Goal: Task Accomplishment & Management: Use online tool/utility

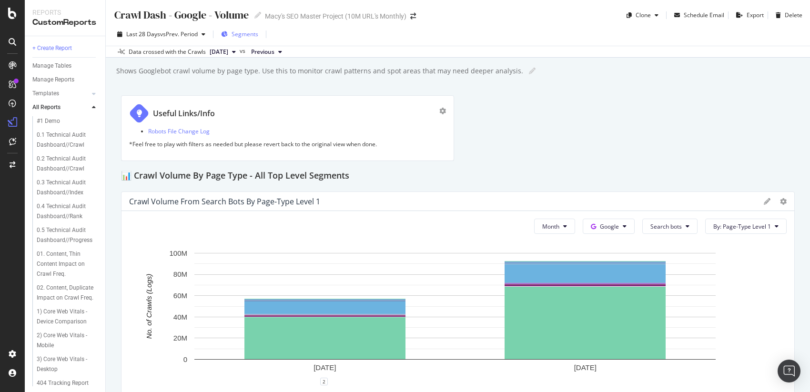
click at [254, 36] on span "Segments" at bounding box center [245, 34] width 27 height 8
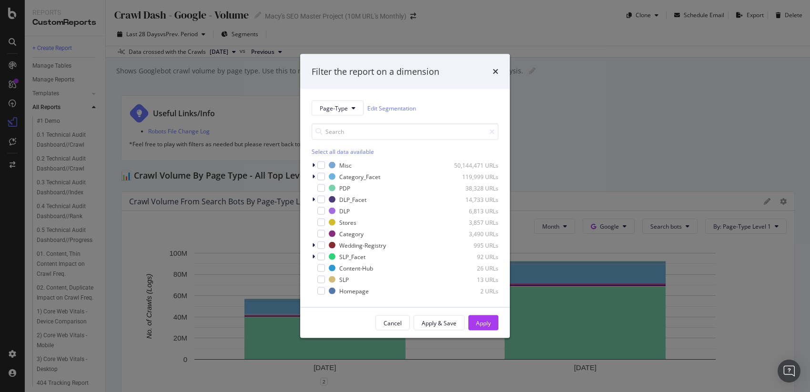
click at [370, 34] on div "Filter the report on a dimension Page-Type Edit Segmentation Select all data av…" at bounding box center [405, 196] width 810 height 392
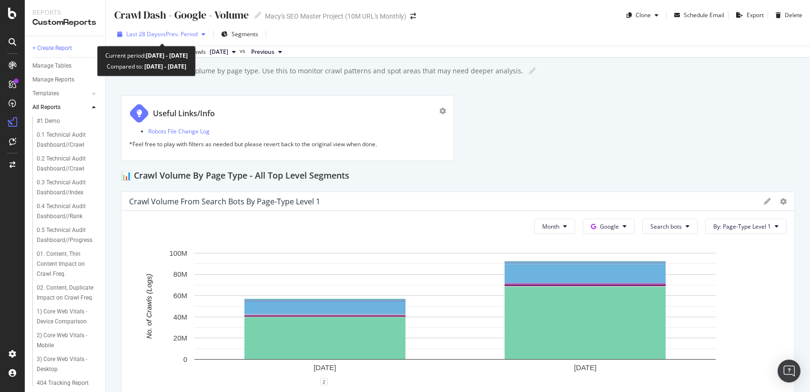
click at [191, 35] on span "vs Prev. Period" at bounding box center [179, 34] width 38 height 8
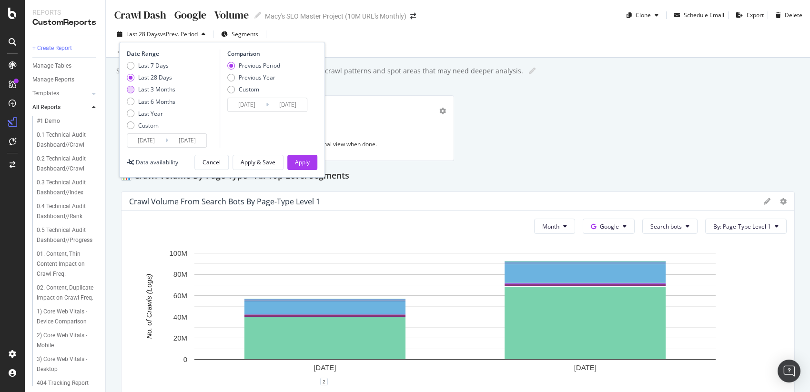
click at [134, 88] on div "Last 3 Months" at bounding box center [131, 90] width 8 height 8
type input "2025/06/20"
type input "2025/03/20"
type input "2025/06/19"
click at [297, 163] on div "Apply" at bounding box center [302, 162] width 15 height 8
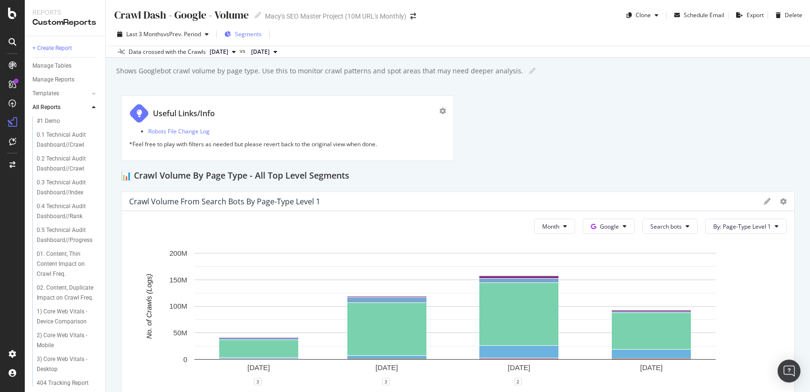
click at [257, 33] on span "Segments" at bounding box center [248, 34] width 27 height 8
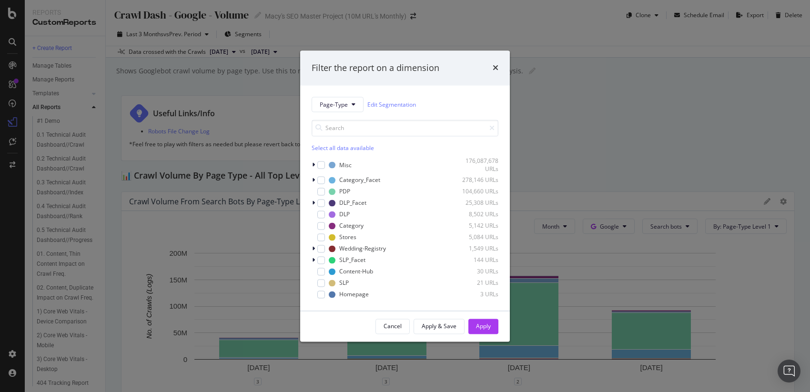
click at [382, 34] on div "Filter the report on a dimension Page-Type Edit Segmentation Select all data av…" at bounding box center [405, 196] width 810 height 392
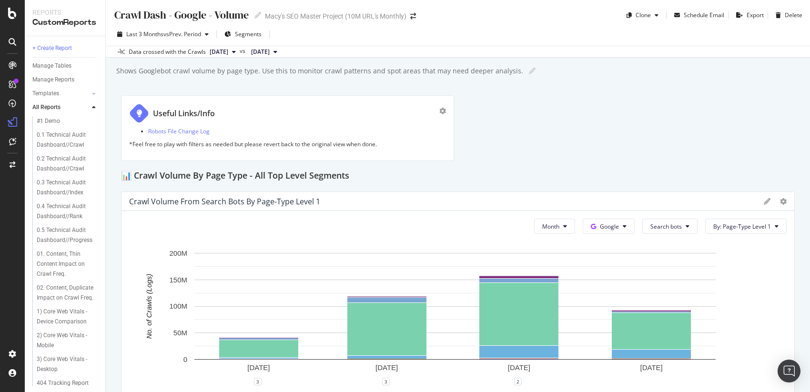
click at [764, 201] on icon at bounding box center [767, 201] width 7 height 7
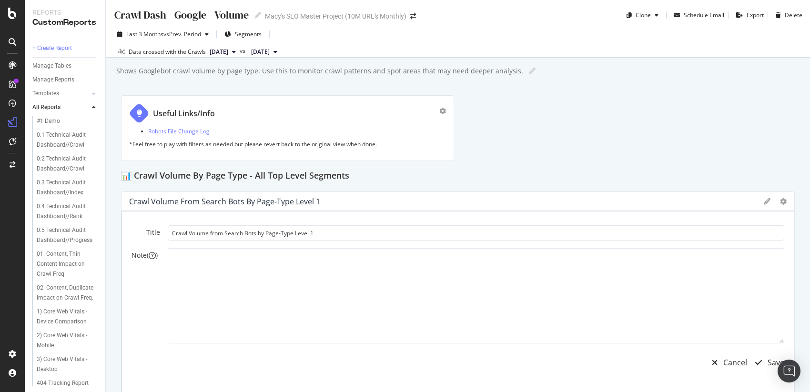
click at [718, 369] on div "Cancel" at bounding box center [726, 363] width 41 height 22
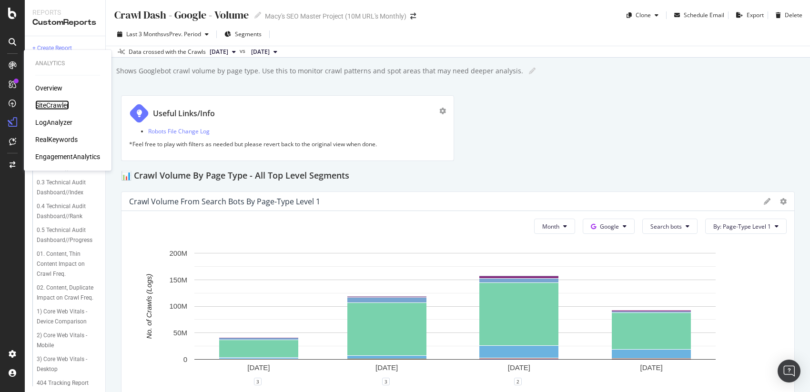
click at [52, 104] on div "SiteCrawler" at bounding box center [52, 106] width 34 height 10
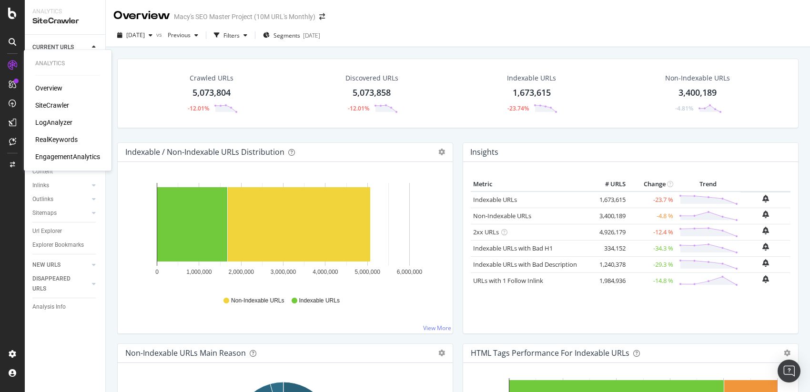
click at [52, 139] on div "RealKeywords" at bounding box center [56, 140] width 42 height 10
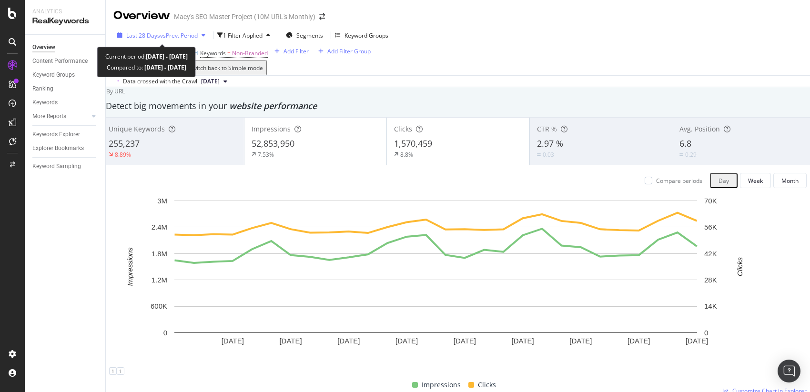
click at [173, 35] on span "vs Prev. Period" at bounding box center [179, 35] width 38 height 8
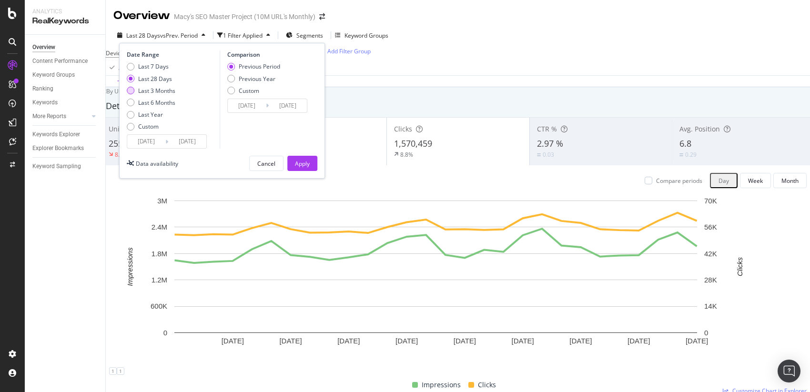
click at [131, 90] on div "Last 3 Months" at bounding box center [131, 91] width 8 height 8
type input "2025/06/16"
type input "2025/03/16"
type input "2025/06/15"
click at [314, 163] on button "Apply" at bounding box center [302, 163] width 30 height 15
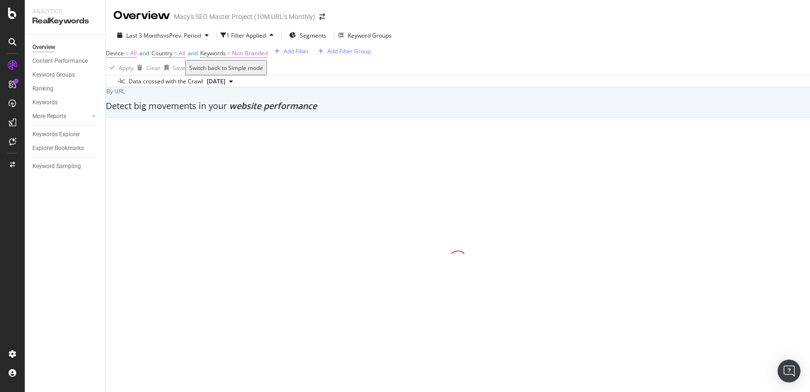
drag, startPoint x: 114, startPoint y: 133, endPoint x: 339, endPoint y: 137, distance: 225.0
click at [125, 95] on div "By URL" at bounding box center [113, 91] width 24 height 8
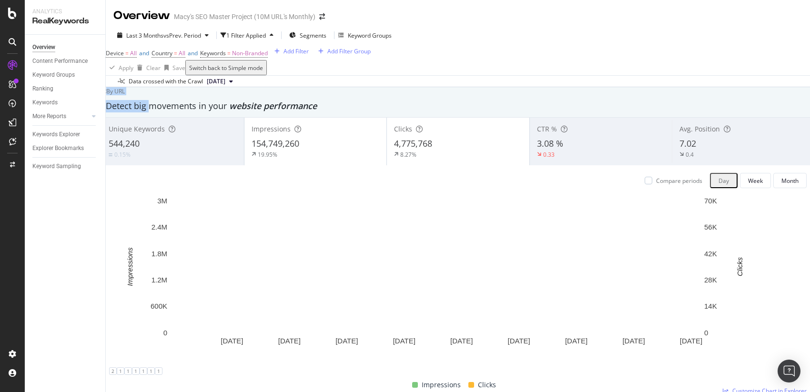
drag, startPoint x: 331, startPoint y: 140, endPoint x: 180, endPoint y: 138, distance: 150.6
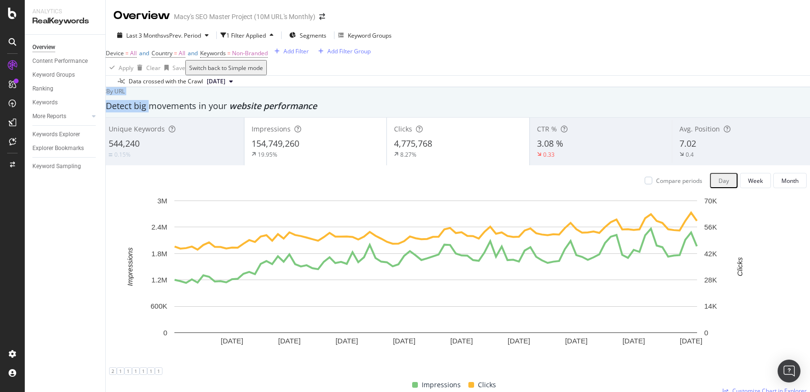
click at [125, 95] on div "By URL" at bounding box center [113, 91] width 24 height 8
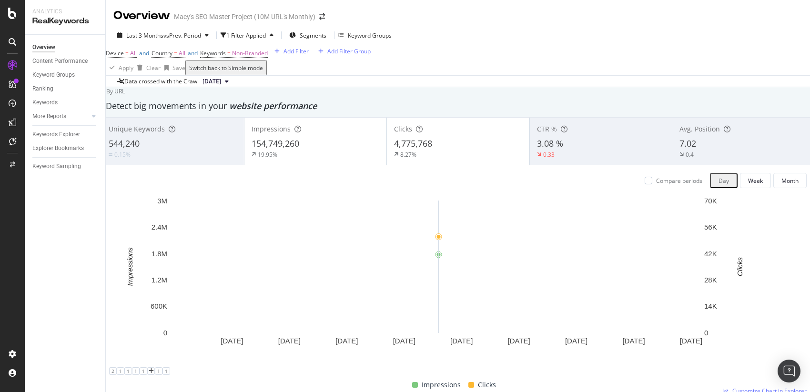
scroll to position [68, 0]
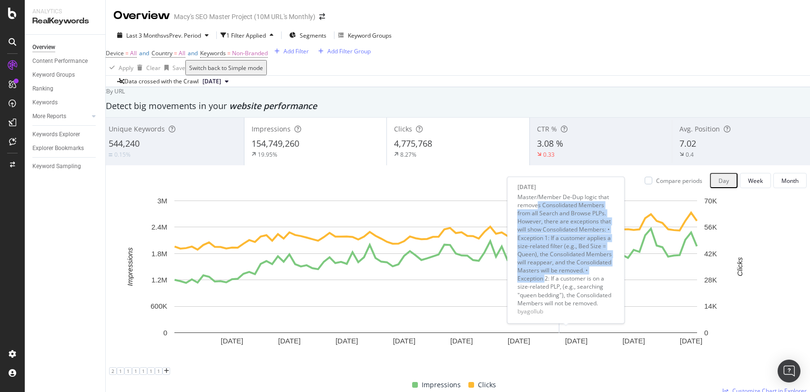
drag, startPoint x: 537, startPoint y: 206, endPoint x: 545, endPoint y: 275, distance: 69.1
click at [545, 275] on div "Master/Member De-Dup logic that removes Consolidated Members from all Search an…" at bounding box center [566, 250] width 97 height 114
click at [569, 261] on div "Master/Member De-Dup logic that removes Consolidated Members from all Search an…" at bounding box center [566, 250] width 97 height 114
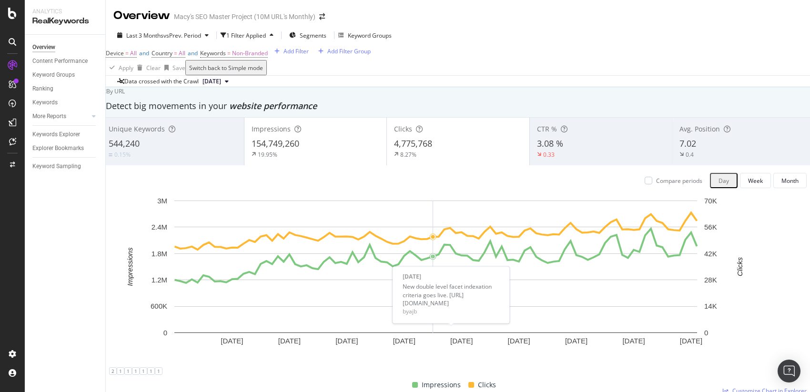
drag, startPoint x: 447, startPoint y: 304, endPoint x: 402, endPoint y: 296, distance: 45.5
click at [403, 296] on div "New double level facet indexation criteria goes live. https://macystech.atlassi…" at bounding box center [451, 295] width 97 height 24
copy div "https://macystech.atlassian.net/browse/BSEO-1736"
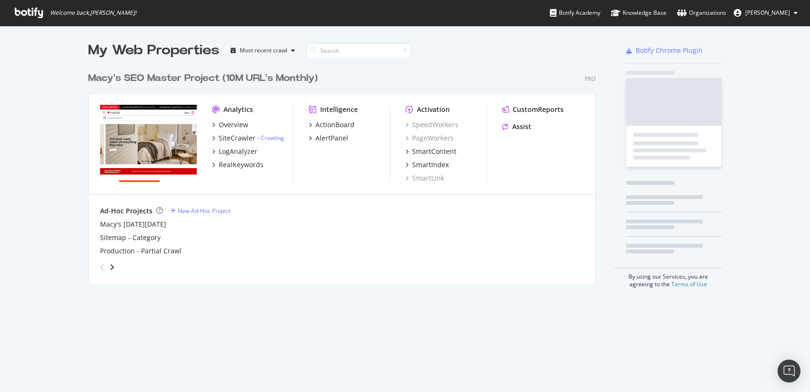
scroll to position [217, 509]
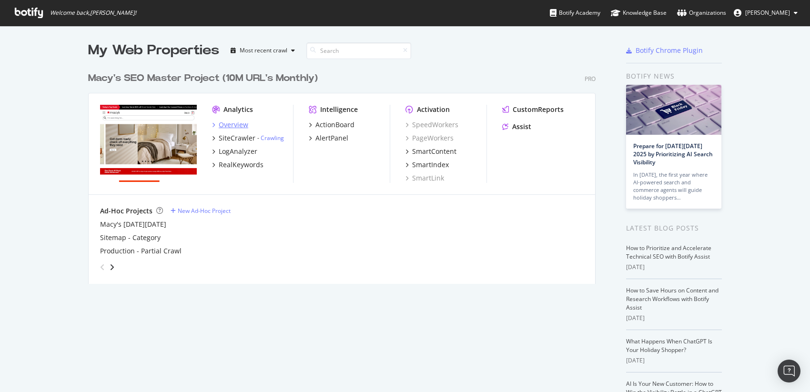
click at [223, 125] on div "Overview" at bounding box center [234, 125] width 30 height 10
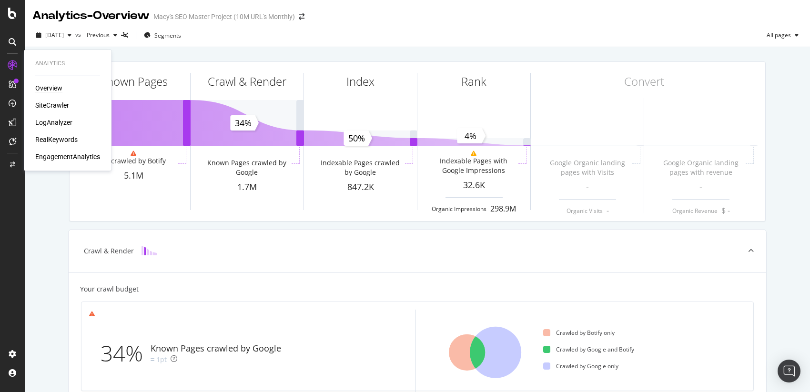
click at [44, 85] on div "Overview" at bounding box center [48, 88] width 27 height 10
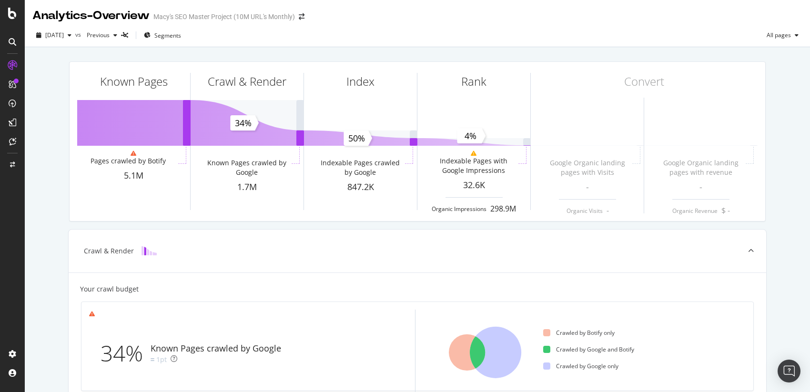
click at [467, 33] on div "[DATE] vs Previous Segments All pages" at bounding box center [417, 37] width 785 height 19
click at [10, 40] on icon at bounding box center [13, 42] width 8 height 8
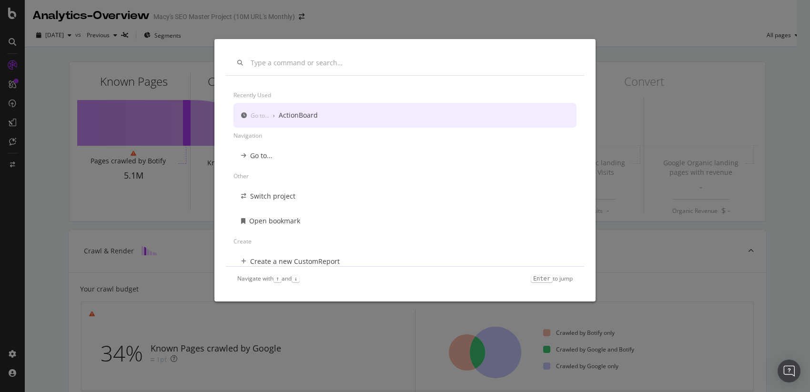
click at [526, 33] on div "Recently used Go to... › ActionBoard Navigation Go to... Other Switch project O…" at bounding box center [405, 196] width 810 height 392
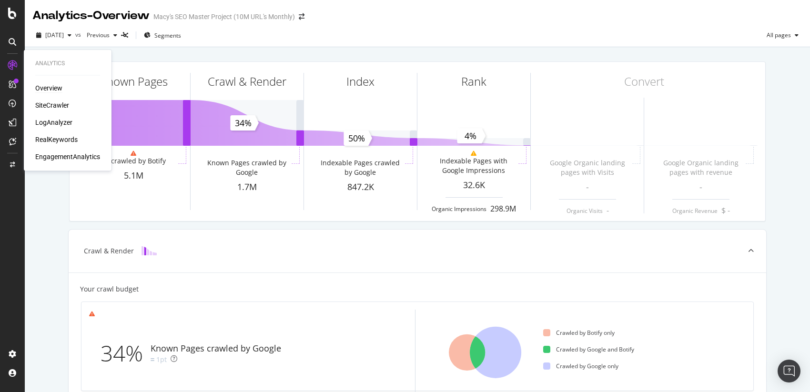
click at [40, 88] on div "Overview" at bounding box center [48, 88] width 27 height 10
click at [49, 87] on div "Overview" at bounding box center [48, 88] width 27 height 10
click at [41, 85] on div "Overview" at bounding box center [48, 88] width 27 height 10
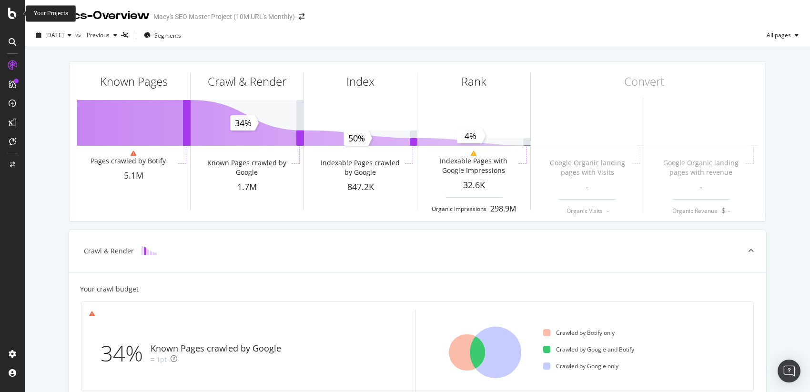
click at [12, 12] on icon at bounding box center [12, 13] width 9 height 11
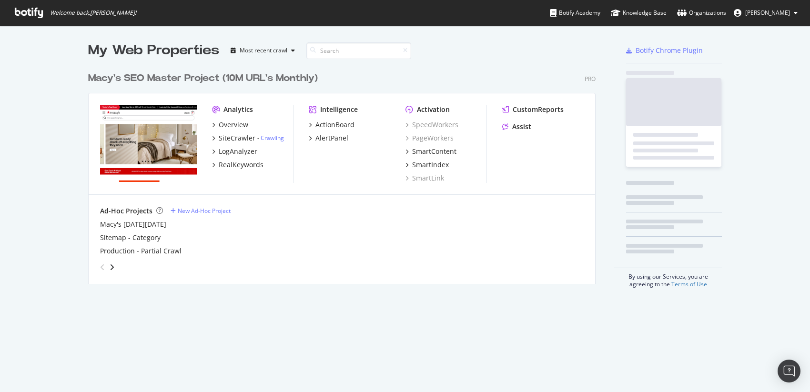
scroll to position [386, 797]
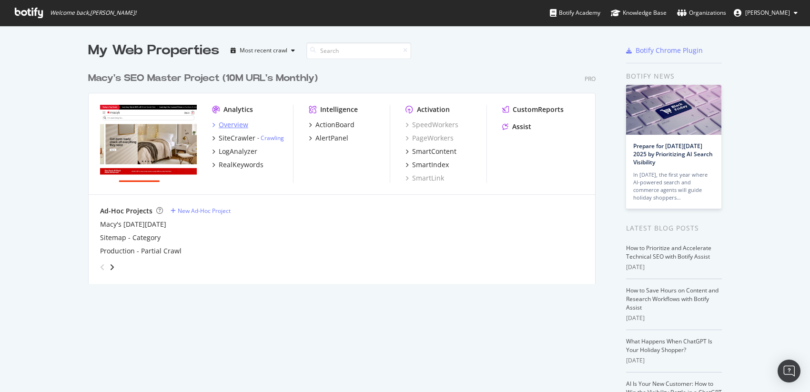
click at [233, 126] on div "Overview" at bounding box center [234, 125] width 30 height 10
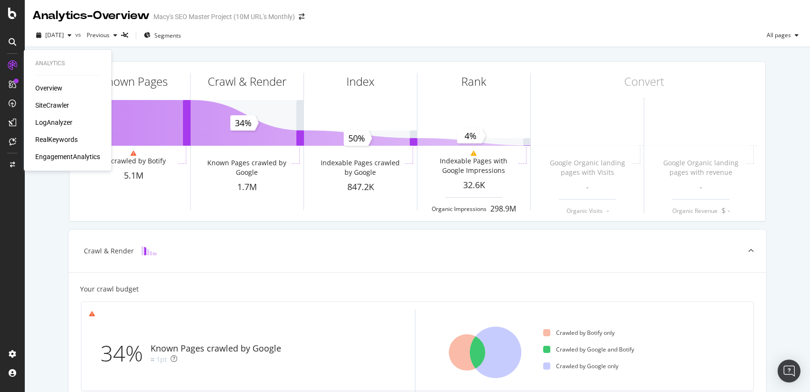
click at [50, 86] on div "Overview" at bounding box center [48, 88] width 27 height 10
click at [40, 103] on div "SiteCrawler" at bounding box center [52, 106] width 34 height 10
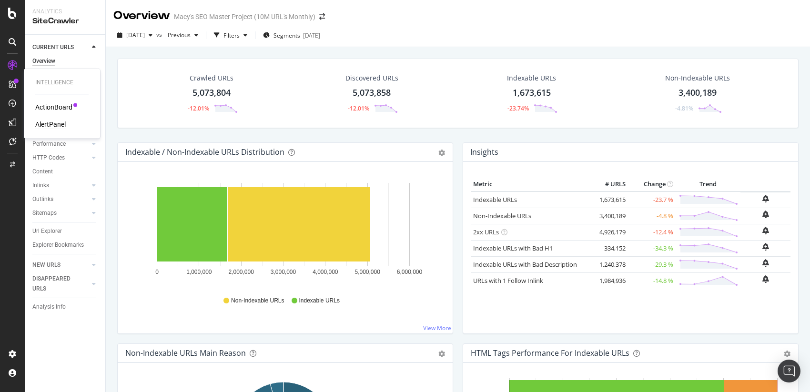
click at [48, 124] on div "AlertPanel" at bounding box center [50, 125] width 31 height 10
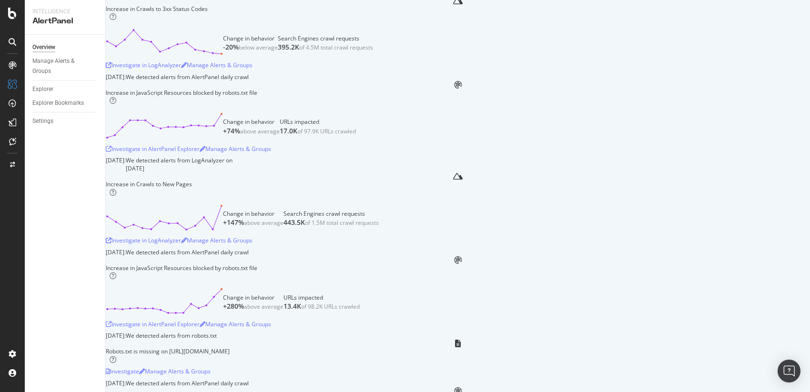
scroll to position [94, 0]
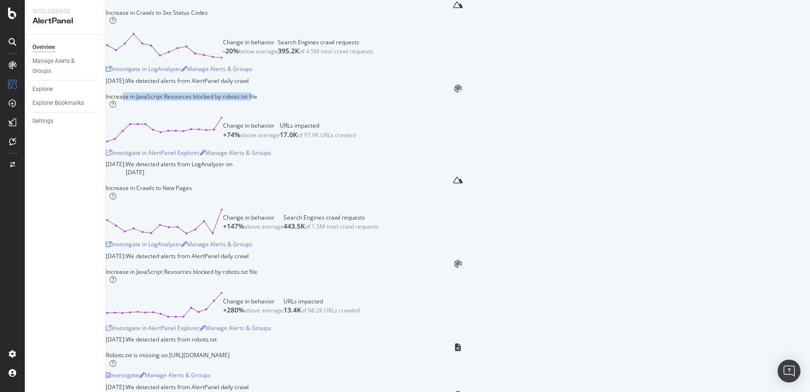
drag, startPoint x: 178, startPoint y: 237, endPoint x: 350, endPoint y: 238, distance: 172.0
click at [257, 101] on div "Increase in JavaScript Resources blocked by robots.txt file" at bounding box center [182, 96] width 152 height 8
click at [182, 101] on div "Increase in JavaScript Resources blocked by robots.txt file" at bounding box center [182, 96] width 152 height 8
drag, startPoint x: 202, startPoint y: 236, endPoint x: 355, endPoint y: 236, distance: 153.0
click at [257, 101] on div "Increase in JavaScript Resources blocked by robots.txt file" at bounding box center [182, 96] width 152 height 8
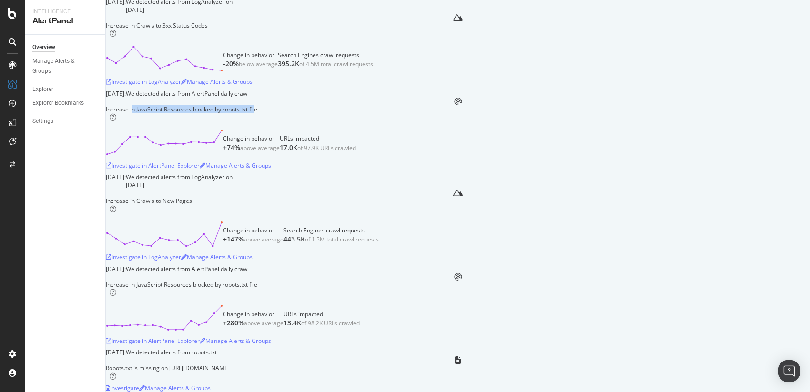
scroll to position [0, 0]
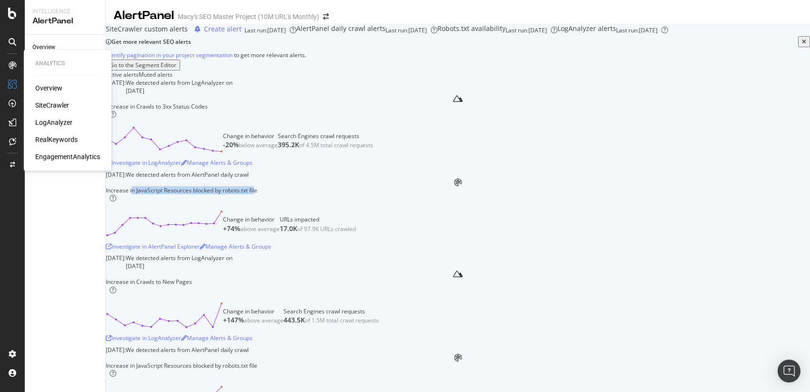
click at [55, 87] on div "Overview" at bounding box center [48, 88] width 27 height 10
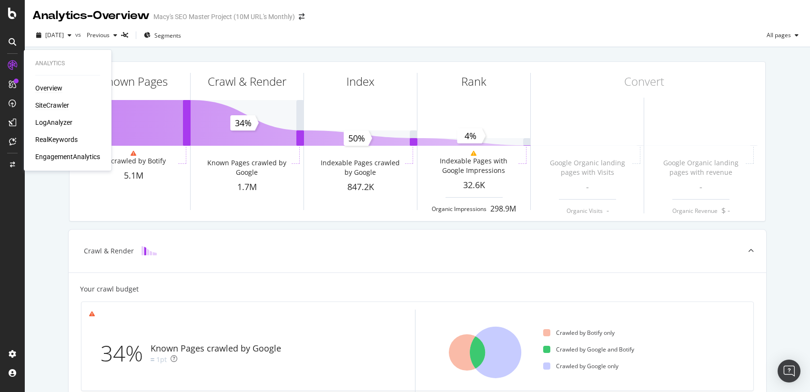
click at [47, 106] on div "SiteCrawler" at bounding box center [52, 106] width 34 height 10
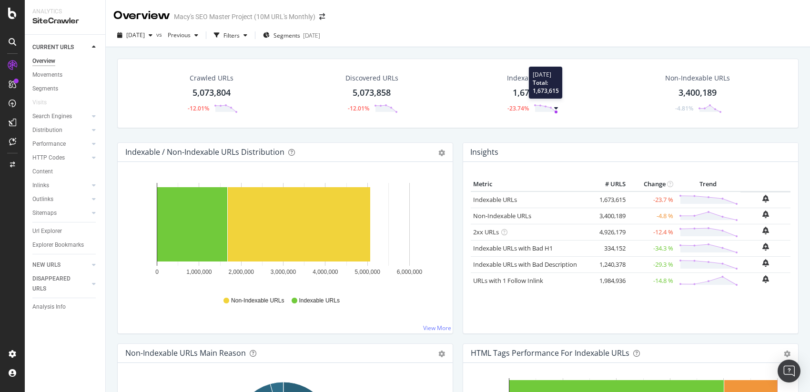
click at [555, 112] on circle at bounding box center [556, 112] width 3 height 3
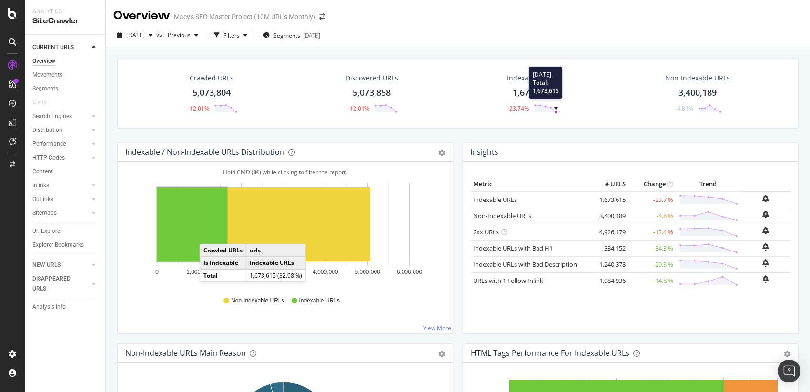
click at [555, 112] on circle at bounding box center [556, 112] width 3 height 3
click at [522, 74] on div "Indexable URLs" at bounding box center [531, 78] width 49 height 10
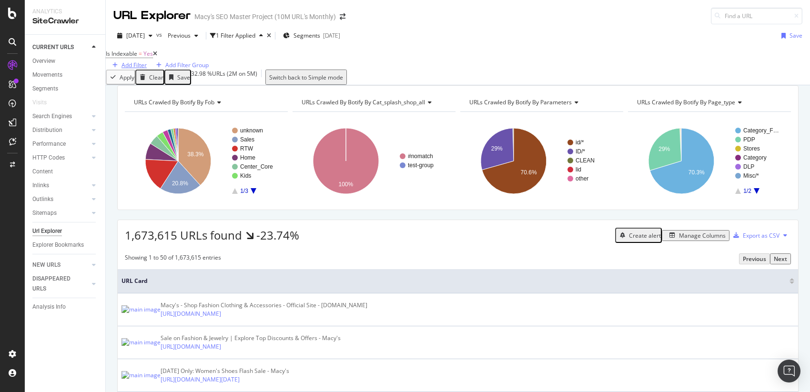
click at [147, 61] on div "Add Filter" at bounding box center [134, 65] width 25 height 8
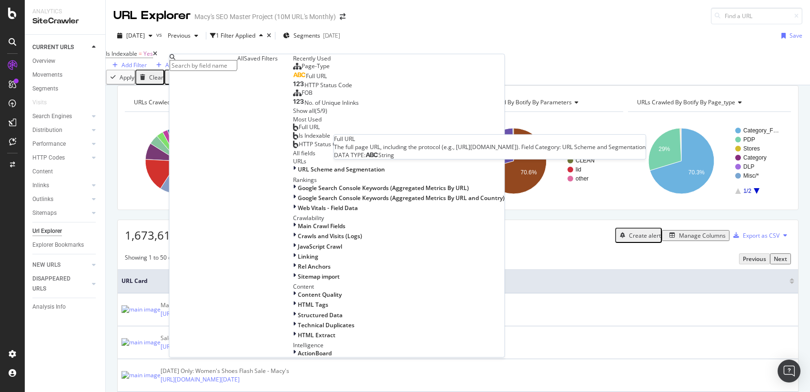
click at [306, 80] on span "Full URL" at bounding box center [316, 76] width 21 height 8
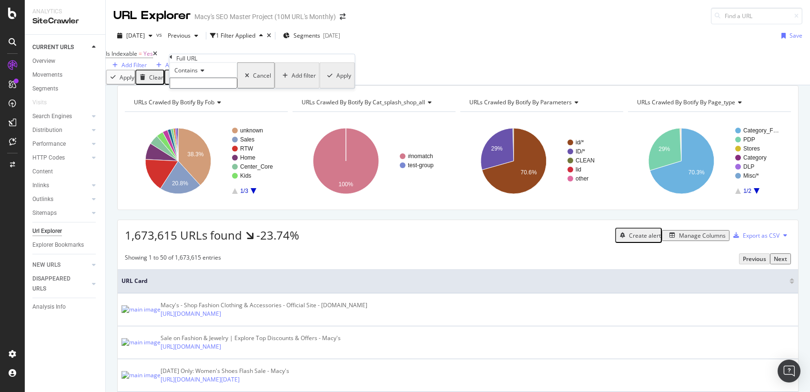
click at [201, 89] on input "text" at bounding box center [204, 83] width 68 height 11
paste input "shop-all-kitchen/cookware/Pageindex/2?id=7552"
type input "shop-all-kitchen/cookware/Pageindex/2?id=7552"
click at [336, 82] on div "Apply" at bounding box center [343, 78] width 15 height 8
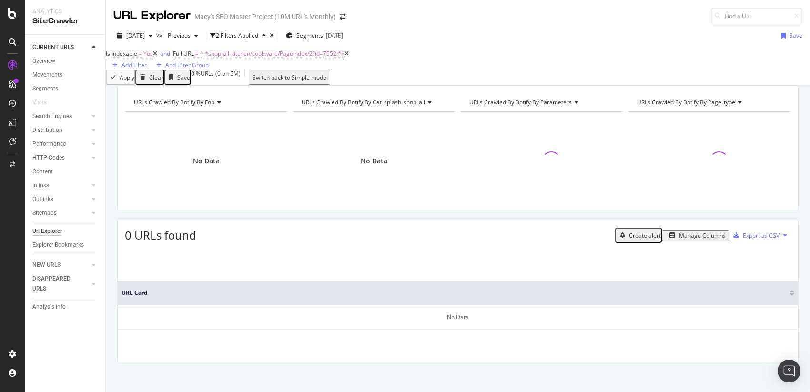
click at [157, 57] on icon at bounding box center [155, 54] width 4 height 6
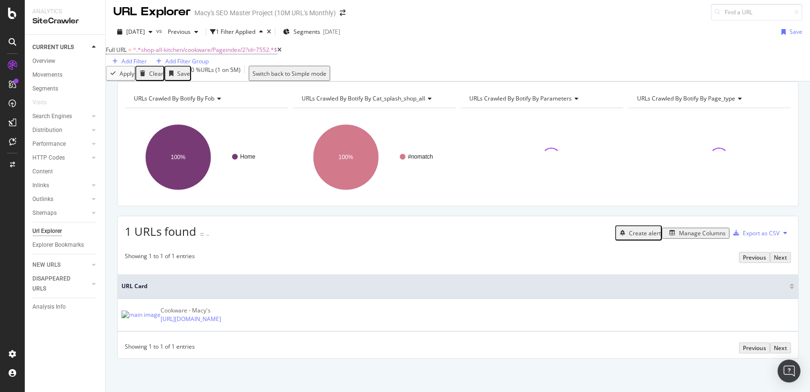
scroll to position [18, 0]
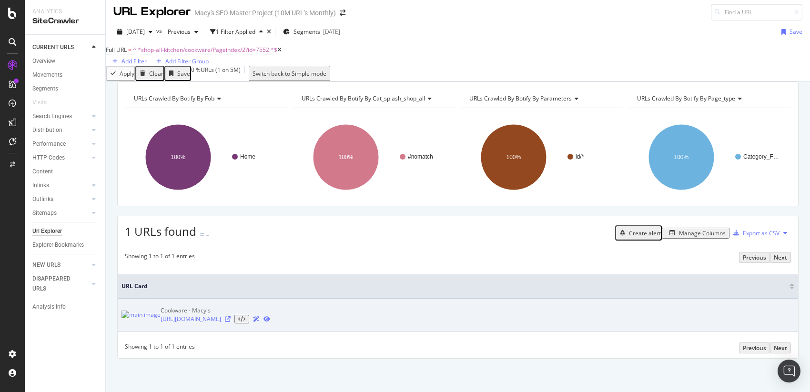
click at [245, 322] on icon at bounding box center [241, 319] width 7 height 6
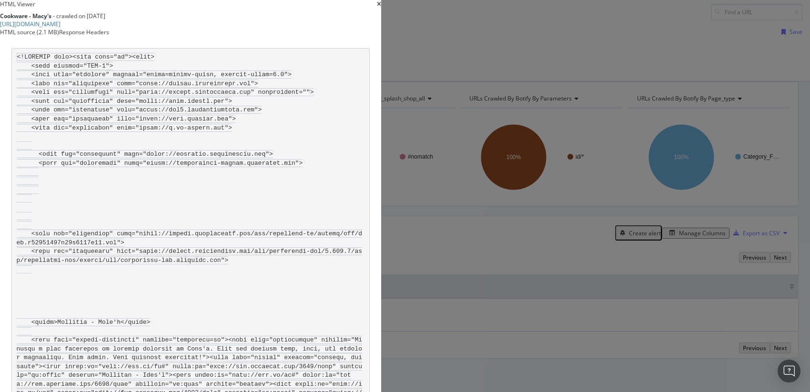
scroll to position [0, 0]
click at [109, 36] on div "Response Headers" at bounding box center [84, 32] width 50 height 8
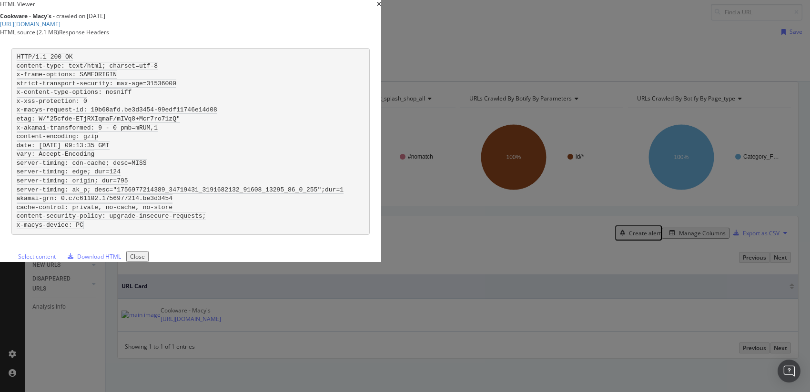
click at [59, 36] on div "HTML source (2.1 MB)" at bounding box center [29, 32] width 59 height 8
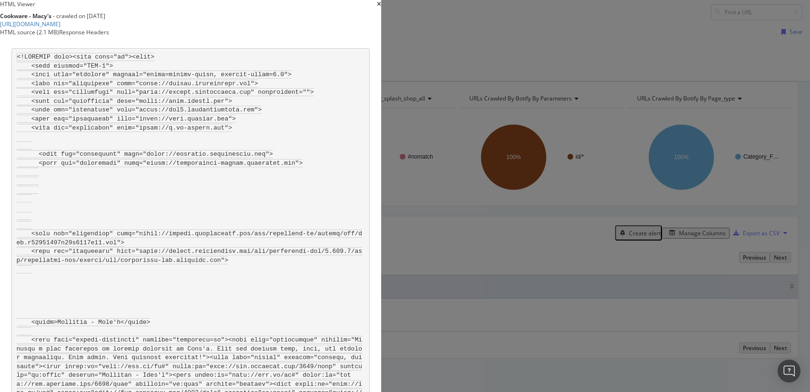
click at [381, 7] on icon "times" at bounding box center [379, 4] width 4 height 6
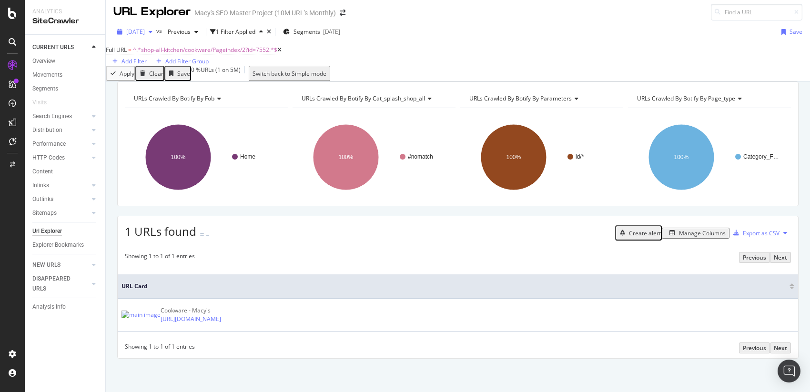
click at [145, 28] on span "2025 Sep. 4th" at bounding box center [135, 32] width 19 height 8
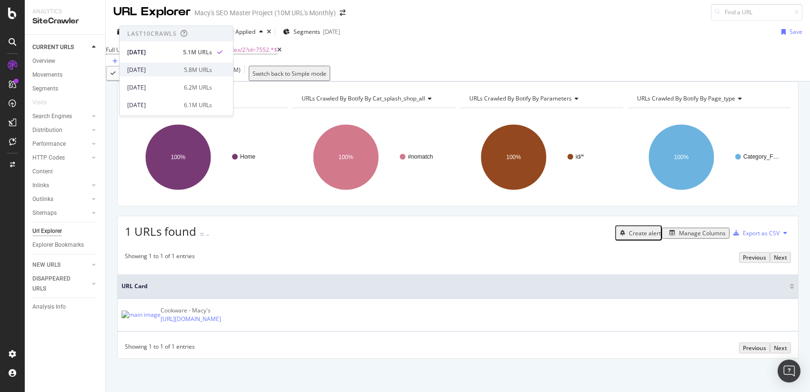
click at [152, 69] on div "[DATE]" at bounding box center [152, 69] width 51 height 9
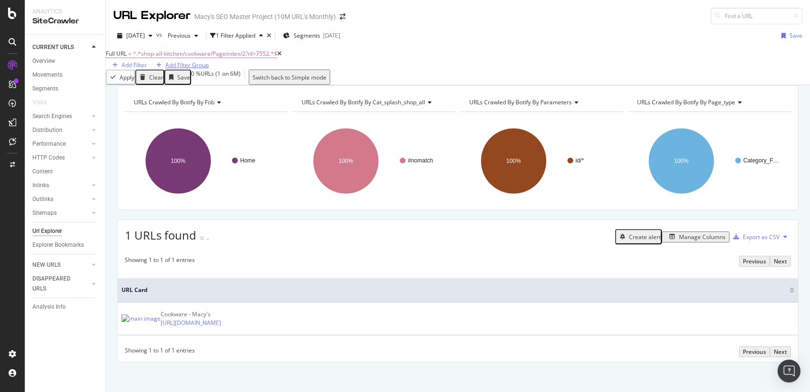
click at [209, 61] on div "Add Filter Group" at bounding box center [186, 65] width 43 height 8
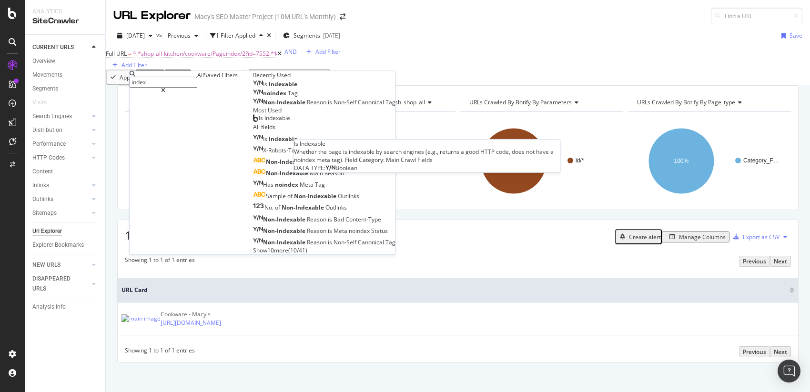
type input "index"
click at [269, 88] on span "Indexable" at bounding box center [283, 84] width 29 height 8
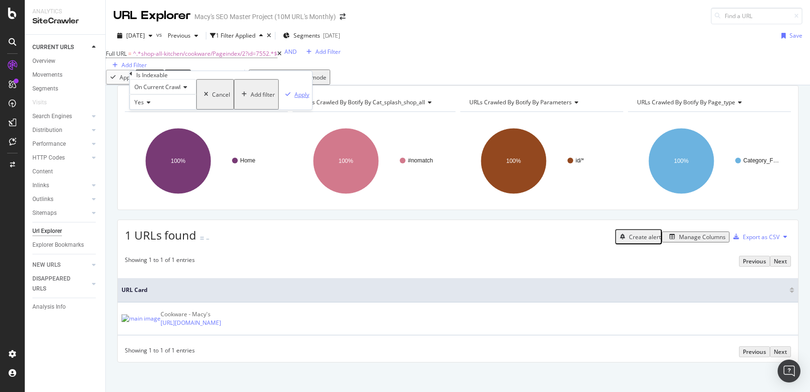
click at [295, 99] on div "Apply" at bounding box center [302, 95] width 15 height 8
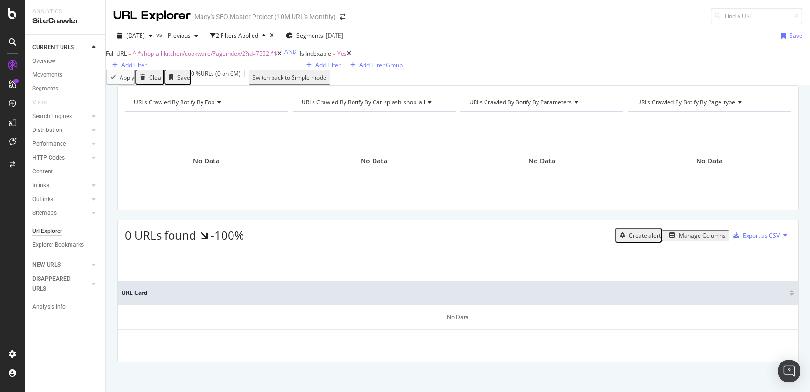
click at [300, 58] on span "Is Indexable" at bounding box center [315, 54] width 31 height 8
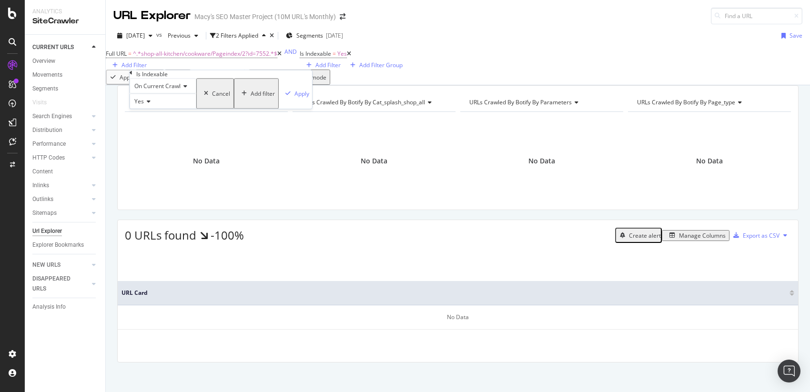
click at [147, 105] on icon at bounding box center [147, 102] width 7 height 6
click at [140, 128] on span "No" at bounding box center [136, 124] width 8 height 8
click at [295, 98] on div "Apply" at bounding box center [302, 94] width 15 height 8
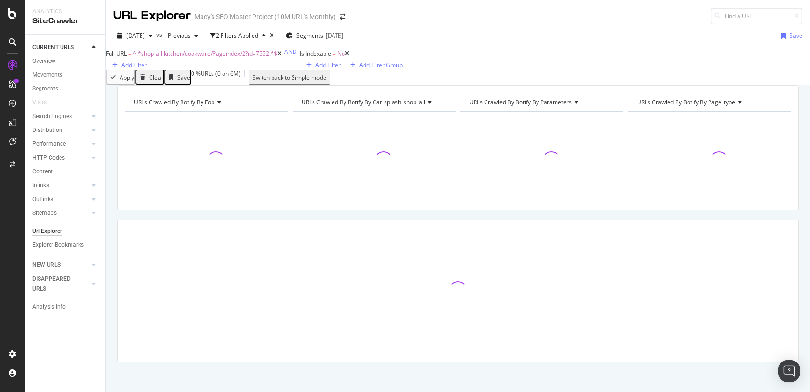
click at [538, 65] on div "Full URL = ^.*shop-all-kitchen/cookware/Pageindex/2?id=7552.*$ Add Filter AND I…" at bounding box center [458, 58] width 704 height 22
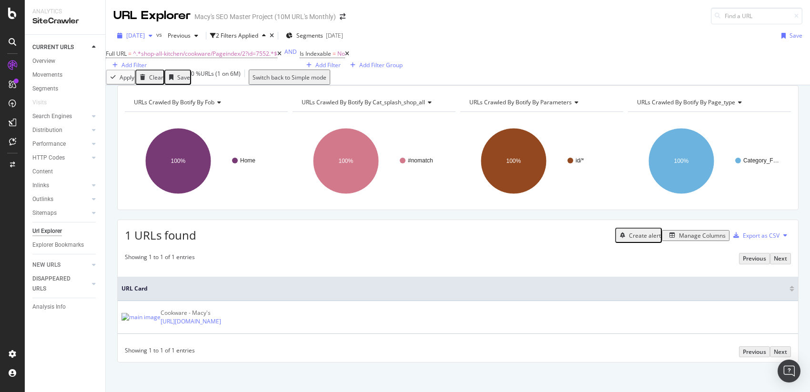
click at [145, 35] on span "[DATE]" at bounding box center [135, 35] width 19 height 8
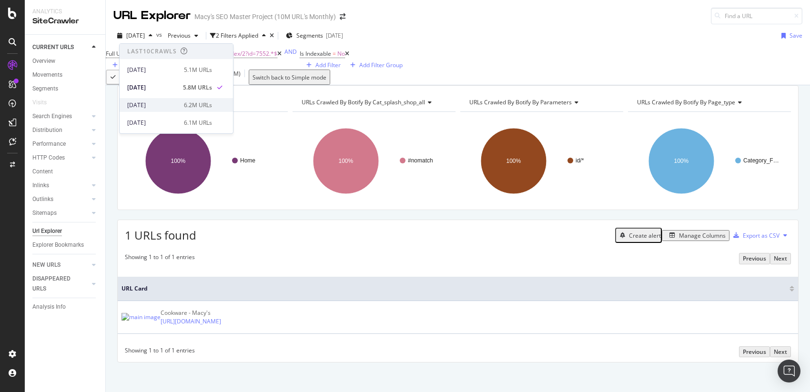
click at [146, 105] on div "[DATE]" at bounding box center [152, 105] width 51 height 9
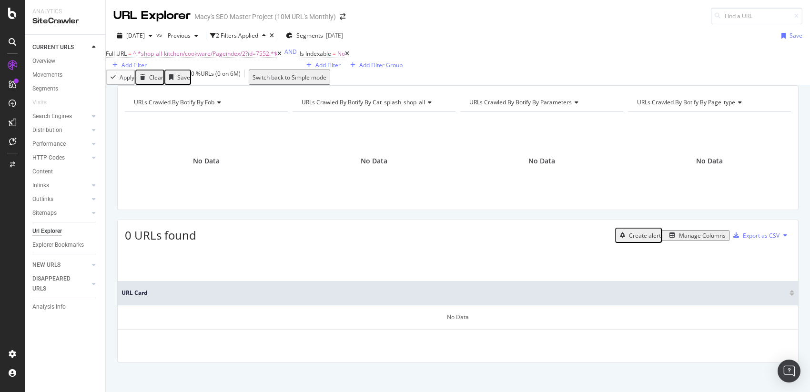
click at [300, 58] on span "Is Indexable" at bounding box center [315, 54] width 31 height 8
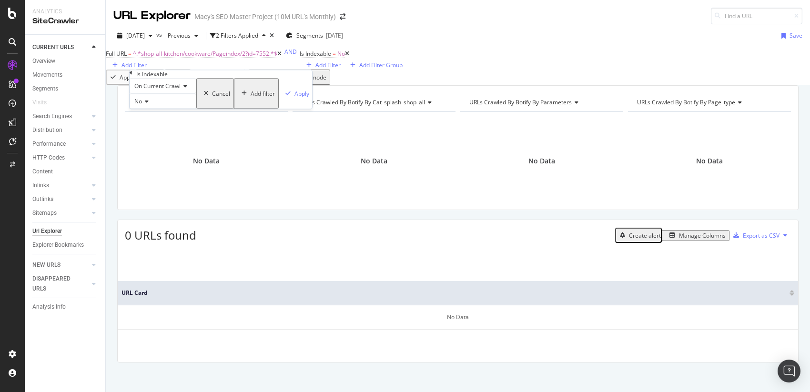
click at [149, 105] on icon at bounding box center [145, 102] width 7 height 6
click at [142, 118] on span "Yes" at bounding box center [137, 114] width 10 height 8
click at [295, 98] on div "Apply" at bounding box center [302, 94] width 15 height 8
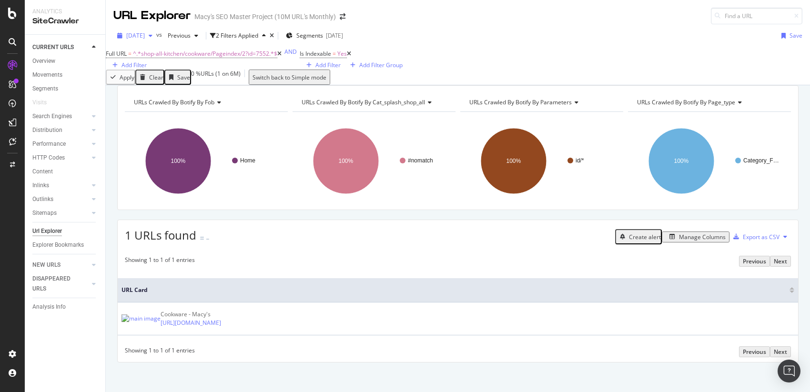
click at [145, 34] on span "[DATE]" at bounding box center [135, 35] width 19 height 8
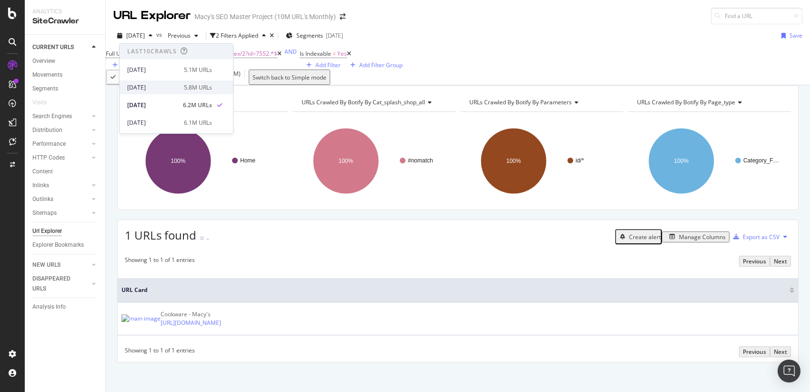
click at [160, 85] on div "[DATE]" at bounding box center [152, 87] width 51 height 9
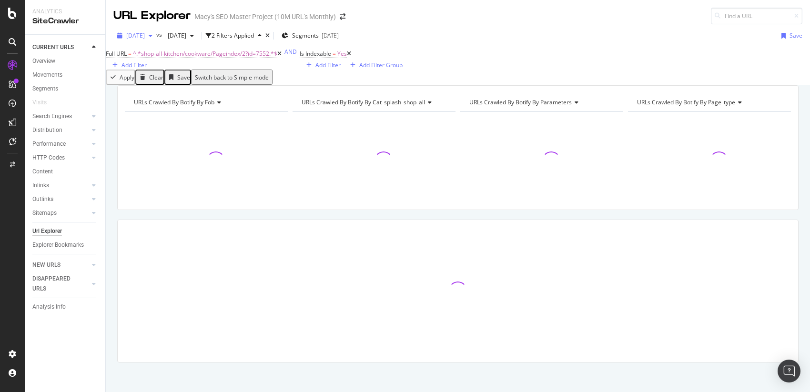
click at [145, 34] on span "[DATE]" at bounding box center [135, 35] width 19 height 8
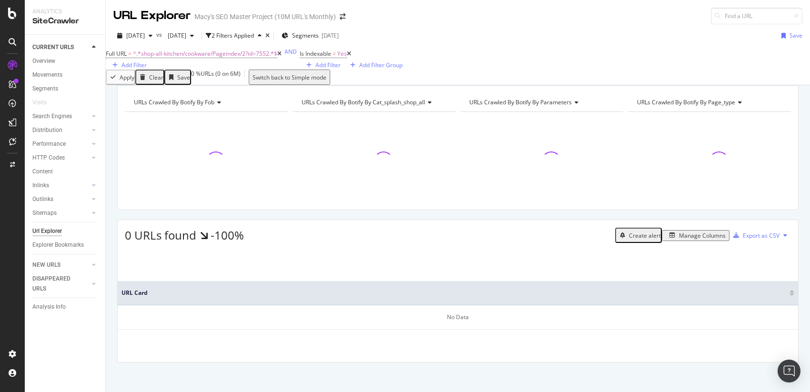
click at [599, 42] on div "2025 Aug. 21st vs 2025 Jul. 24th 2 Filters Applied Segments 2025-08-13 Save" at bounding box center [458, 37] width 704 height 19
click at [454, 69] on div "Full URL = ^.*shop-all-kitchen/cookware/Pageindex/2?id=7552.*$ Add Filter AND I…" at bounding box center [458, 58] width 704 height 22
click at [145, 32] on span "[DATE]" at bounding box center [135, 35] width 19 height 8
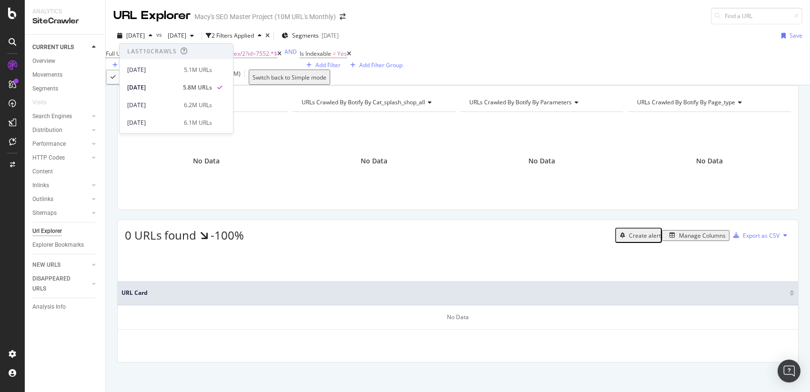
click at [477, 42] on div "2025 Aug. 21st vs 2025 Jul. 24th 2 Filters Applied Segments 2025-08-13 Save" at bounding box center [458, 37] width 704 height 19
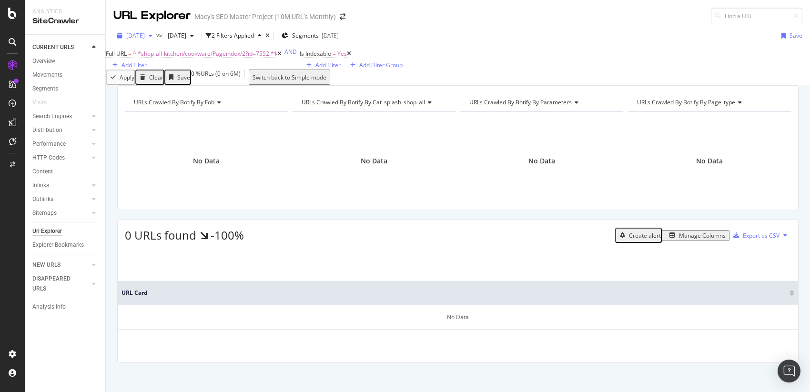
click at [145, 34] on span "[DATE]" at bounding box center [135, 35] width 19 height 8
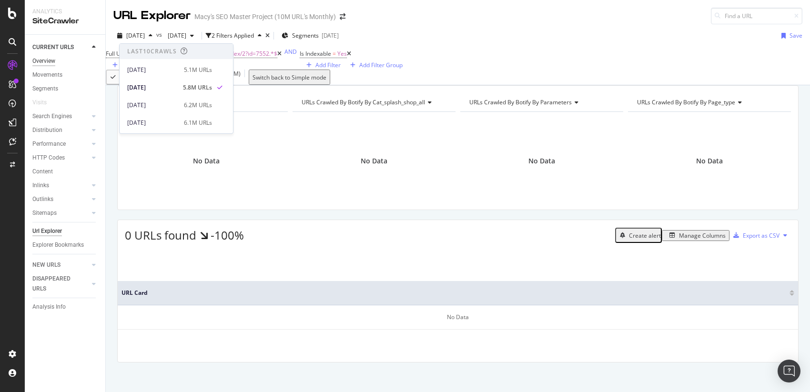
click at [49, 63] on div "Overview" at bounding box center [43, 61] width 23 height 10
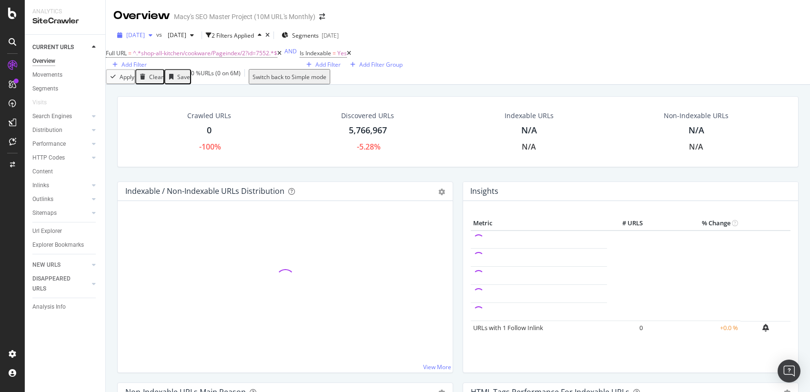
click at [145, 37] on span "[DATE]" at bounding box center [135, 35] width 19 height 8
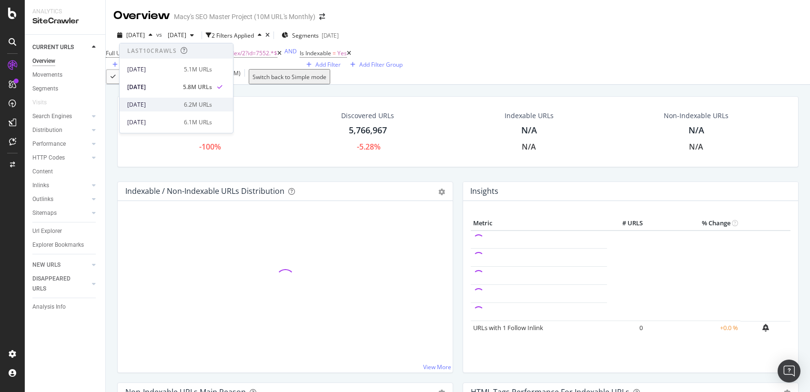
click at [150, 105] on div "[DATE]" at bounding box center [152, 105] width 51 height 9
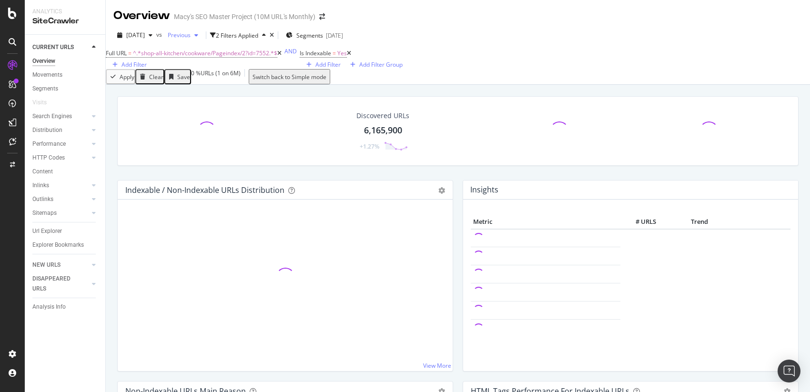
click at [191, 37] on span "Previous" at bounding box center [177, 35] width 27 height 8
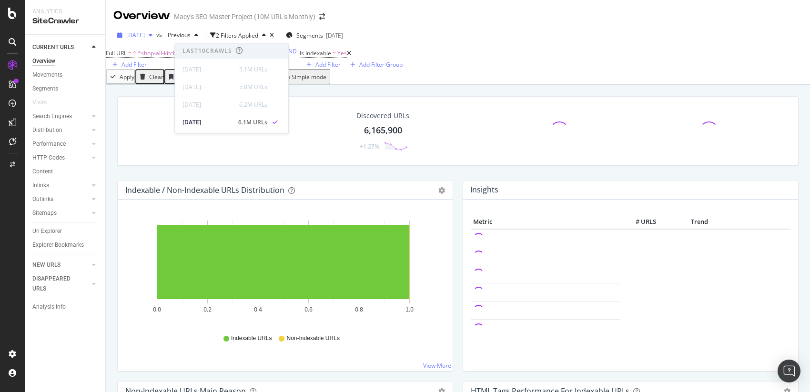
click at [156, 37] on div "button" at bounding box center [150, 35] width 11 height 6
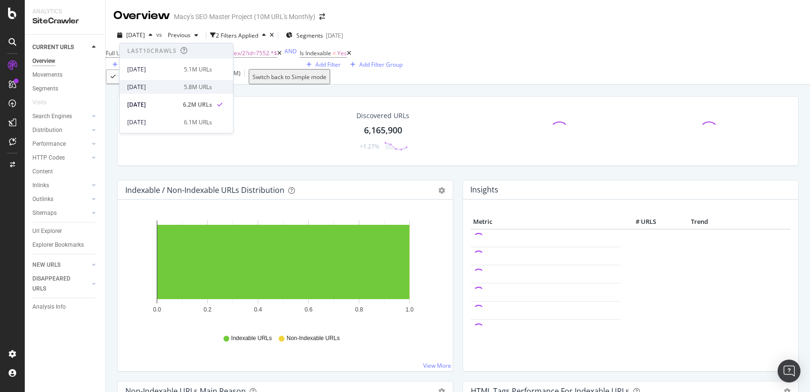
click at [153, 86] on div "[DATE]" at bounding box center [152, 87] width 51 height 9
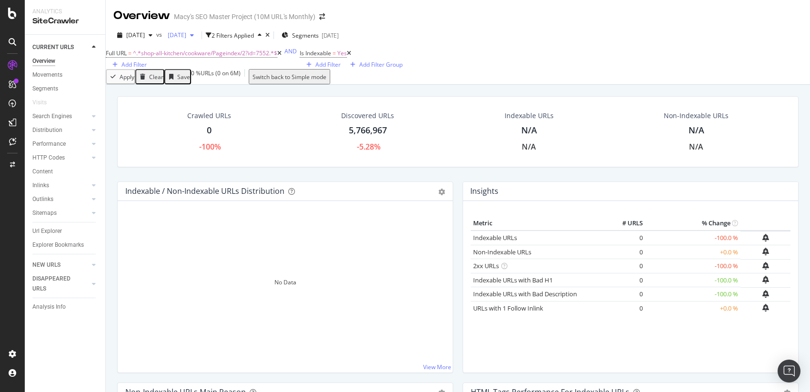
click at [186, 37] on span "2025 Jul. 24th" at bounding box center [175, 35] width 22 height 8
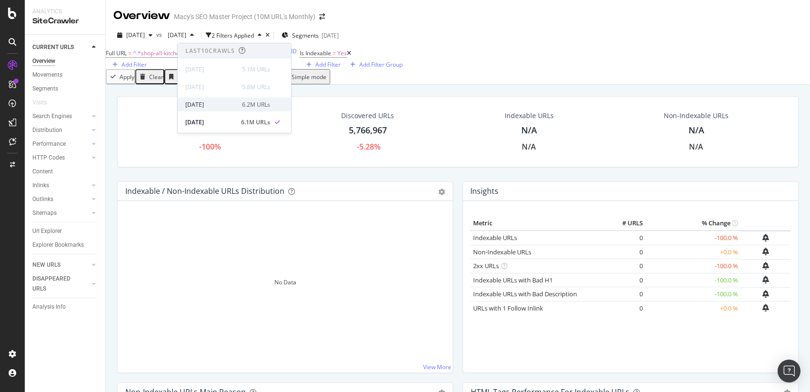
click at [216, 104] on div "[DATE]" at bounding box center [210, 105] width 51 height 9
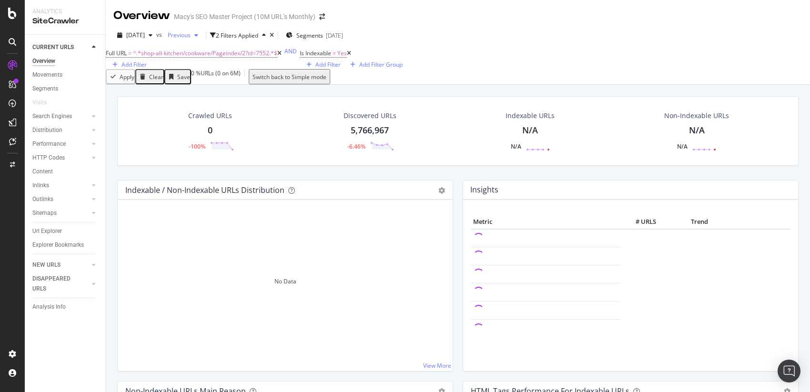
click at [191, 34] on span "Previous" at bounding box center [177, 35] width 27 height 8
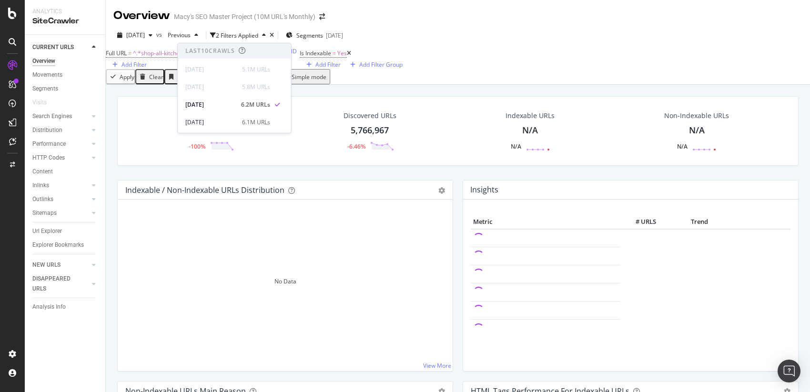
click at [520, 28] on div "2025 Aug. 21st vs Previous 2 Filters Applied Segments 2025-08-13" at bounding box center [458, 37] width 704 height 19
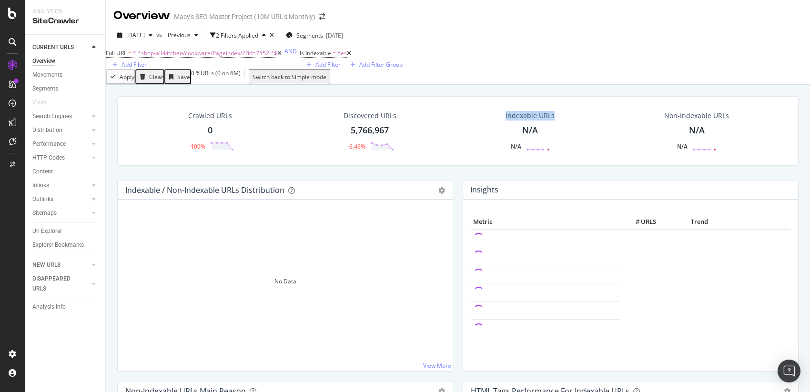
drag, startPoint x: 500, startPoint y: 140, endPoint x: 570, endPoint y: 155, distance: 71.7
click at [570, 156] on div "Indexable URLs N/A N/A" at bounding box center [530, 131] width 159 height 50
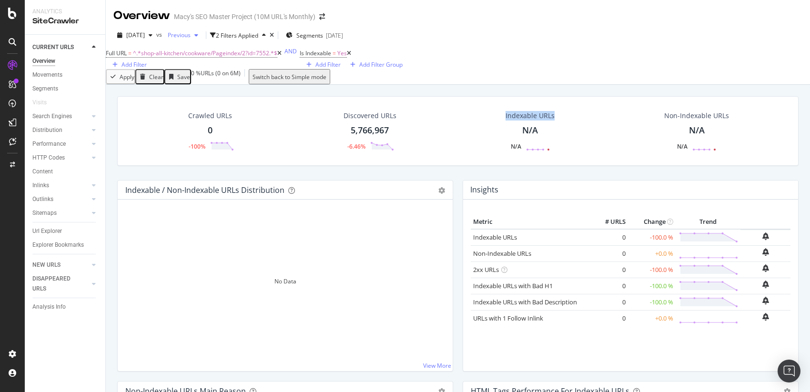
click at [202, 36] on div "button" at bounding box center [196, 35] width 11 height 6
click at [557, 7] on div "Overview Macy's SEO Master Project (10M URL's Monthly)" at bounding box center [458, 12] width 704 height 24
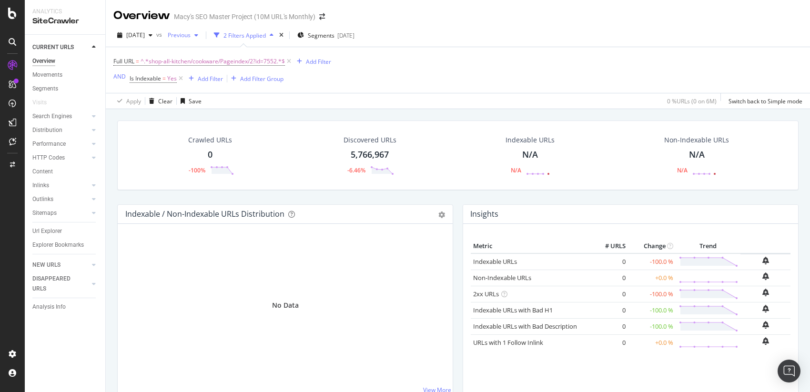
click at [191, 37] on span "Previous" at bounding box center [177, 35] width 27 height 8
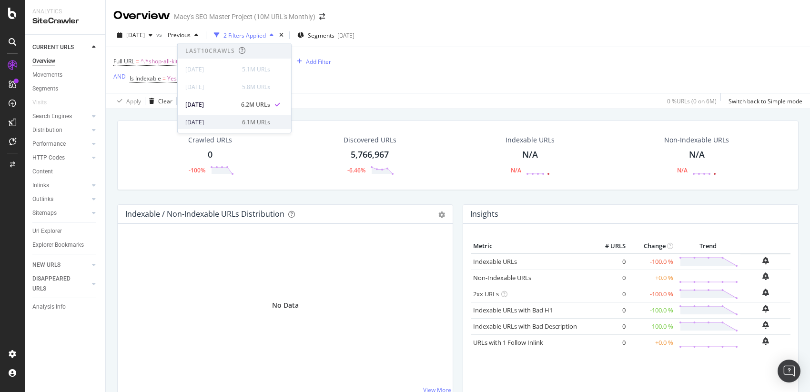
click at [244, 119] on div "6.1M URLs" at bounding box center [256, 122] width 28 height 9
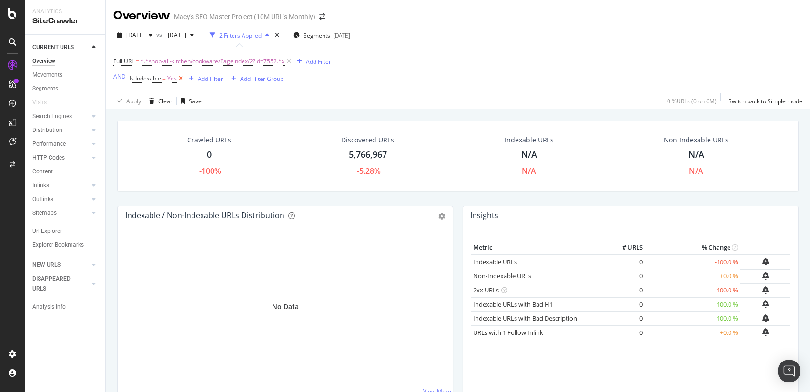
click at [181, 77] on icon at bounding box center [181, 79] width 8 height 10
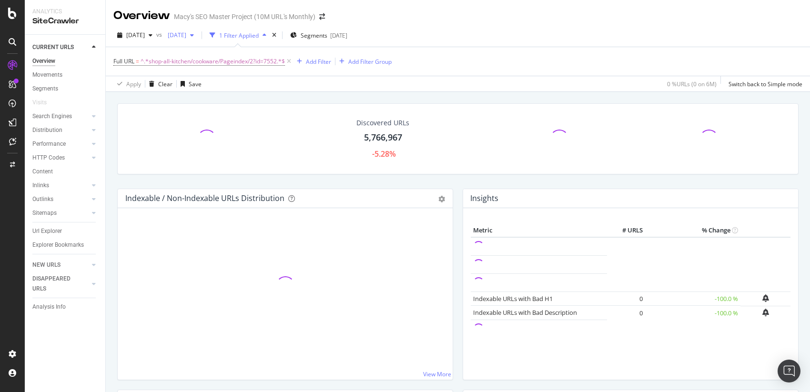
click at [186, 34] on span "[DATE]" at bounding box center [175, 35] width 22 height 8
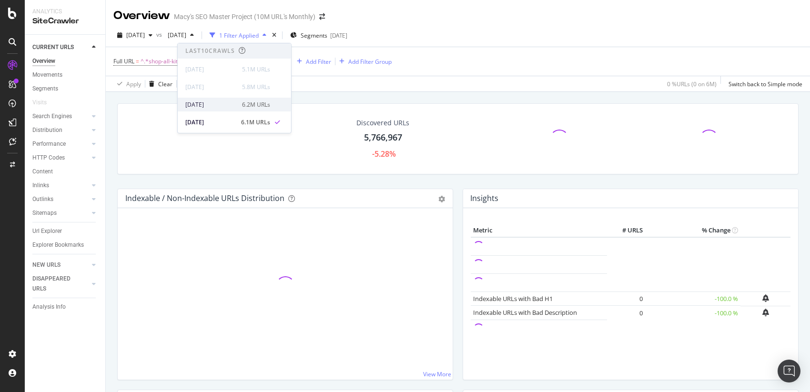
click at [214, 102] on div "[DATE]" at bounding box center [210, 105] width 51 height 9
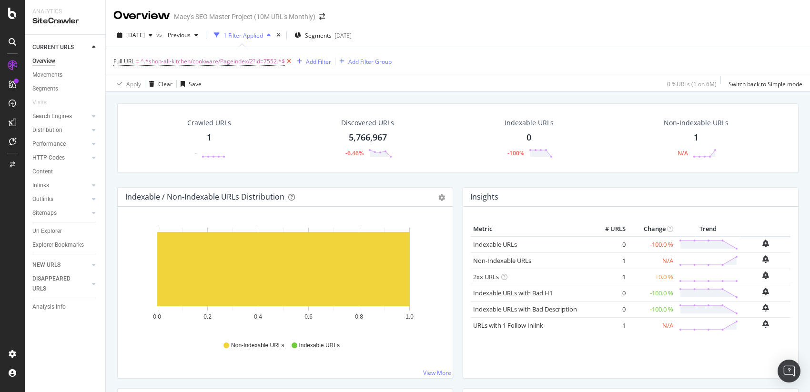
click at [289, 61] on icon at bounding box center [289, 62] width 8 height 10
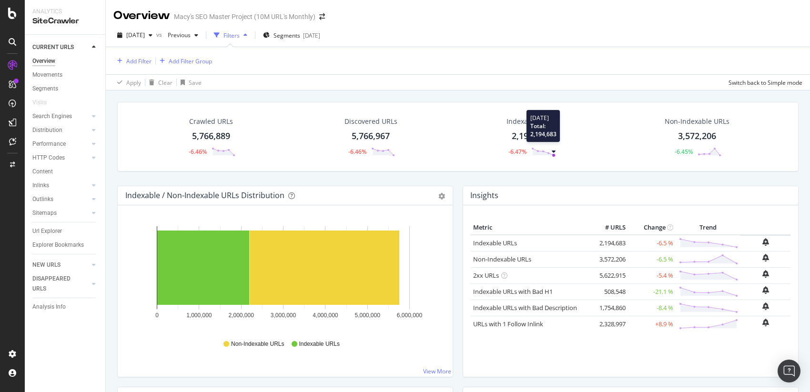
click at [552, 155] on circle at bounding box center [553, 155] width 3 height 3
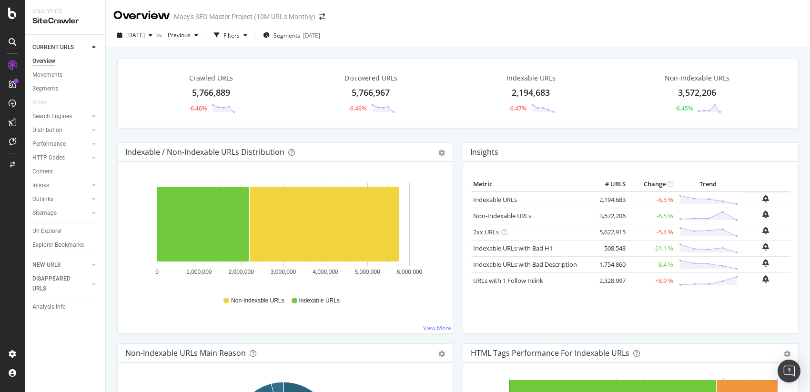
click at [534, 79] on div "Indexable URLs" at bounding box center [531, 78] width 49 height 10
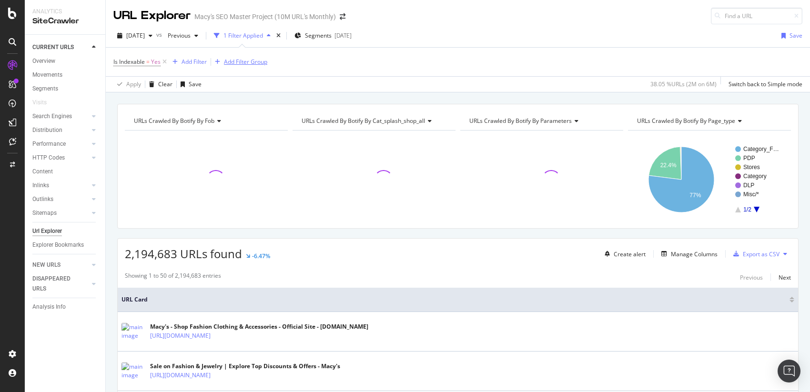
click at [250, 61] on div "Add Filter Group" at bounding box center [245, 62] width 43 height 8
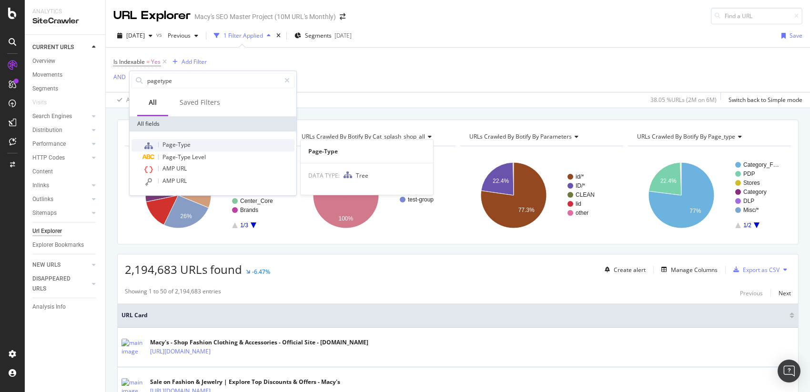
type input "pagetype"
click at [193, 144] on div "Page-Type" at bounding box center [219, 145] width 152 height 12
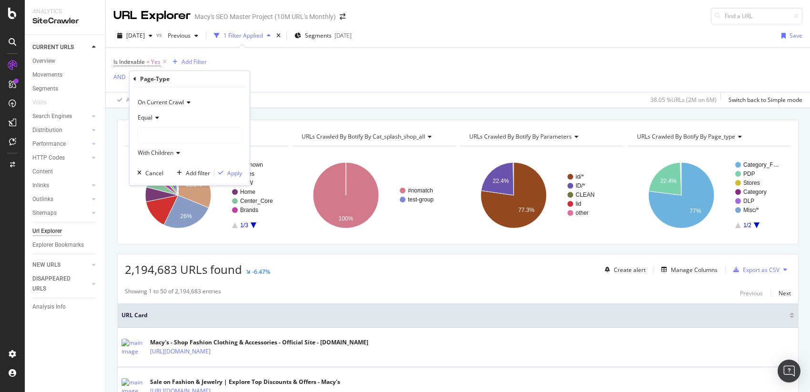
click at [154, 137] on div at bounding box center [190, 135] width 104 height 15
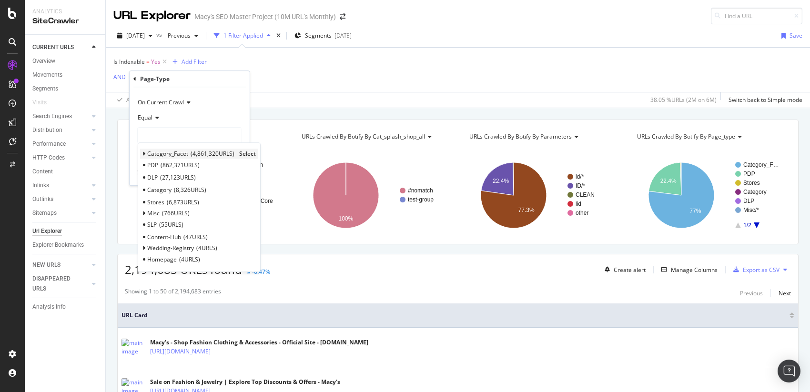
click at [147, 152] on span "Category_Facet" at bounding box center [167, 154] width 41 height 8
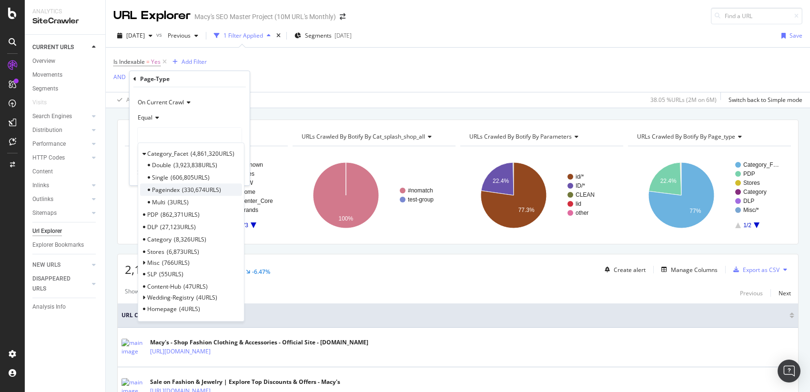
click at [179, 190] on span "Pageindex" at bounding box center [166, 190] width 28 height 8
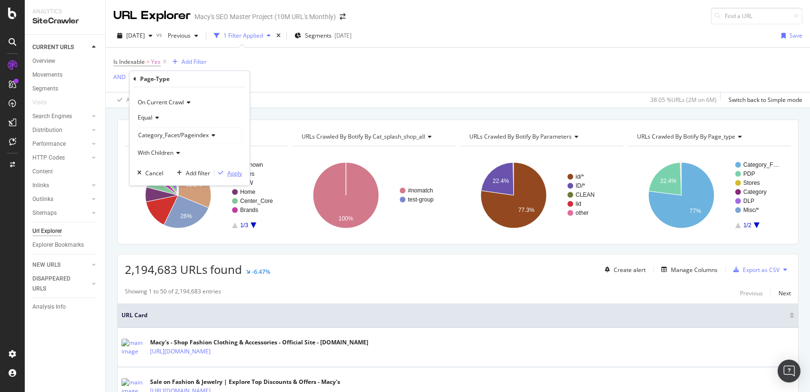
click at [236, 173] on div "Apply" at bounding box center [234, 173] width 15 height 8
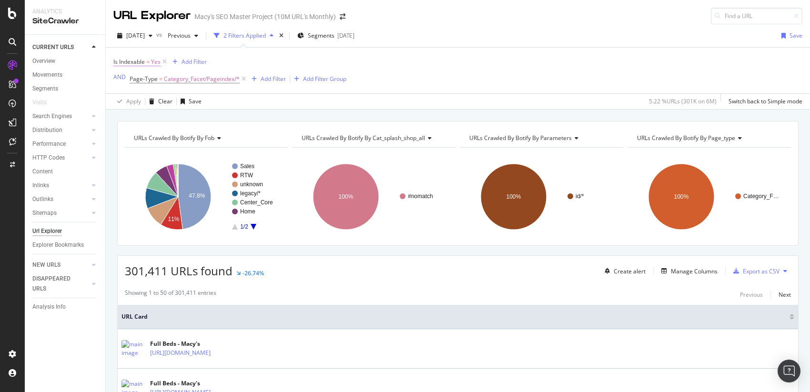
click at [148, 61] on span "=" at bounding box center [147, 62] width 3 height 8
click at [134, 100] on icon at bounding box center [135, 99] width 7 height 6
drag, startPoint x: 136, startPoint y: 127, endPoint x: 143, endPoint y: 126, distance: 7.8
click at [136, 127] on div "No" at bounding box center [175, 131] width 102 height 12
click at [222, 120] on div "Apply" at bounding box center [219, 119] width 15 height 8
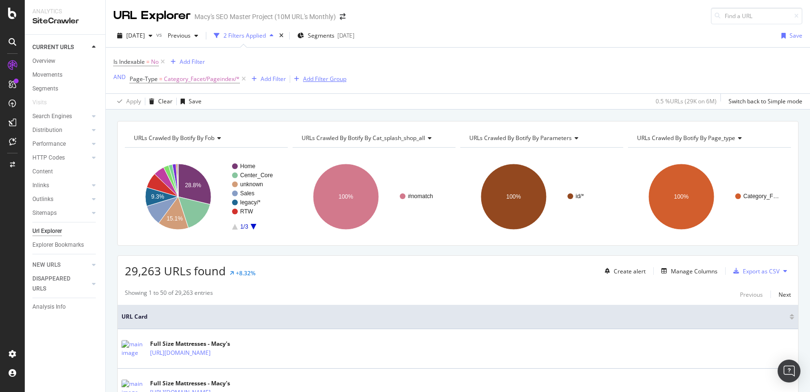
click at [325, 81] on div "Add Filter Group" at bounding box center [324, 79] width 43 height 8
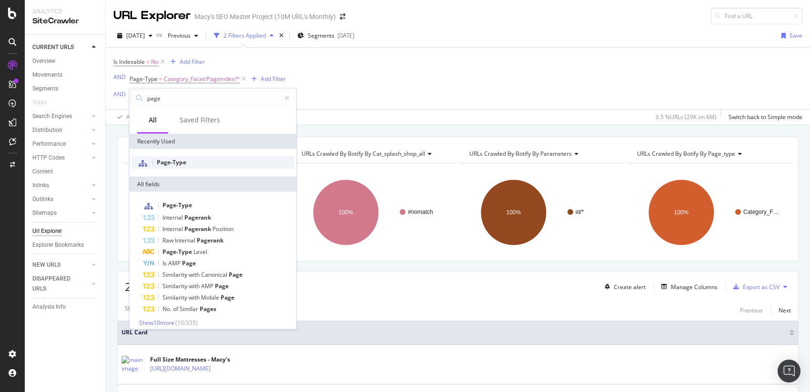
type input "page"
click at [164, 159] on span "Page-Type" at bounding box center [172, 162] width 30 height 8
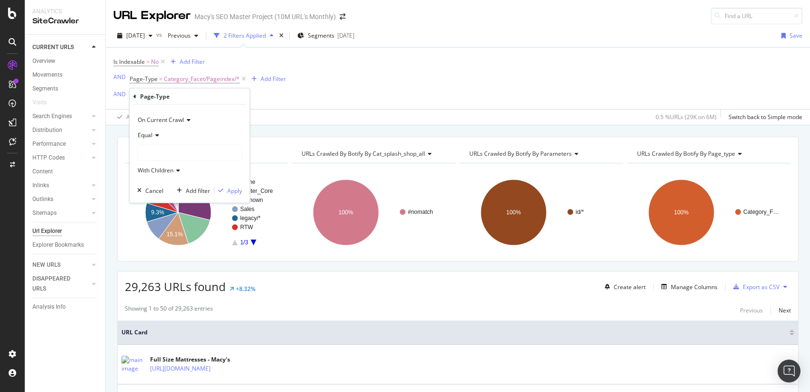
click at [157, 145] on div at bounding box center [190, 152] width 104 height 15
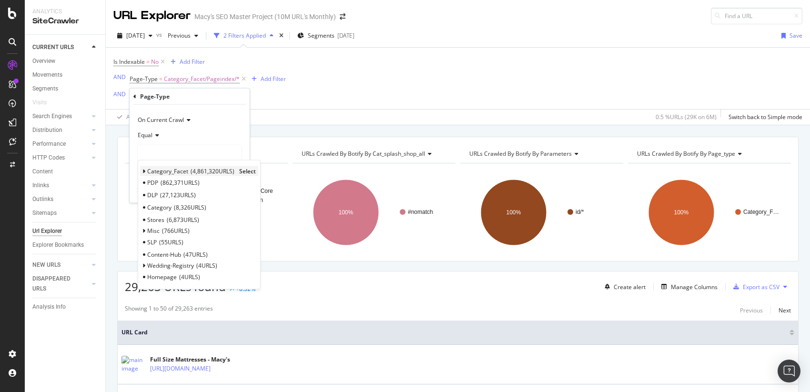
click at [146, 173] on div "Category_Facet 4,861,320 URLS Select" at bounding box center [199, 171] width 118 height 10
click at [148, 170] on span "Category_Facet" at bounding box center [167, 171] width 41 height 8
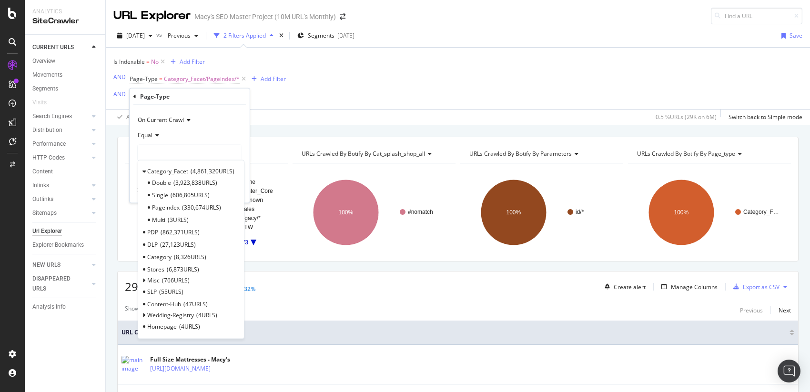
click at [164, 193] on span "Single" at bounding box center [160, 195] width 16 height 8
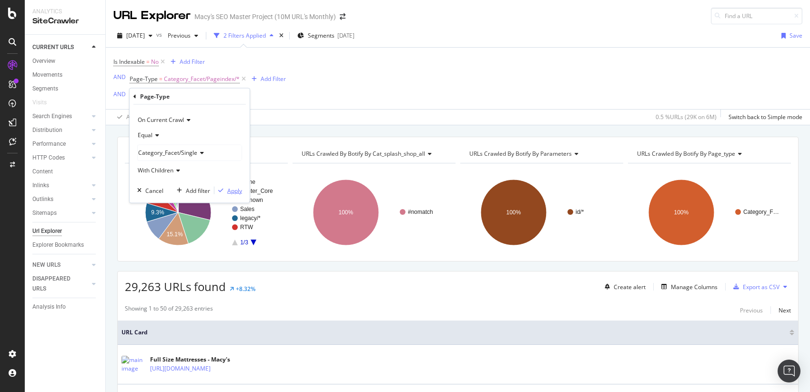
click at [234, 190] on div "Apply" at bounding box center [234, 190] width 15 height 8
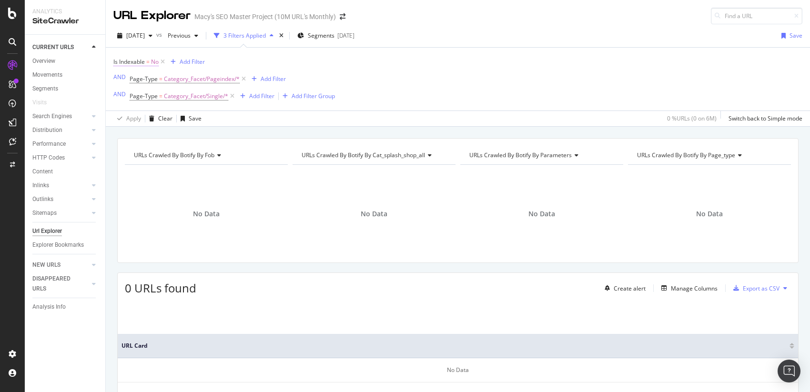
click at [153, 63] on span "No" at bounding box center [155, 61] width 8 height 13
click at [130, 97] on span "No" at bounding box center [126, 99] width 8 height 8
click at [130, 118] on span "Yes" at bounding box center [131, 119] width 10 height 8
click at [218, 121] on div "Apply" at bounding box center [219, 119] width 15 height 8
click at [200, 96] on span "Category_Facet/Single/*" at bounding box center [196, 96] width 64 height 13
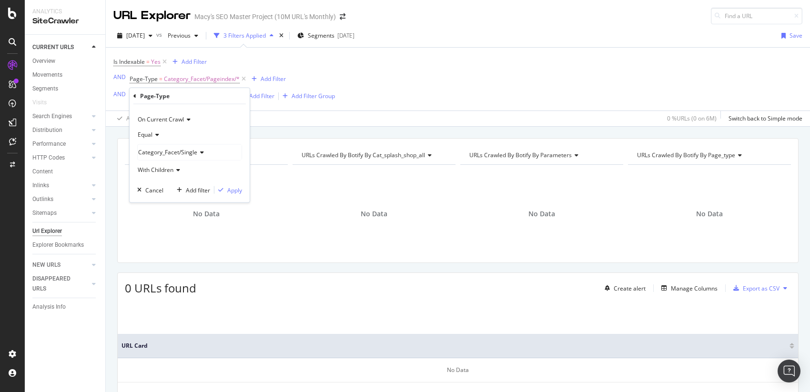
click at [200, 152] on icon at bounding box center [200, 153] width 7 height 6
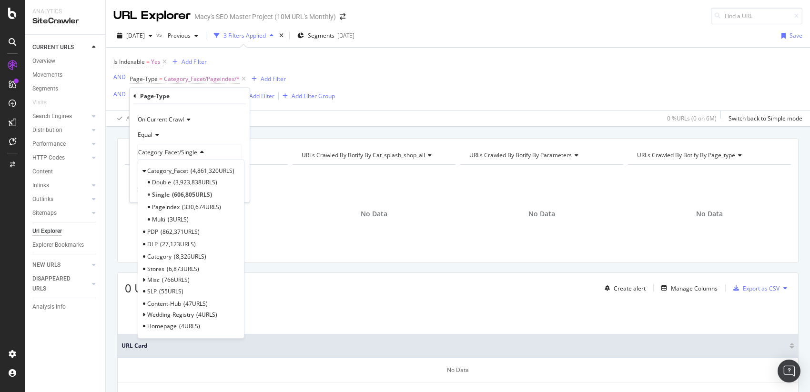
click at [137, 94] on div "Page-Type" at bounding box center [189, 96] width 112 height 16
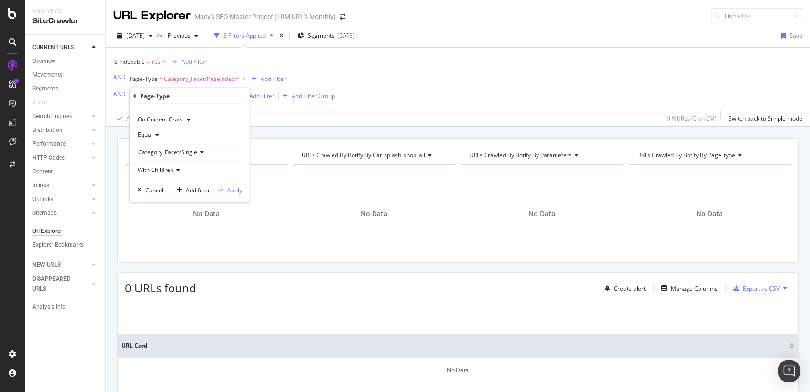
click at [137, 94] on div "Page-Type" at bounding box center [189, 96] width 112 height 16
click at [142, 189] on div "button" at bounding box center [139, 190] width 12 height 6
click at [209, 96] on span "Category_Facet/Single/*" at bounding box center [196, 96] width 64 height 13
click at [133, 95] on icon at bounding box center [134, 96] width 3 height 6
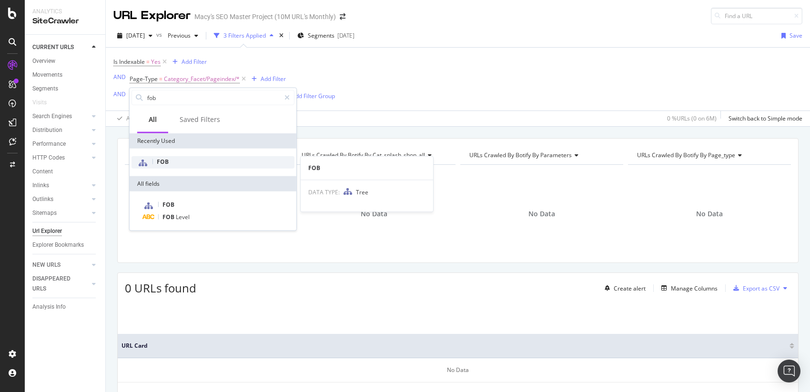
type input "fob"
click at [171, 157] on div "FOB" at bounding box center [213, 162] width 163 height 12
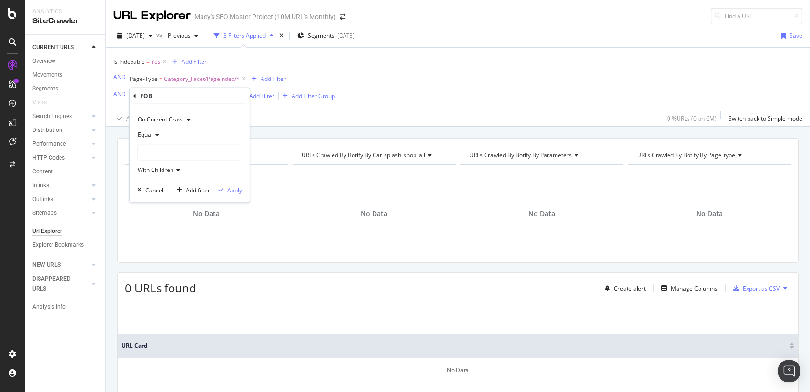
click at [153, 145] on div at bounding box center [190, 152] width 104 height 15
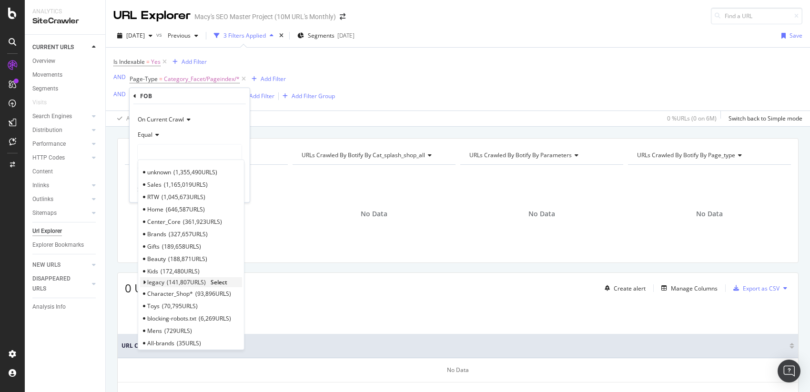
scroll to position [5, 0]
click at [154, 325] on span "Mens" at bounding box center [154, 326] width 15 height 8
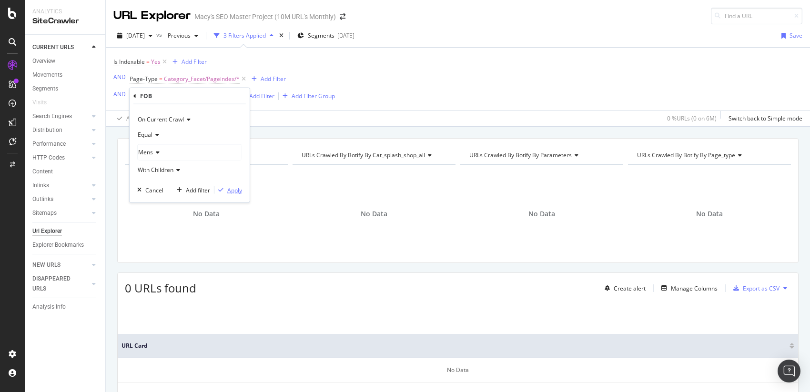
click at [231, 191] on div "Apply" at bounding box center [234, 190] width 15 height 8
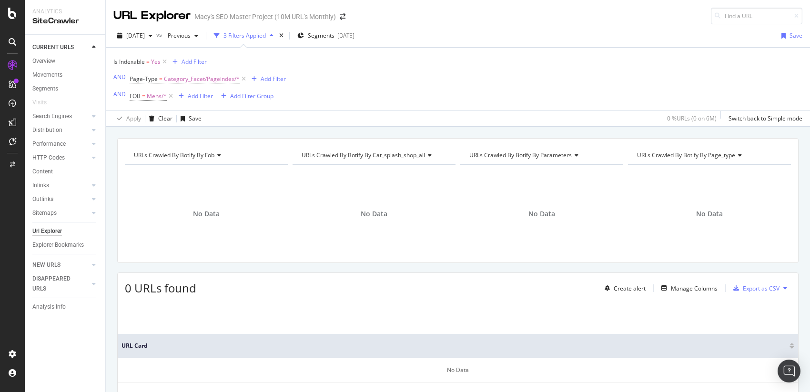
click at [141, 62] on span "Is Indexable" at bounding box center [128, 62] width 31 height 8
click at [132, 97] on icon at bounding box center [135, 99] width 7 height 6
click at [134, 130] on div "No" at bounding box center [175, 131] width 102 height 12
click at [212, 116] on div "Apply" at bounding box center [219, 119] width 15 height 8
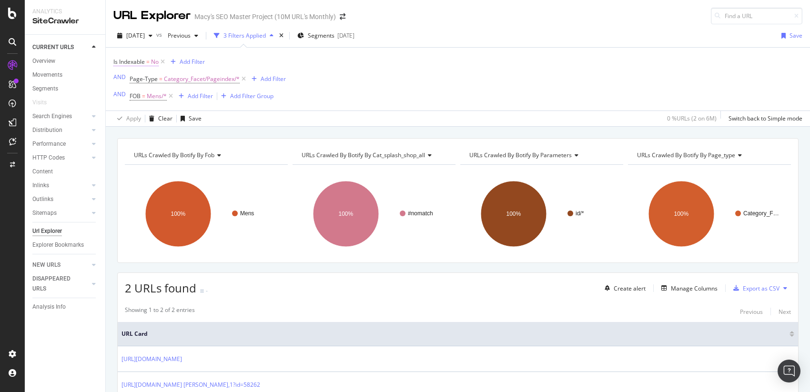
click at [141, 63] on span "Is Indexable" at bounding box center [128, 62] width 31 height 8
click at [128, 99] on span "No" at bounding box center [126, 99] width 8 height 8
click at [133, 119] on span "Yes" at bounding box center [131, 119] width 10 height 8
click at [215, 119] on div "Apply" at bounding box center [219, 119] width 15 height 8
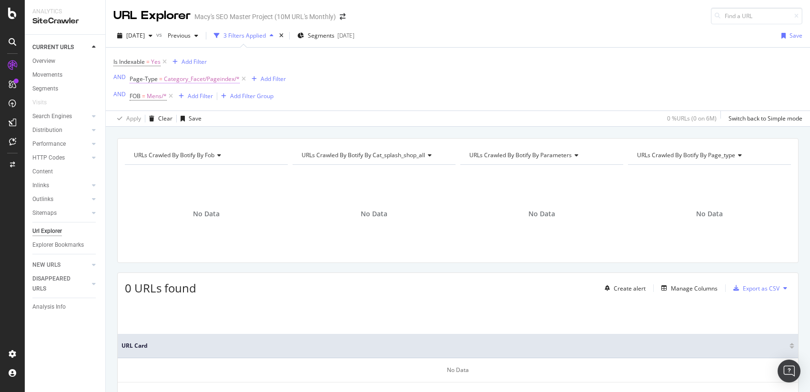
click at [224, 81] on span "Category_Facet/Pageindex/*" at bounding box center [202, 78] width 76 height 13
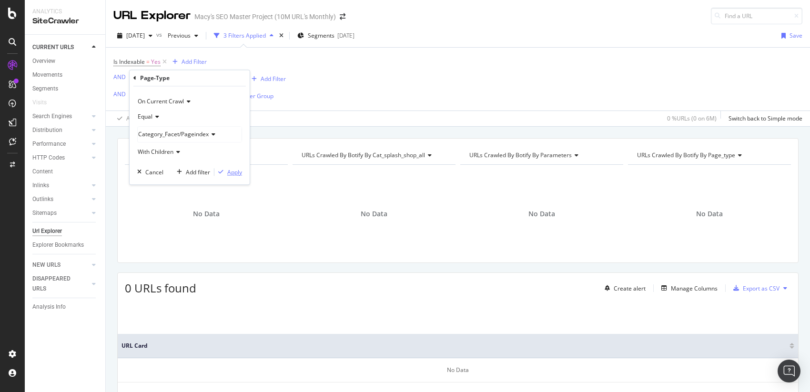
click at [230, 172] on div "Apply" at bounding box center [234, 172] width 15 height 8
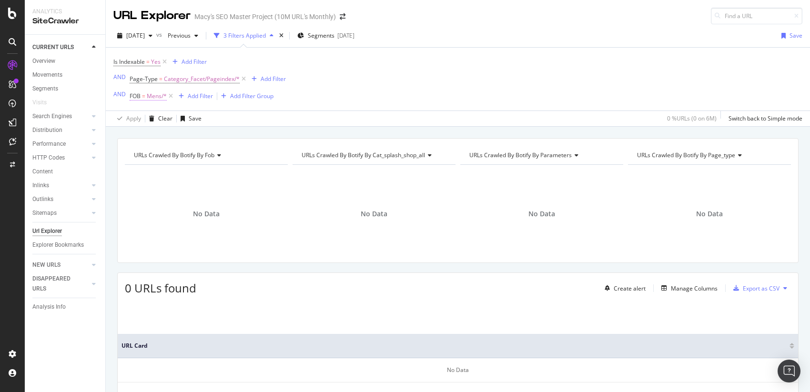
click at [151, 99] on span "Mens/*" at bounding box center [157, 96] width 20 height 13
click at [158, 150] on div "Mens" at bounding box center [190, 152] width 104 height 15
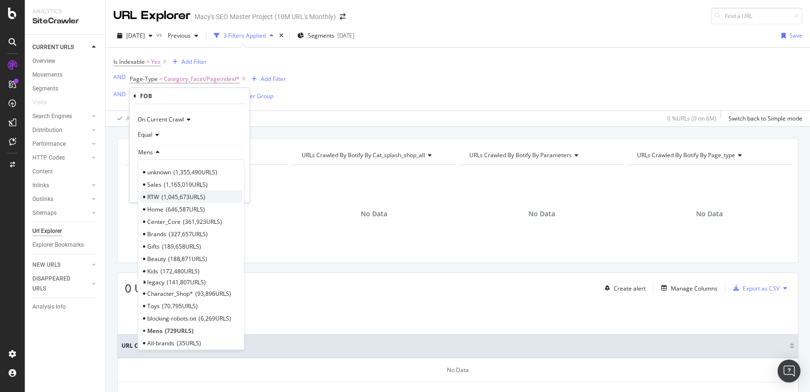
click at [160, 198] on div "RTW 1,045,673 URLS" at bounding box center [191, 197] width 102 height 12
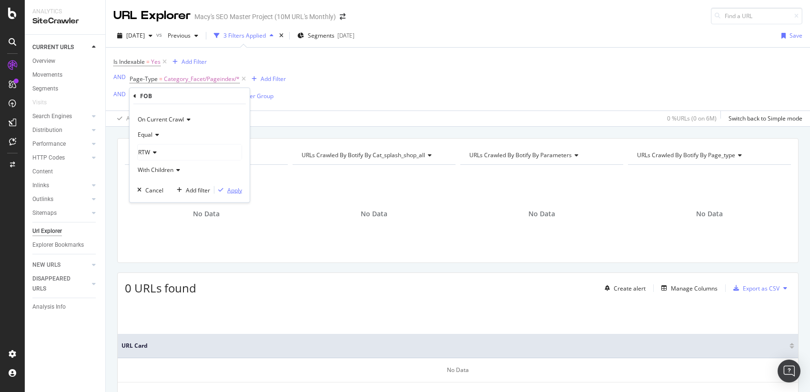
click at [231, 188] on div "Apply" at bounding box center [234, 190] width 15 height 8
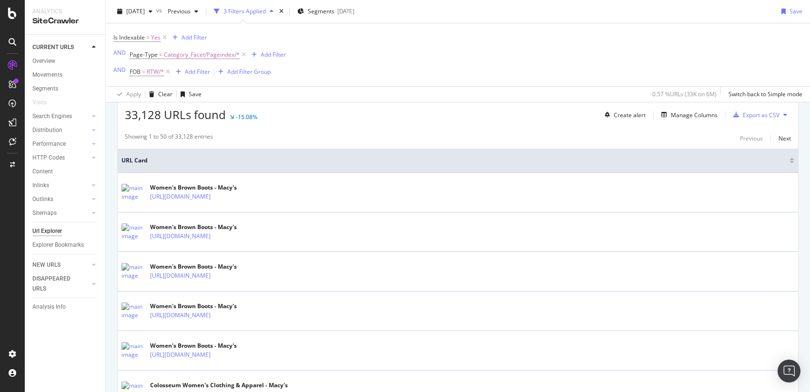
scroll to position [6, 0]
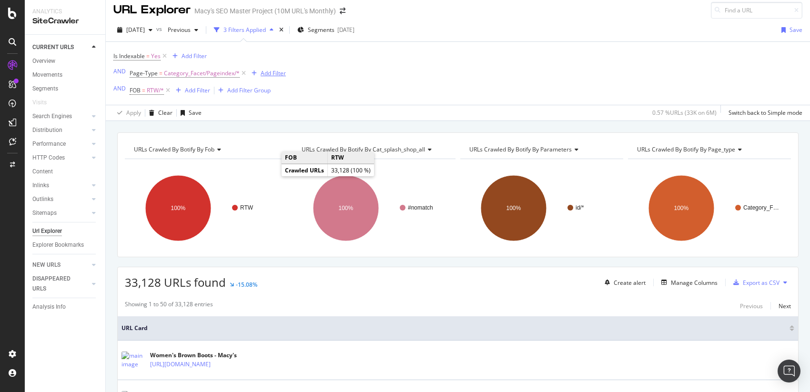
click at [279, 73] on div "Add Filter" at bounding box center [273, 73] width 25 height 8
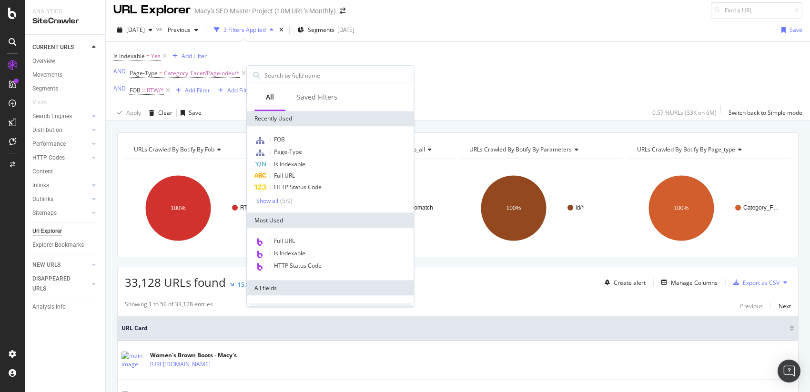
click at [498, 52] on div "Is Indexable = Yes Add Filter AND Page-Type = Category_Facet/Pageindex/* Add Fi…" at bounding box center [457, 73] width 689 height 63
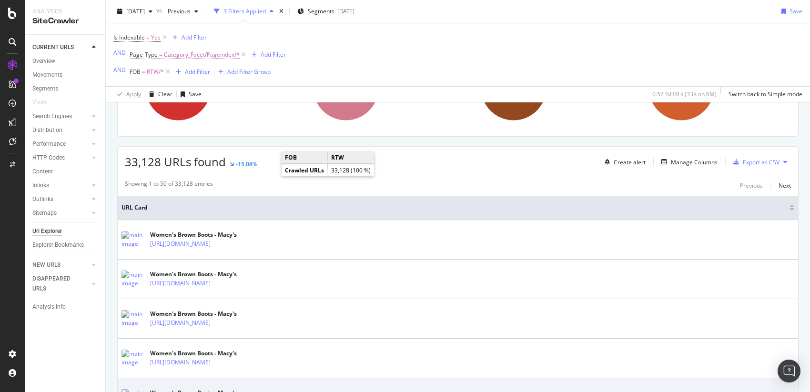
scroll to position [0, 0]
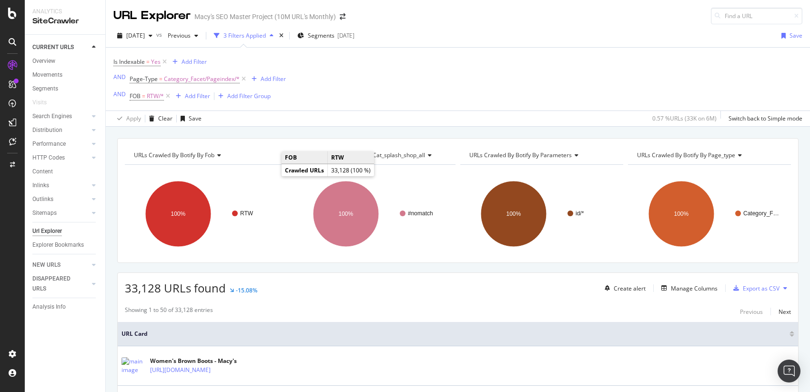
click at [484, 78] on div "Is Indexable = Yes Add Filter AND Page-Type = Category_Facet/Pageindex/* Add Fi…" at bounding box center [457, 79] width 689 height 63
click at [152, 62] on span "Yes" at bounding box center [156, 61] width 10 height 13
click at [132, 96] on div "Yes" at bounding box center [174, 99] width 105 height 15
drag, startPoint x: 133, startPoint y: 129, endPoint x: 142, endPoint y: 129, distance: 8.1
click at [133, 129] on span "No" at bounding box center [130, 131] width 8 height 8
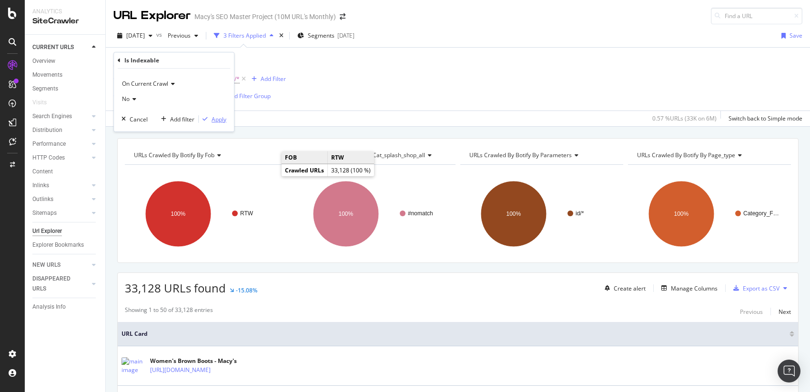
click at [222, 119] on div "Apply" at bounding box center [219, 119] width 15 height 8
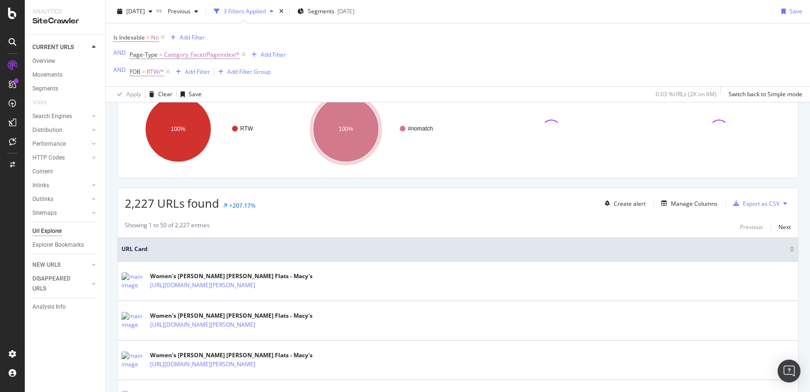
scroll to position [154, 0]
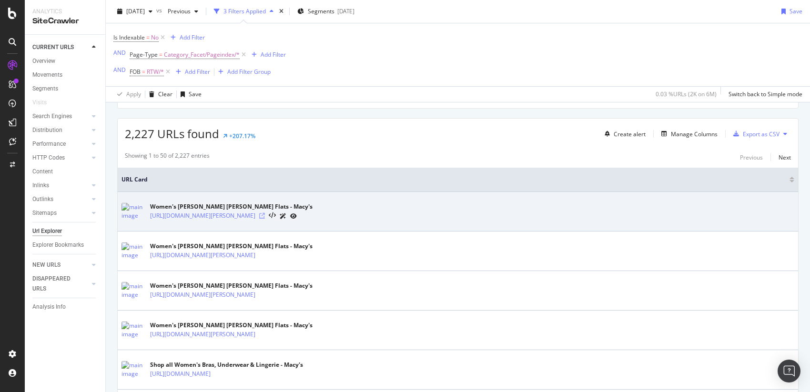
click at [265, 215] on icon at bounding box center [262, 216] width 6 height 6
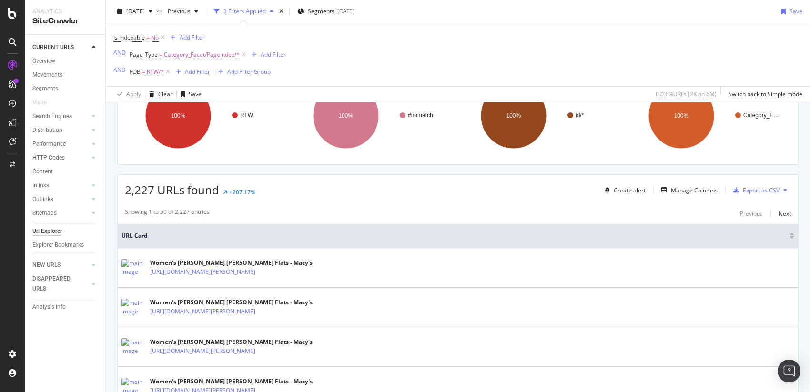
scroll to position [58, 0]
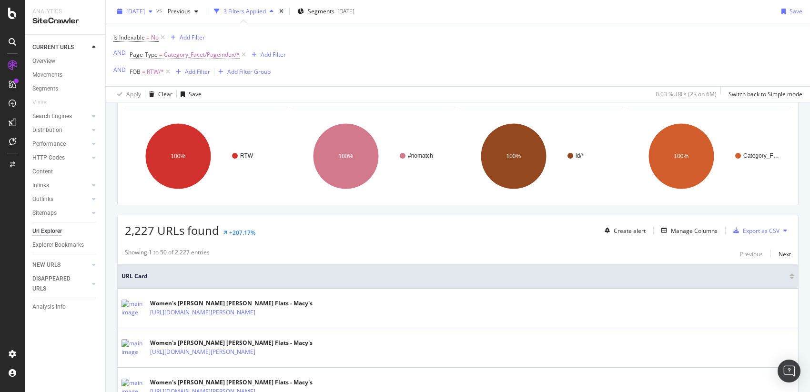
click at [145, 12] on span "[DATE]" at bounding box center [135, 11] width 19 height 8
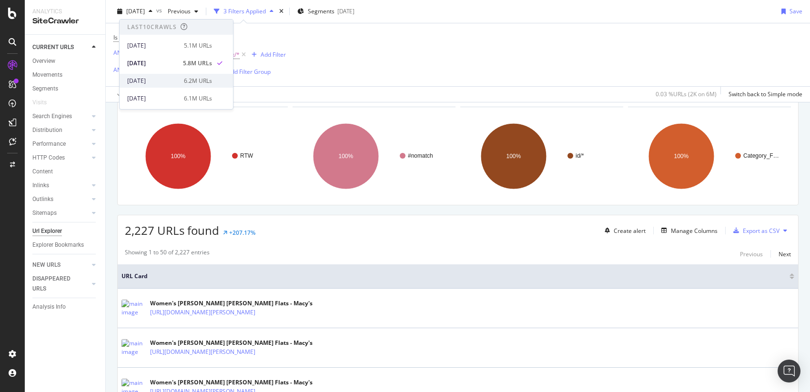
click at [153, 79] on div "[DATE]" at bounding box center [152, 81] width 51 height 9
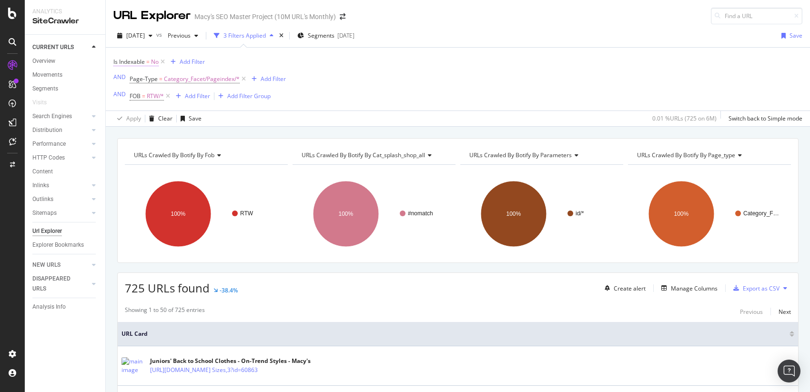
click at [136, 63] on span "Is Indexable" at bounding box center [128, 62] width 31 height 8
click at [147, 100] on div "No" at bounding box center [174, 99] width 105 height 15
click at [140, 118] on div "Yes" at bounding box center [175, 118] width 102 height 12
click at [224, 122] on div "Apply" at bounding box center [219, 119] width 15 height 8
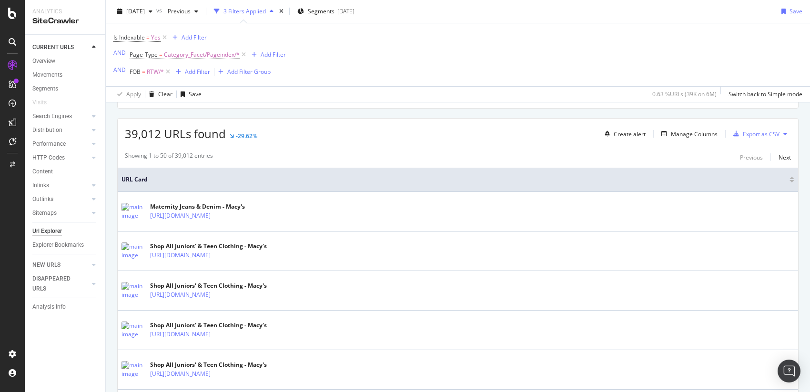
scroll to position [156, 0]
click at [52, 94] on div "AlertPanel" at bounding box center [38, 90] width 28 height 8
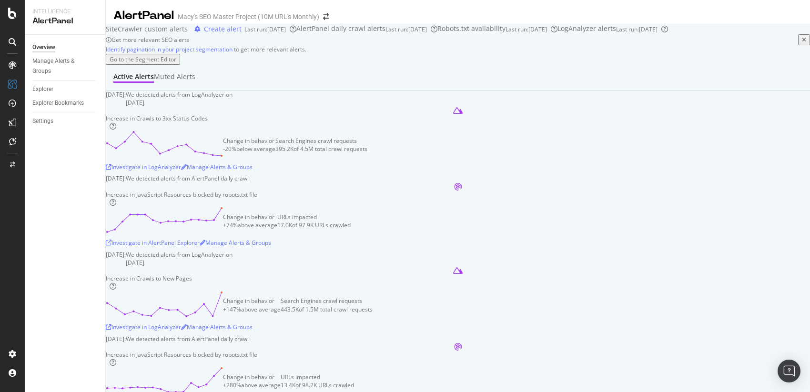
click at [35, 49] on div "Overview" at bounding box center [43, 47] width 23 height 10
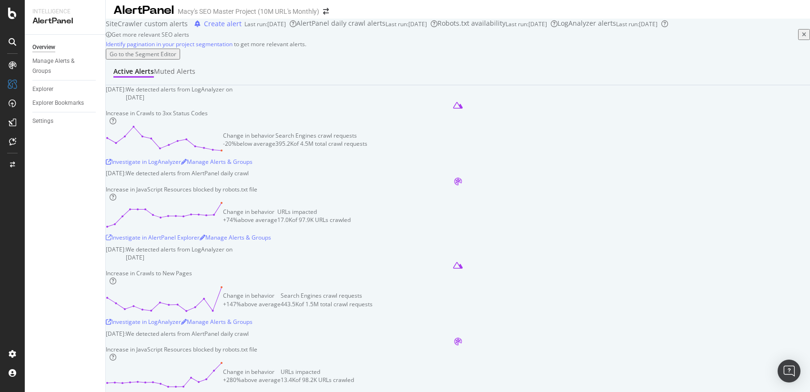
scroll to position [13, 0]
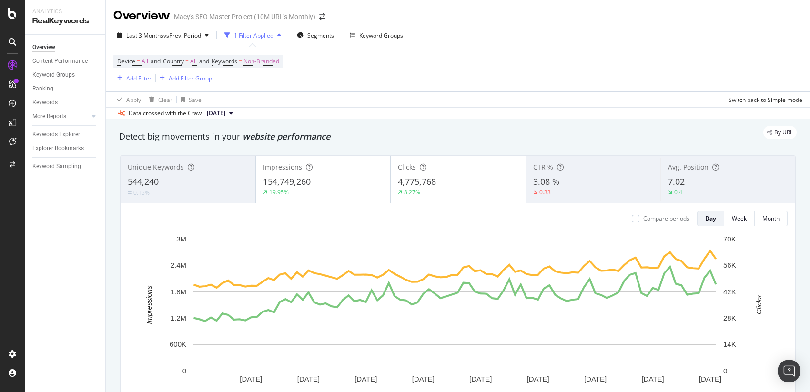
scroll to position [68, 0]
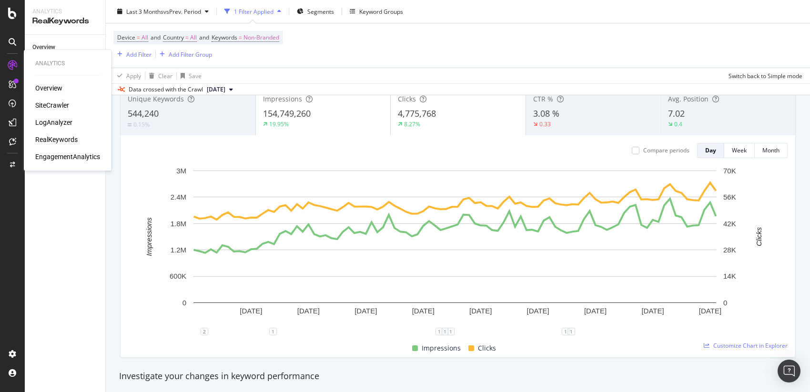
click at [61, 89] on div "Overview" at bounding box center [48, 88] width 27 height 10
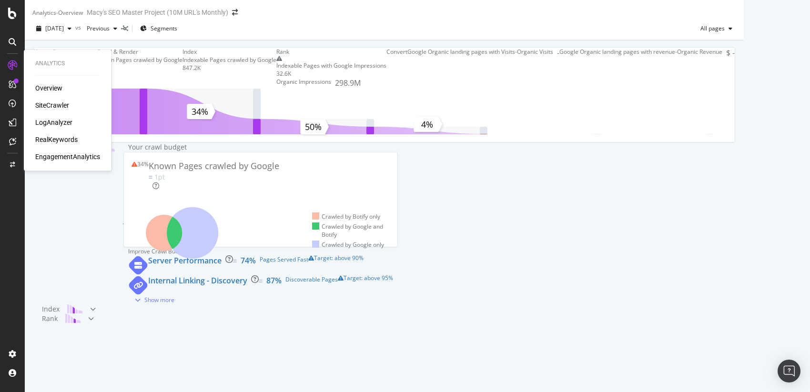
click at [39, 90] on div "Overview" at bounding box center [48, 88] width 27 height 10
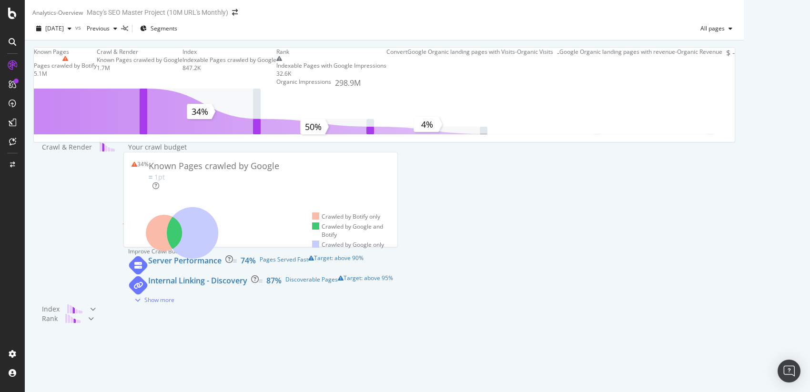
click at [406, 24] on div "[DATE] vs Previous Segments All pages" at bounding box center [384, 28] width 719 height 23
click at [14, 62] on icon at bounding box center [13, 66] width 10 height 10
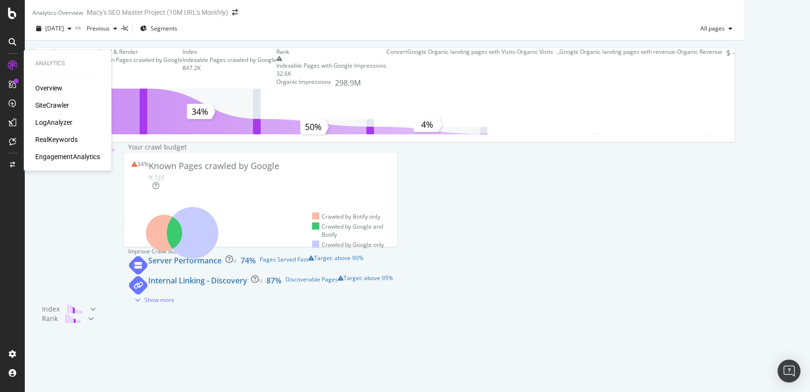
click at [43, 87] on div "Overview" at bounding box center [48, 88] width 27 height 10
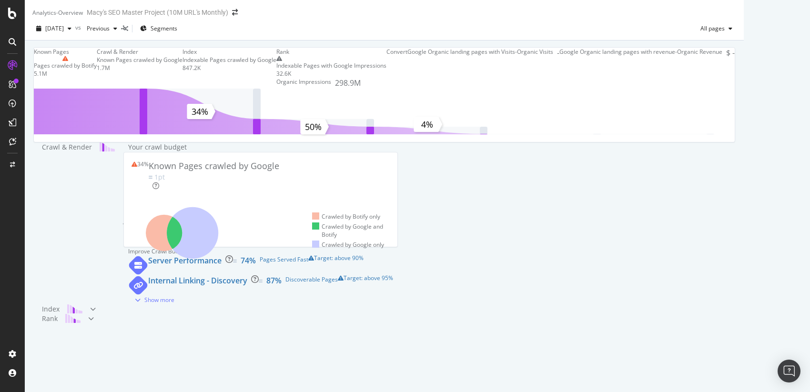
click at [231, 49] on div "Known Pages Pages crawled by Botify 5.1M Crawl & Render Known Pages crawled by …" at bounding box center [384, 199] width 719 height 316
click at [423, 28] on div "[DATE] vs Previous Segments All pages" at bounding box center [384, 30] width 719 height 19
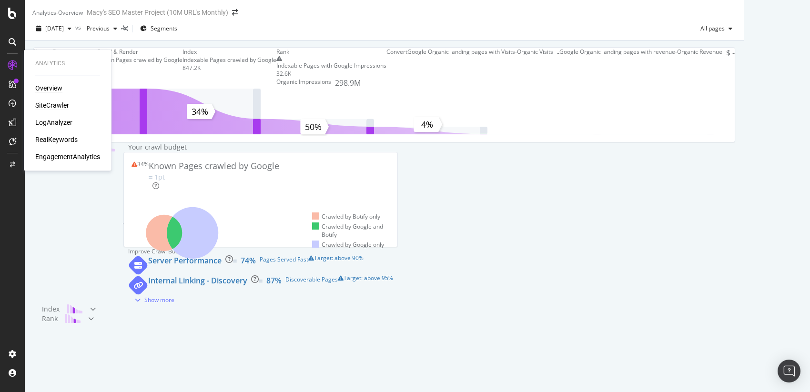
click at [54, 106] on div "SiteCrawler" at bounding box center [52, 106] width 34 height 10
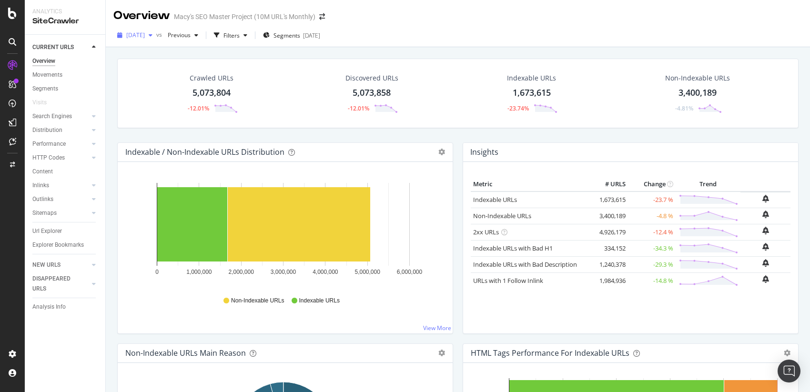
click at [153, 30] on div "[DATE]" at bounding box center [134, 35] width 43 height 14
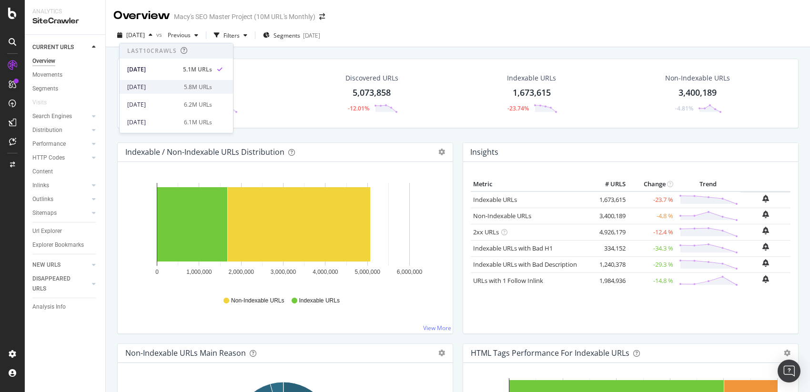
click at [148, 88] on div "[DATE]" at bounding box center [152, 87] width 51 height 9
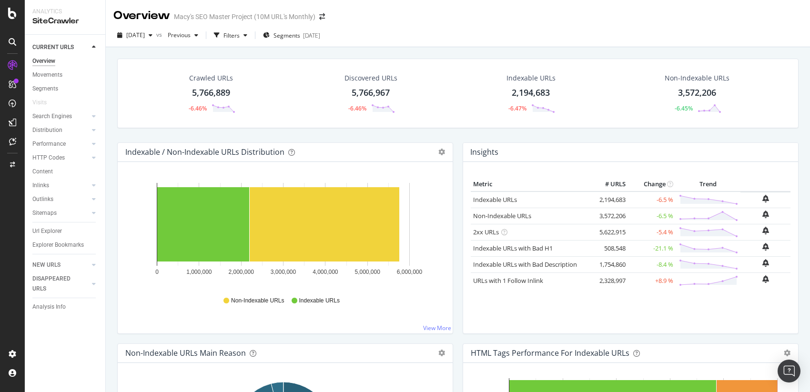
click at [697, 87] on div "3,572,206" at bounding box center [697, 93] width 38 height 12
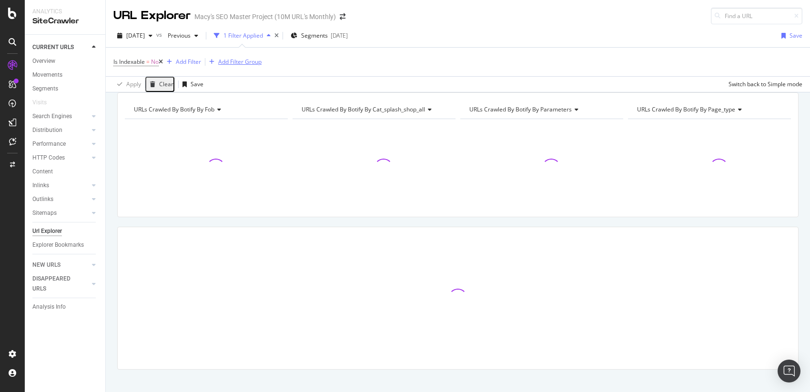
click at [257, 62] on div "Add Filter Group" at bounding box center [239, 62] width 43 height 8
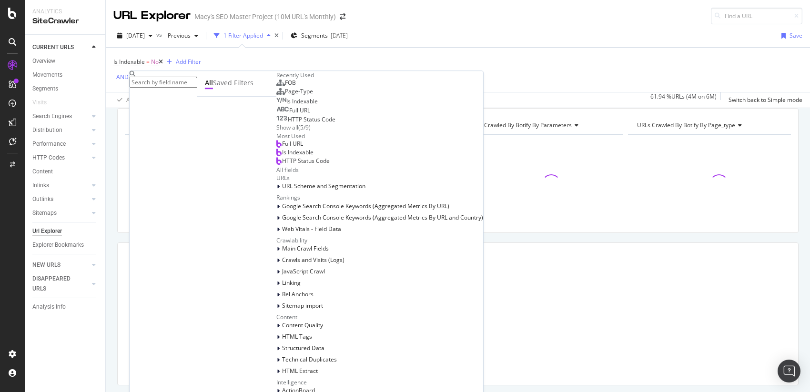
click at [285, 87] on span "FOB" at bounding box center [290, 83] width 11 height 8
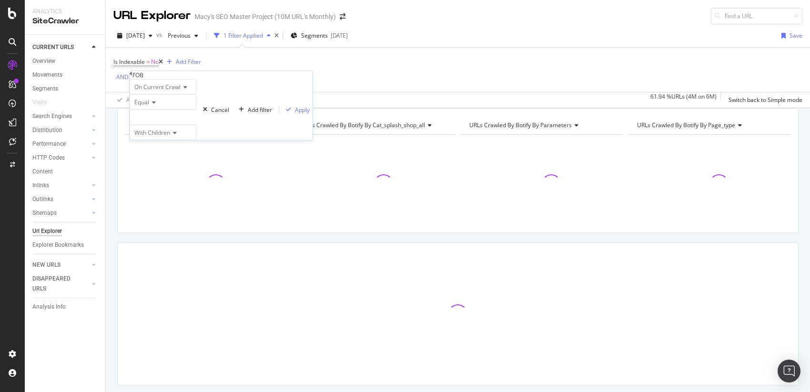
click at [150, 125] on div at bounding box center [163, 117] width 67 height 15
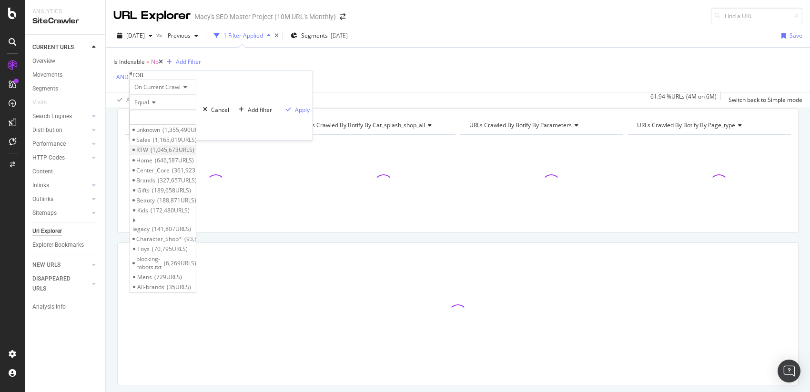
click at [148, 154] on span "RTW" at bounding box center [142, 150] width 12 height 8
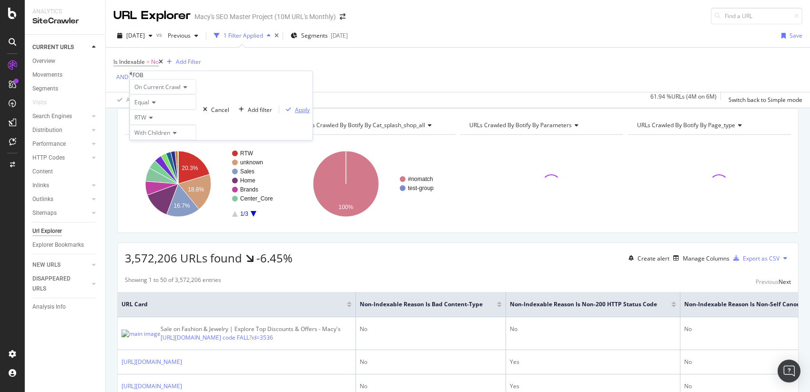
click at [295, 114] on div "Apply" at bounding box center [302, 110] width 15 height 8
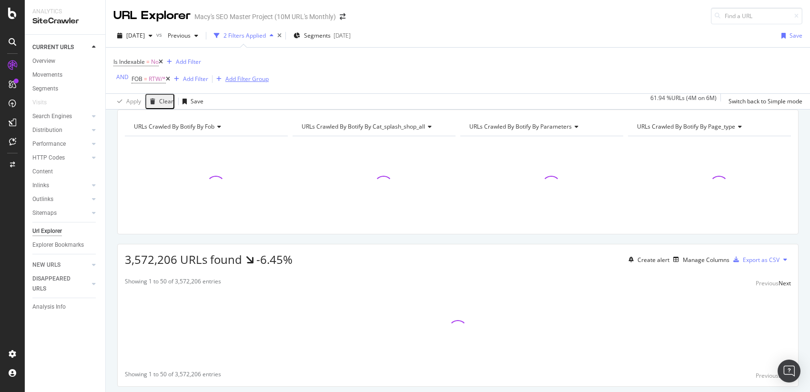
click at [258, 80] on div "Add Filter Group" at bounding box center [246, 79] width 43 height 8
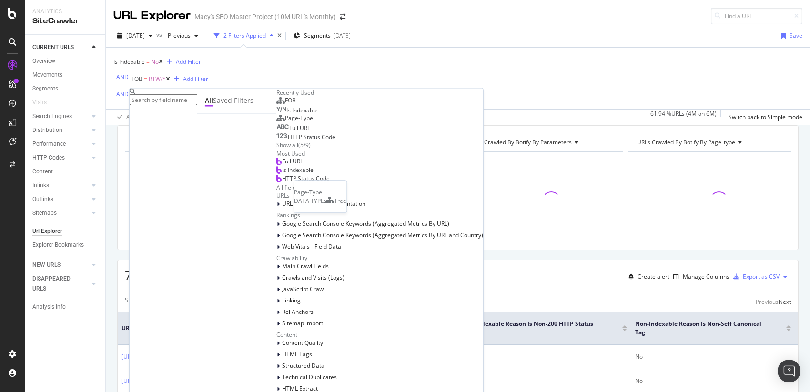
click at [285, 122] on span "Page-Type" at bounding box center [299, 118] width 28 height 8
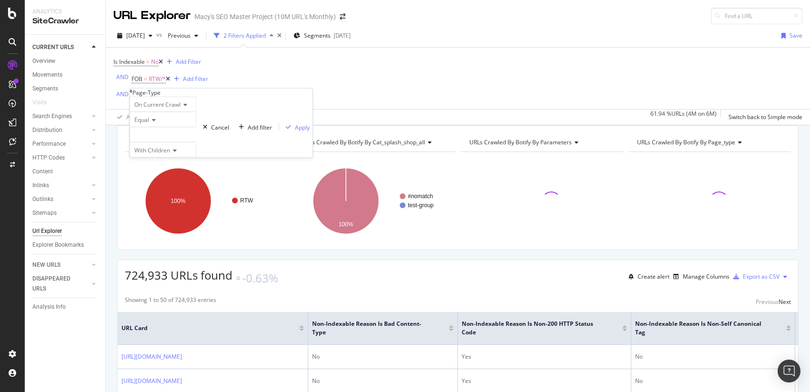
click at [154, 142] on div at bounding box center [163, 134] width 67 height 15
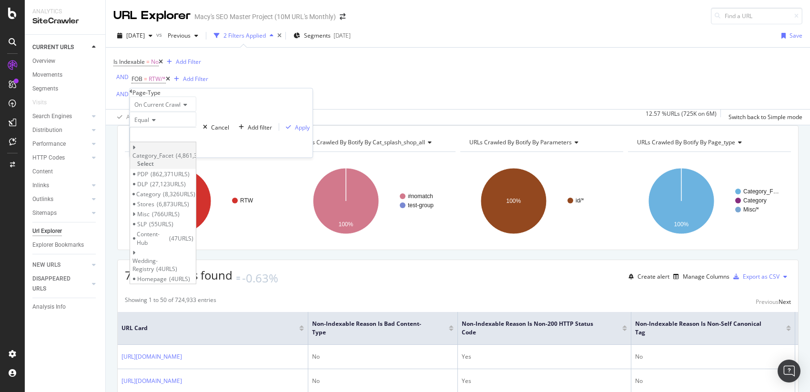
click at [136, 151] on icon at bounding box center [133, 148] width 3 height 6
click at [163, 190] on span "Pageindex" at bounding box center [155, 186] width 28 height 8
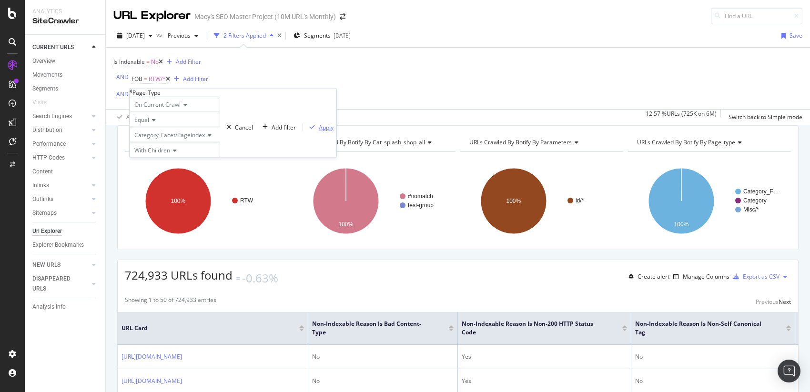
click at [319, 131] on div "Apply" at bounding box center [326, 127] width 15 height 8
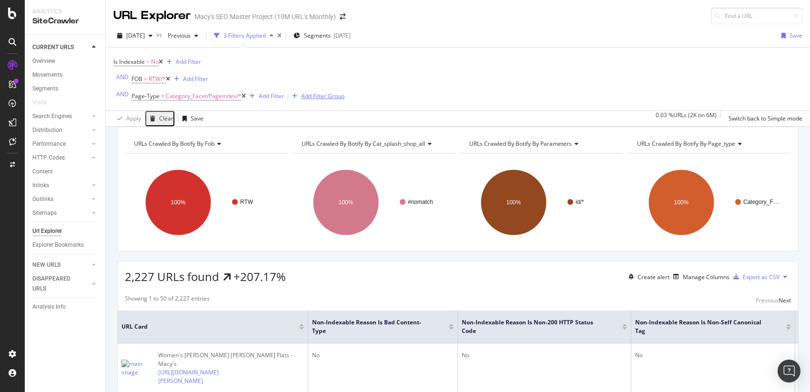
click at [332, 96] on div "Add Filter Group" at bounding box center [322, 96] width 43 height 8
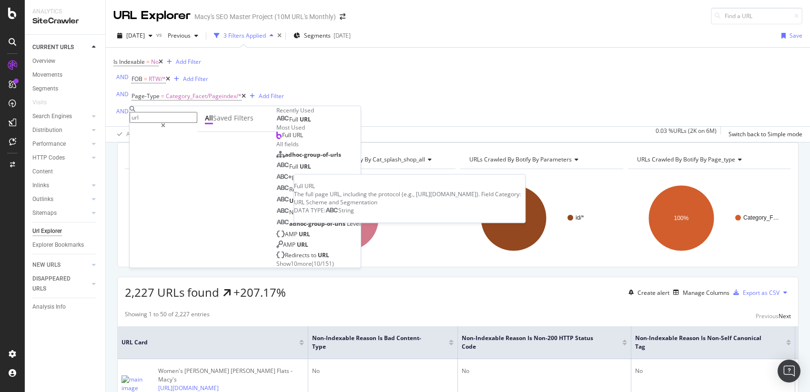
type input "url"
click at [289, 123] on span "Full" at bounding box center [294, 119] width 10 height 8
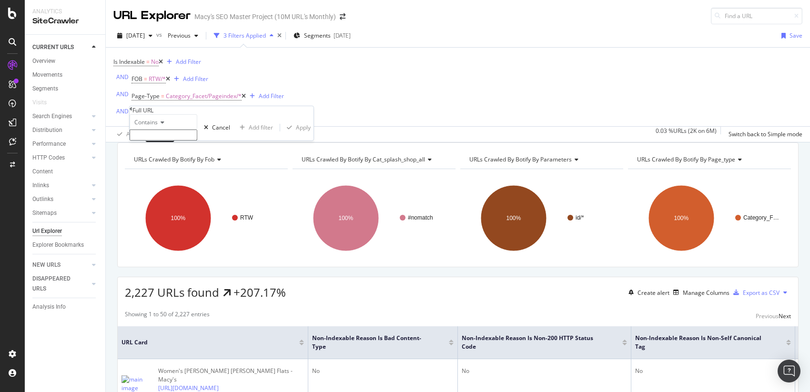
click at [170, 141] on input "text" at bounding box center [164, 135] width 68 height 11
type input "/2"
click at [287, 133] on icon "button" at bounding box center [289, 131] width 5 height 6
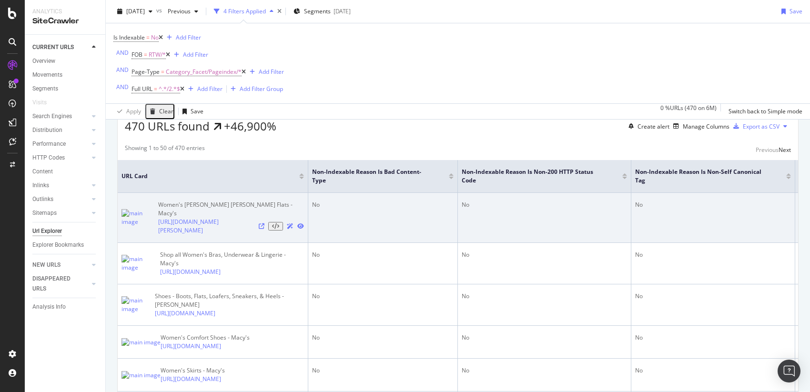
click at [299, 229] on icon at bounding box center [300, 227] width 7 height 6
click at [290, 229] on icon at bounding box center [290, 227] width 7 height 6
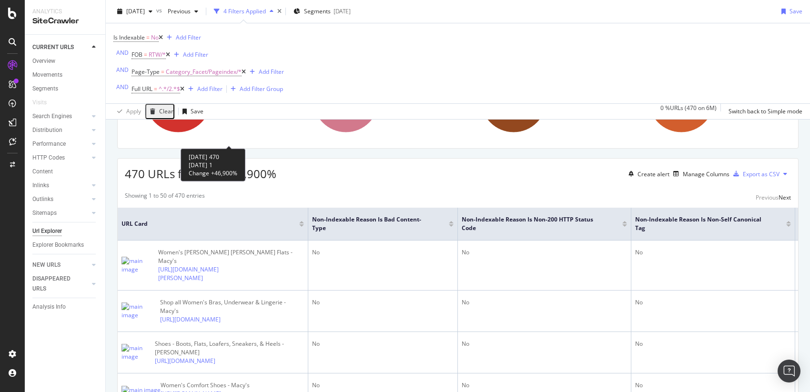
scroll to position [90, 0]
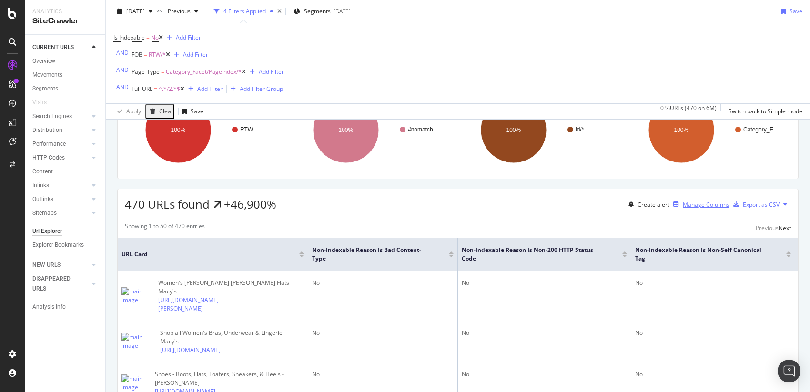
click at [683, 209] on div "Manage Columns" at bounding box center [706, 205] width 47 height 8
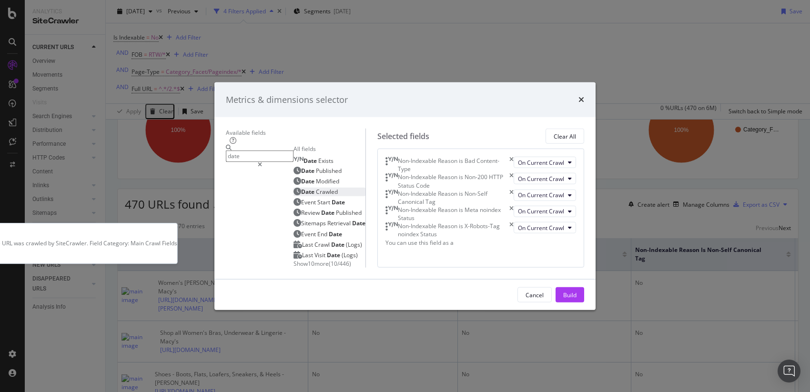
type input "date"
click at [316, 188] on span "Crawled" at bounding box center [327, 192] width 22 height 8
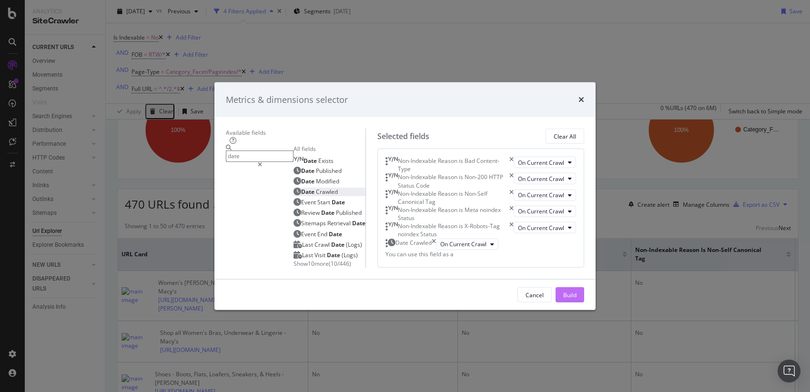
click at [577, 299] on div "Build" at bounding box center [569, 295] width 13 height 8
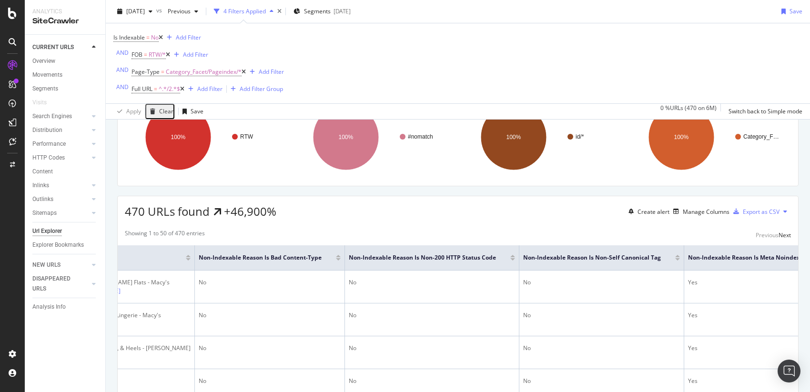
scroll to position [0, 455]
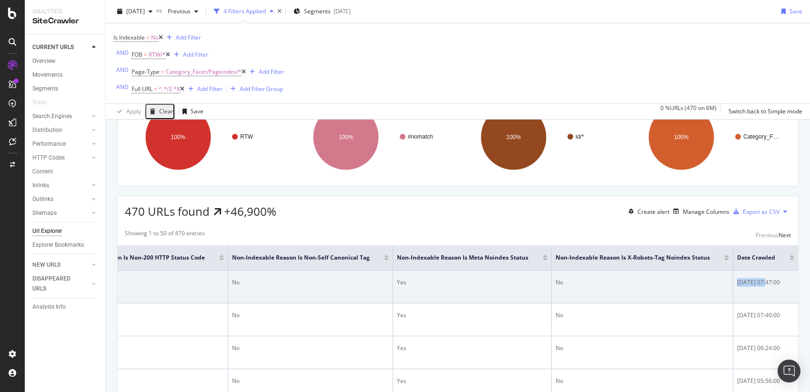
drag, startPoint x: 731, startPoint y: 295, endPoint x: 760, endPoint y: 294, distance: 29.1
click at [760, 287] on div "[DATE] 07:47:00" at bounding box center [765, 282] width 57 height 9
copy div "2025-08-21"
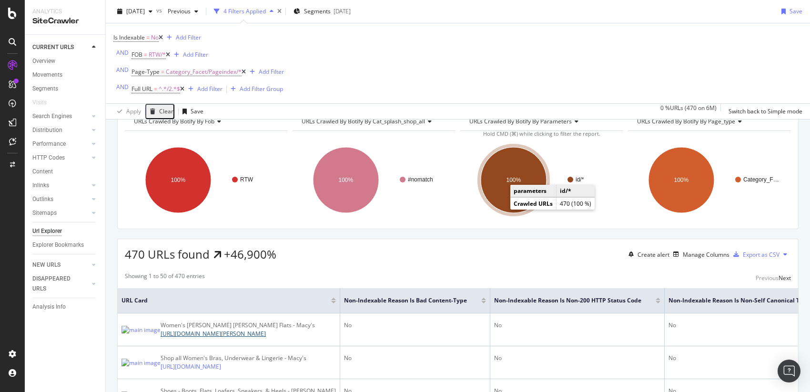
scroll to position [43, 0]
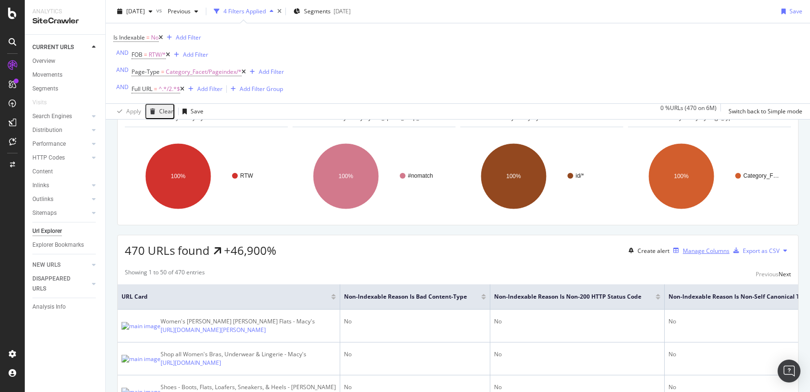
click at [694, 255] on div "Manage Columns" at bounding box center [706, 251] width 47 height 8
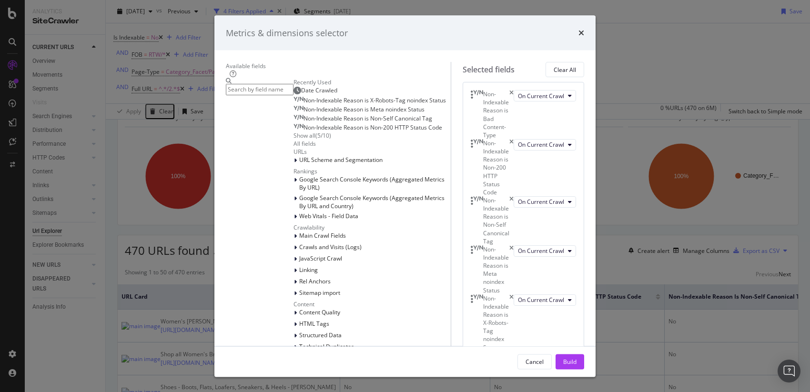
click at [514, 95] on div "Non-Indexable Reason is Bad Content-Type" at bounding box center [492, 114] width 43 height 49
click at [514, 96] on icon "times" at bounding box center [511, 114] width 4 height 49
click at [514, 102] on icon "times" at bounding box center [511, 118] width 4 height 57
click at [514, 96] on icon "times" at bounding box center [511, 114] width 4 height 49
click at [508, 299] on div "Non-Indexable Reason is Meta noindex Status On Current Crawl Non-Indexable Reas…" at bounding box center [523, 232] width 121 height 301
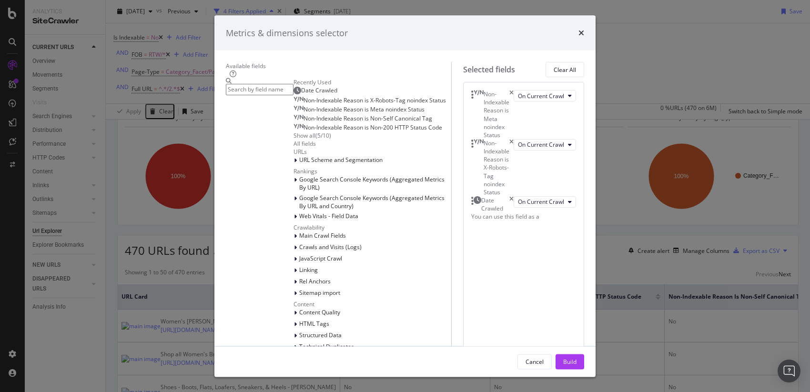
click at [577, 362] on div "Build" at bounding box center [569, 361] width 13 height 8
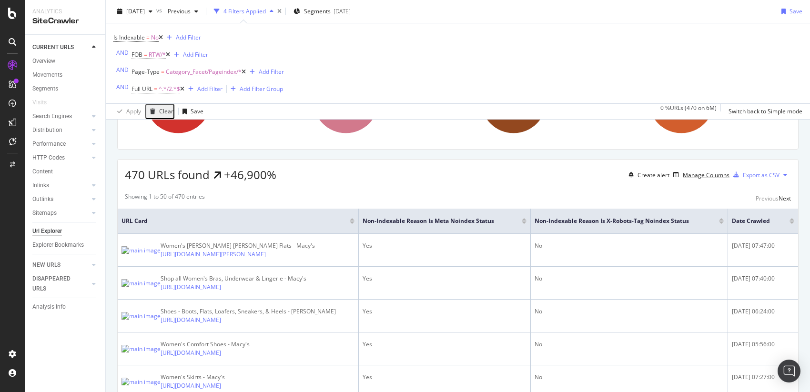
scroll to position [79, 0]
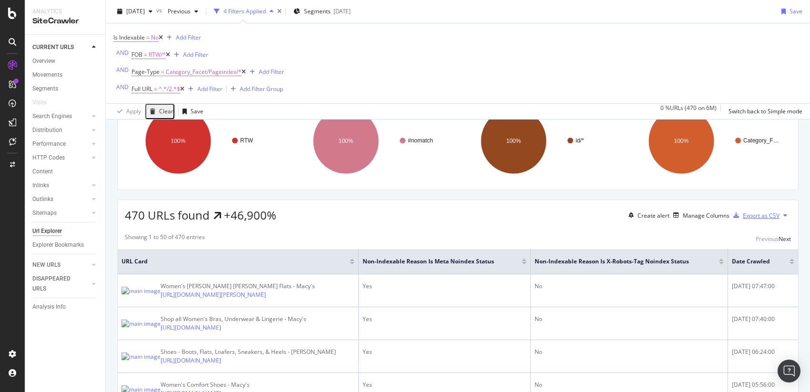
click at [757, 220] on div "Export as CSV" at bounding box center [761, 216] width 37 height 8
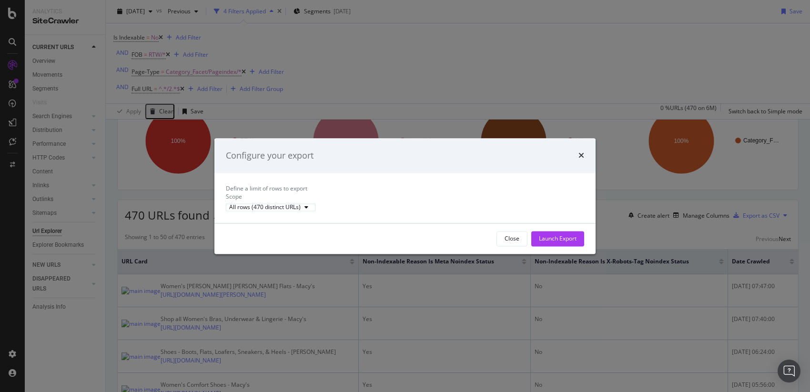
click at [566, 243] on div "Launch Export" at bounding box center [558, 238] width 38 height 8
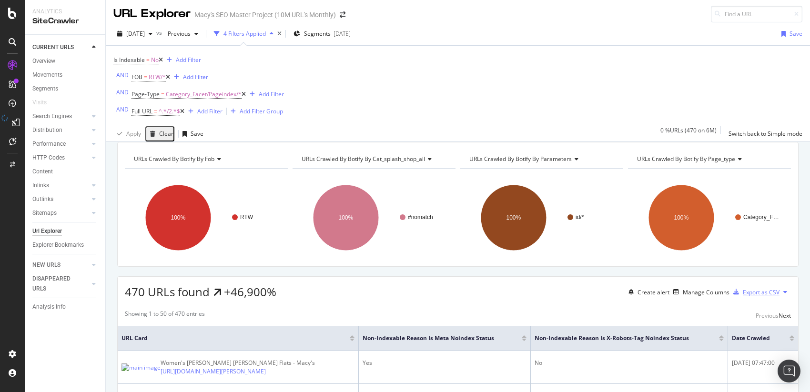
scroll to position [0, 0]
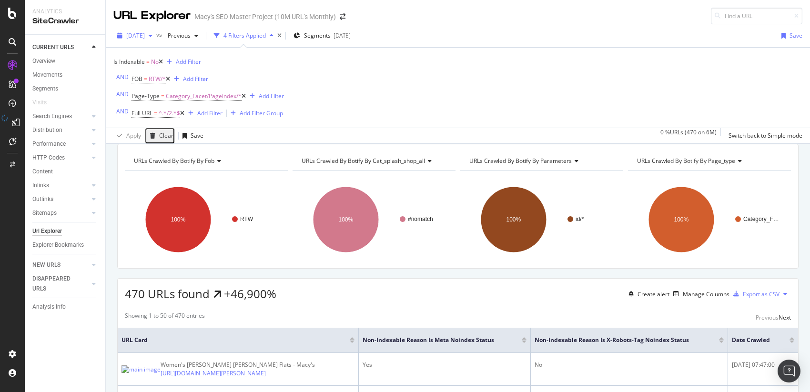
click at [145, 34] on span "[DATE]" at bounding box center [135, 35] width 19 height 8
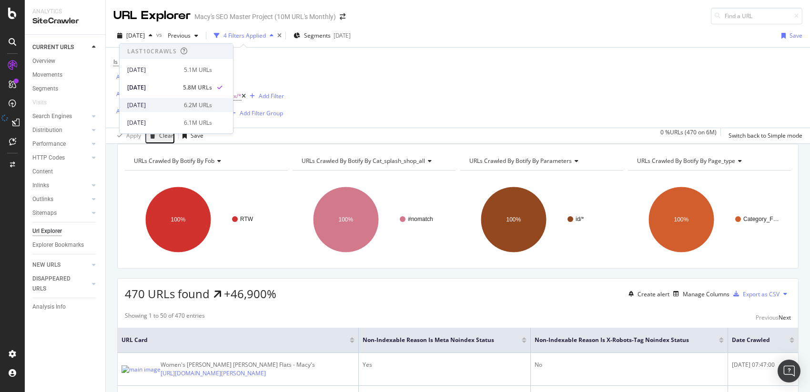
click at [153, 105] on div "[DATE]" at bounding box center [152, 105] width 51 height 9
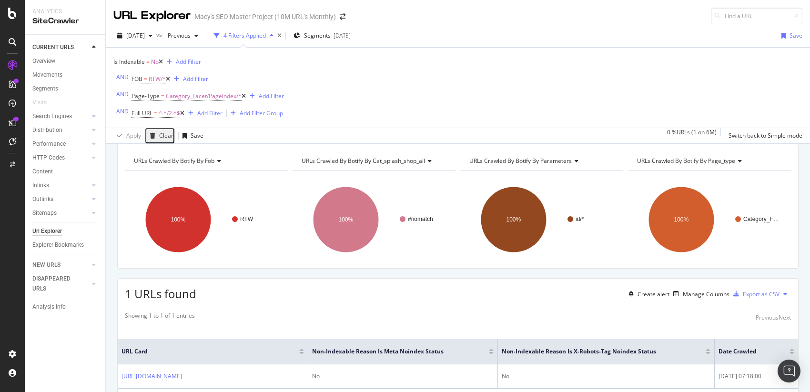
click at [145, 61] on span "Is Indexable = No" at bounding box center [135, 62] width 45 height 9
click at [133, 87] on icon at bounding box center [129, 84] width 7 height 6
click at [126, 100] on span "Yes" at bounding box center [122, 96] width 10 height 8
click at [279, 80] on div "Apply" at bounding box center [286, 76] width 15 height 8
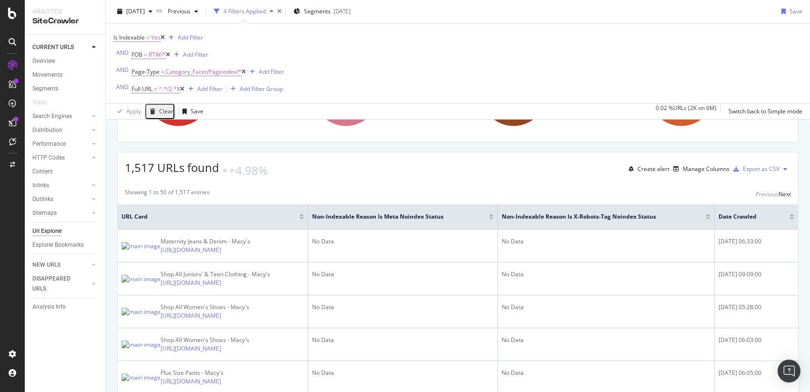
scroll to position [35, 0]
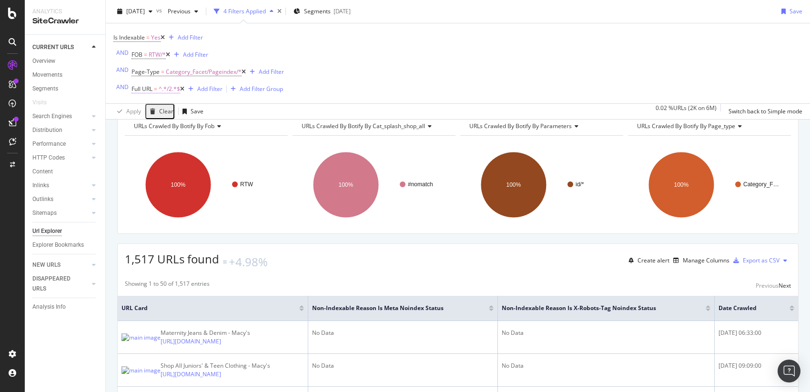
click at [166, 90] on span "^.*/2.*$" at bounding box center [169, 88] width 21 height 13
click at [160, 115] on input "/2" at bounding box center [164, 109] width 68 height 11
click at [183, 115] on input "/2" at bounding box center [164, 109] width 68 height 11
type input "/2?"
click at [296, 109] on div "Apply" at bounding box center [303, 105] width 15 height 8
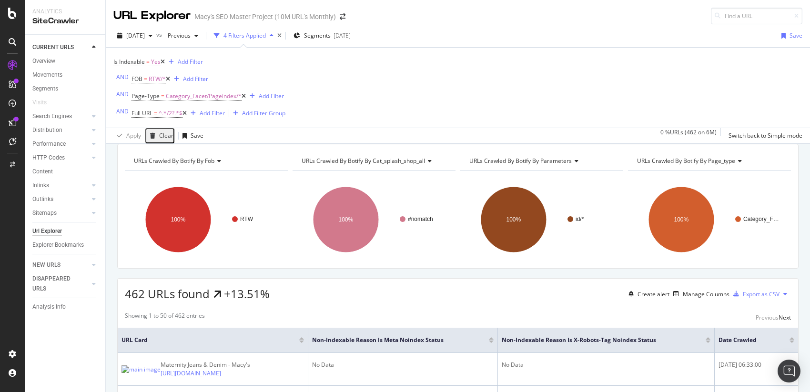
click at [755, 298] on div "Export as CSV" at bounding box center [761, 294] width 37 height 8
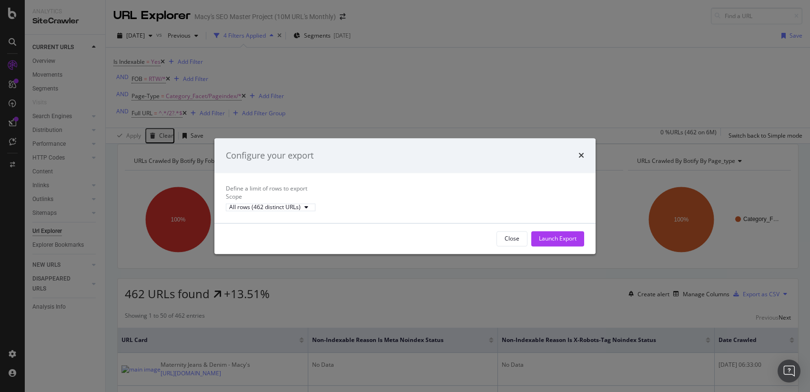
click at [551, 243] on div "Launch Export" at bounding box center [558, 238] width 38 height 8
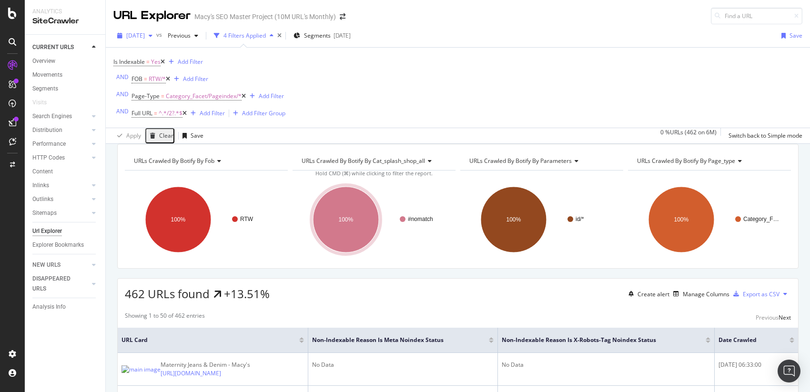
click at [145, 36] on span "[DATE]" at bounding box center [135, 35] width 19 height 8
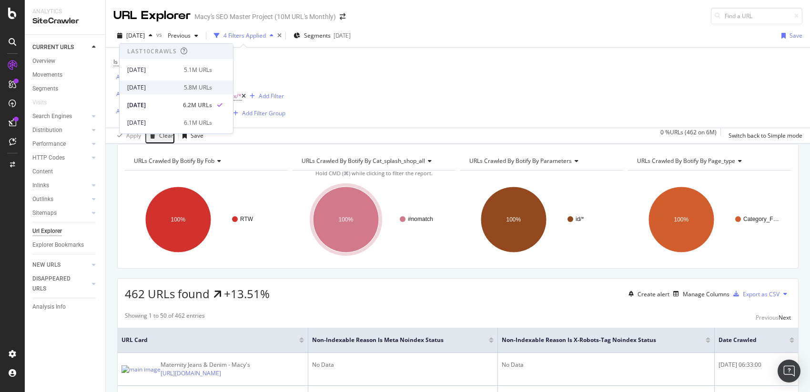
click at [156, 89] on div "[DATE]" at bounding box center [152, 87] width 51 height 9
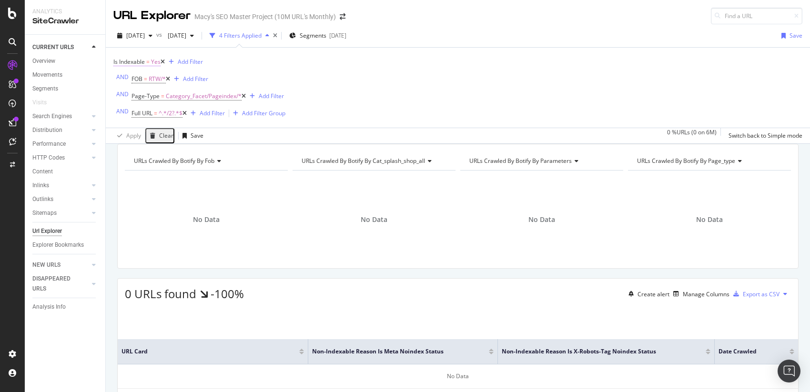
click at [143, 65] on span "Is Indexable" at bounding box center [128, 62] width 31 height 8
click at [133, 87] on icon at bounding box center [131, 84] width 7 height 6
click at [135, 111] on div "No" at bounding box center [147, 106] width 66 height 10
click at [279, 80] on div "Apply" at bounding box center [286, 76] width 15 height 8
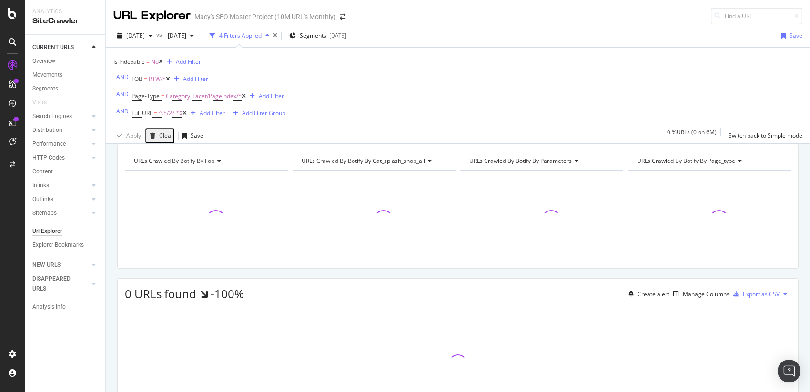
click at [140, 61] on span "Is Indexable" at bounding box center [128, 62] width 31 height 8
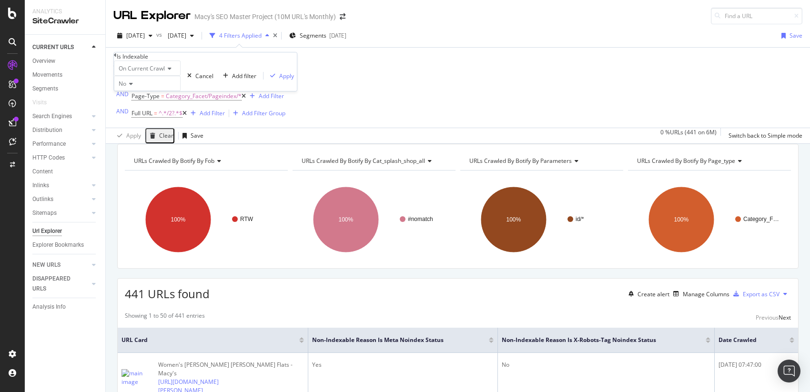
click at [146, 72] on span "On Current Crawl" at bounding box center [142, 68] width 46 height 8
click at [204, 71] on div "On Current Crawl On Current Crawl On Compared Crawl Diff Between Crawls No Canc…" at bounding box center [205, 76] width 183 height 31
click at [133, 87] on icon at bounding box center [129, 84] width 7 height 6
click at [142, 101] on div "Yes" at bounding box center [147, 96] width 66 height 10
click at [230, 91] on div "On Current Crawl Yes Cancel Add filter Apply" at bounding box center [205, 76] width 183 height 31
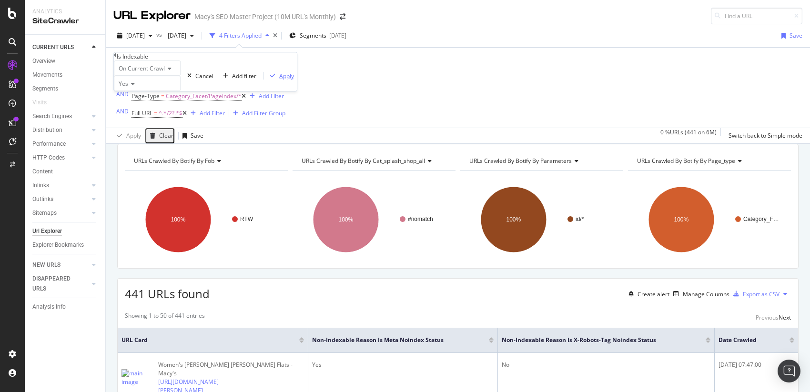
click at [279, 80] on div "Apply" at bounding box center [286, 76] width 15 height 8
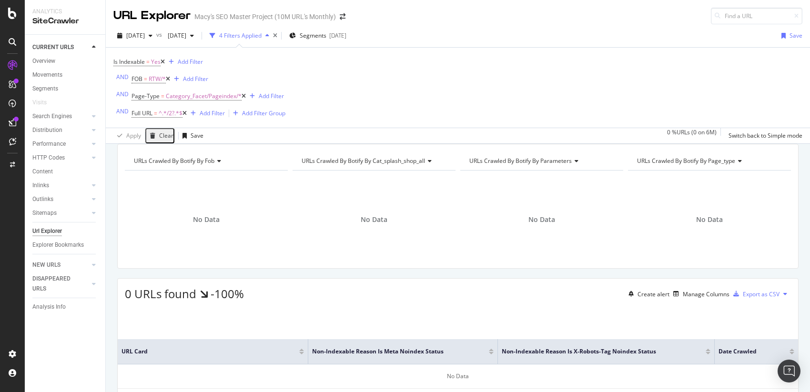
click at [185, 114] on icon at bounding box center [185, 114] width 4 height 6
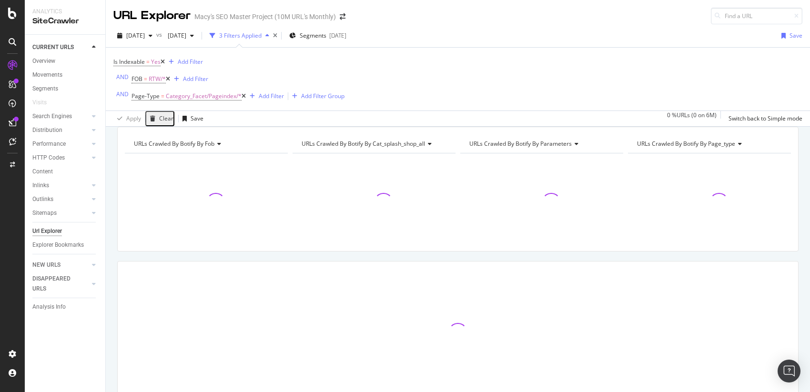
click at [243, 96] on icon at bounding box center [244, 96] width 4 height 6
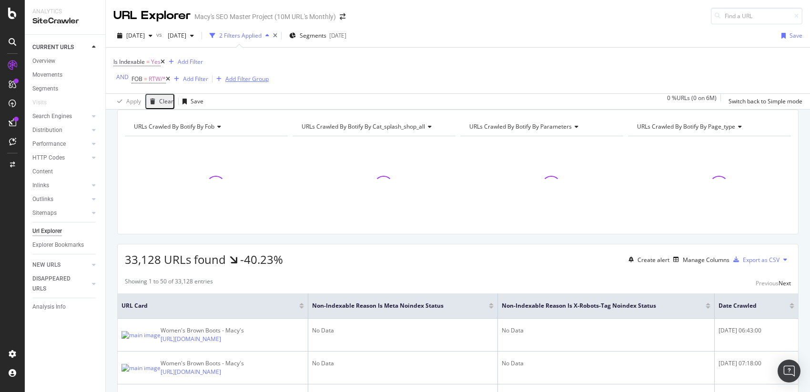
click at [252, 81] on div "Add Filter Group" at bounding box center [246, 79] width 43 height 8
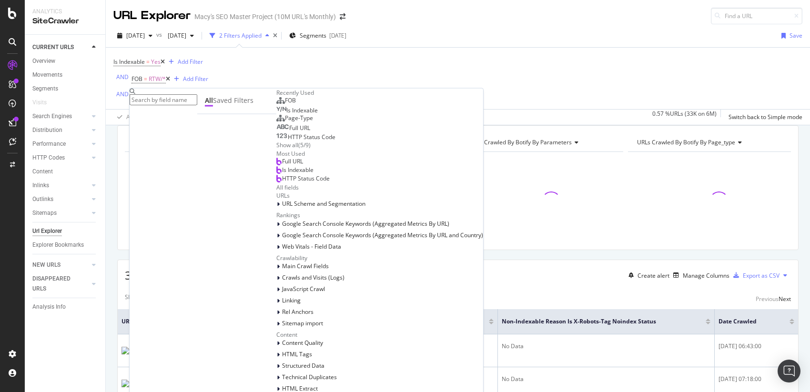
click at [285, 122] on span "Page-Type" at bounding box center [299, 118] width 28 height 8
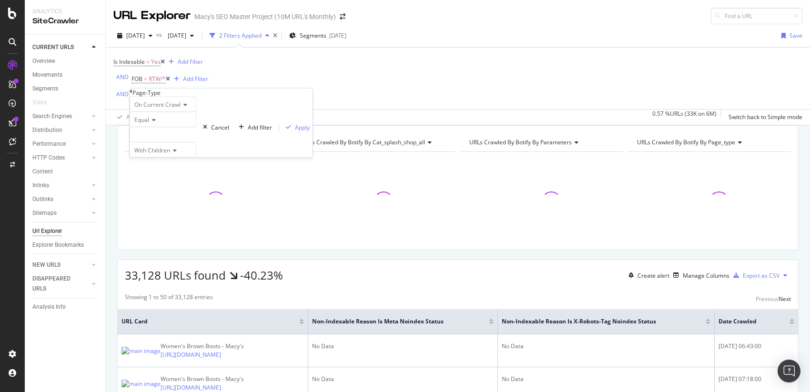
click at [153, 142] on div at bounding box center [163, 134] width 67 height 15
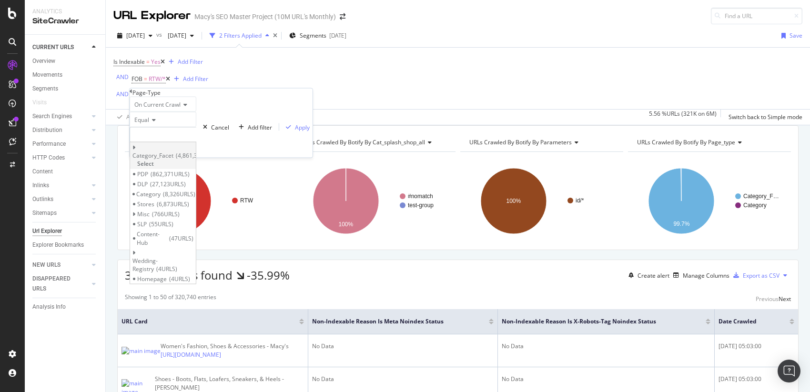
click at [146, 169] on div "Category_Facet 4,861,320 URLS Select" at bounding box center [163, 155] width 66 height 26
click at [136, 151] on icon at bounding box center [133, 148] width 3 height 6
click at [161, 230] on span "Category" at bounding box center [148, 226] width 24 height 8
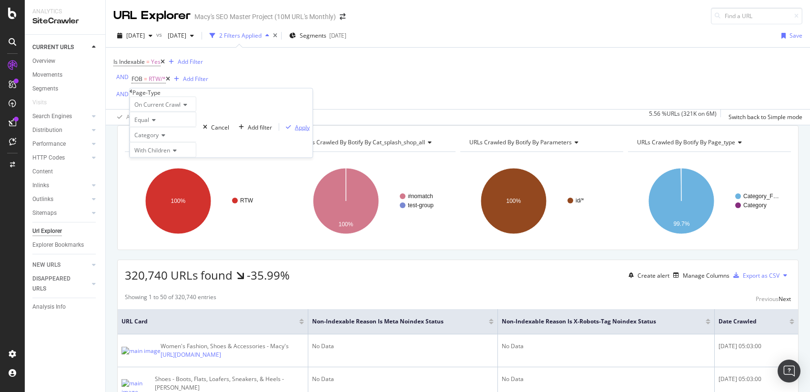
click at [295, 131] on div "Apply" at bounding box center [302, 127] width 15 height 8
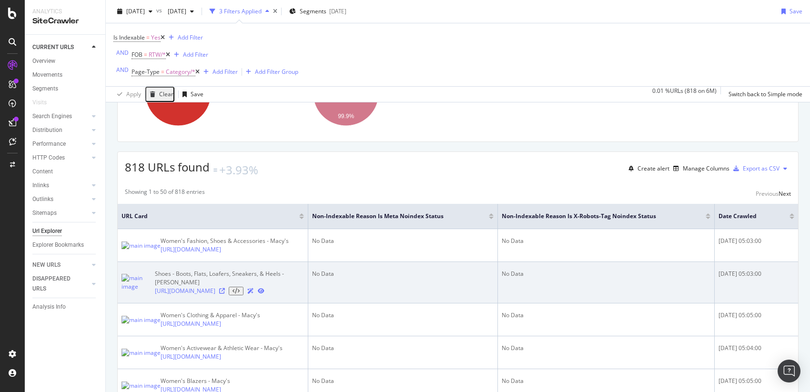
scroll to position [122, 0]
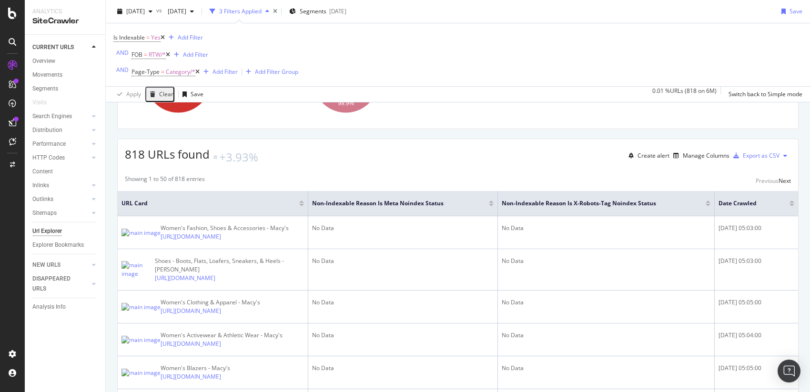
click at [492, 206] on div at bounding box center [491, 205] width 5 height 2
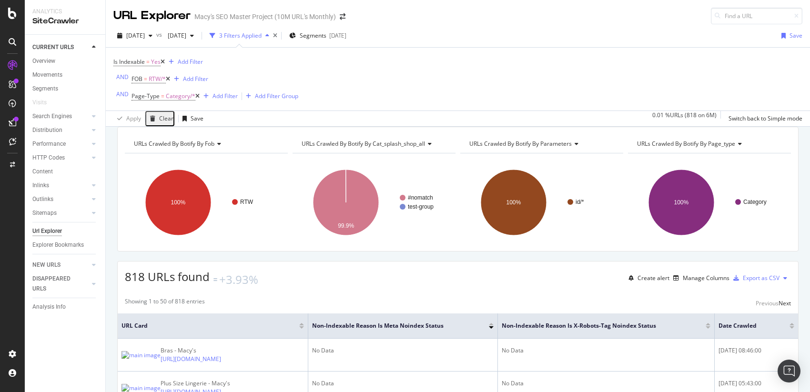
click at [351, 69] on div "Is Indexable = Yes Add Filter AND FOB = RTW/* Add Filter AND Page-Type = Catego…" at bounding box center [457, 79] width 689 height 63
click at [326, 85] on div "Is Indexable = Yes Add Filter AND FOB = RTW/* Add Filter AND Page-Type = Catego…" at bounding box center [457, 79] width 689 height 63
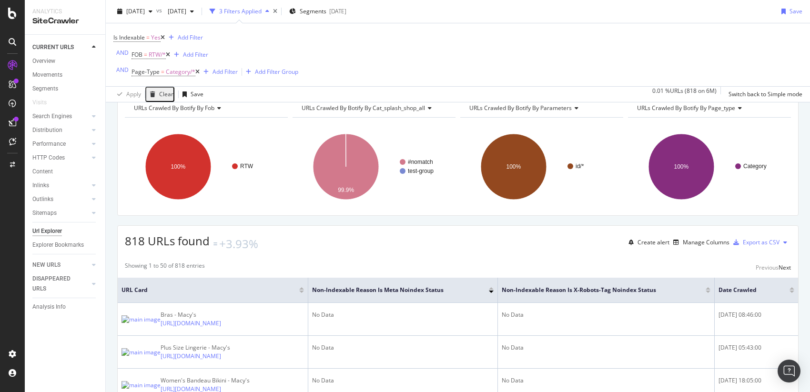
scroll to position [43, 0]
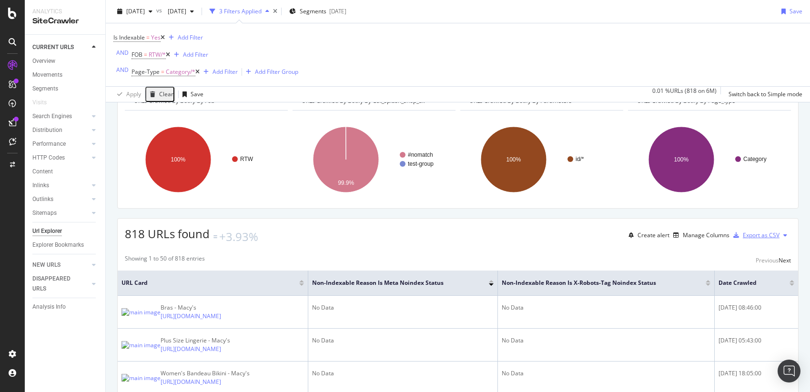
click at [750, 239] on div "Export as CSV" at bounding box center [761, 235] width 37 height 8
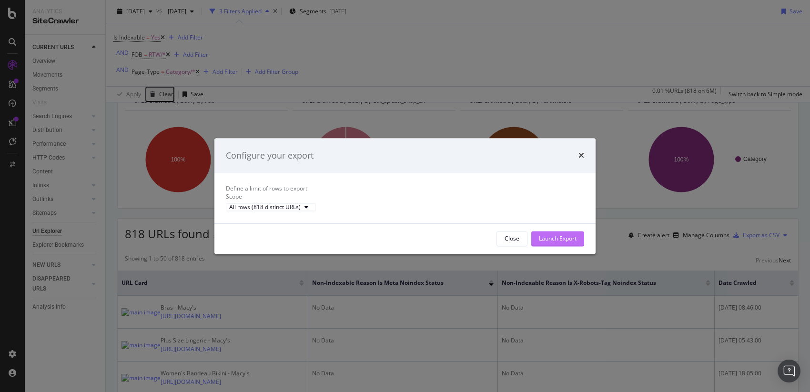
click at [548, 243] on div "Launch Export" at bounding box center [558, 238] width 38 height 8
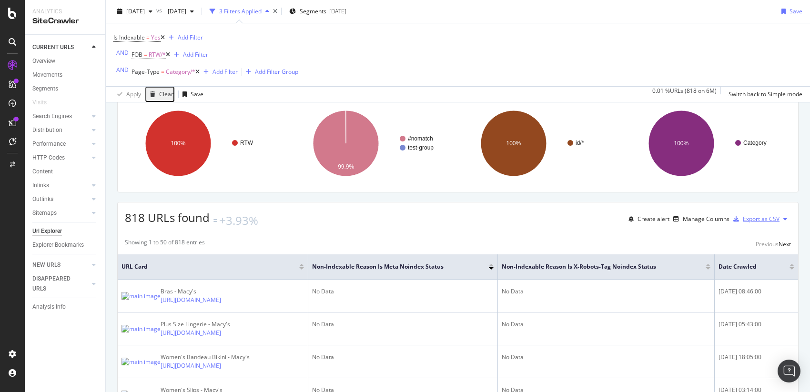
scroll to position [0, 0]
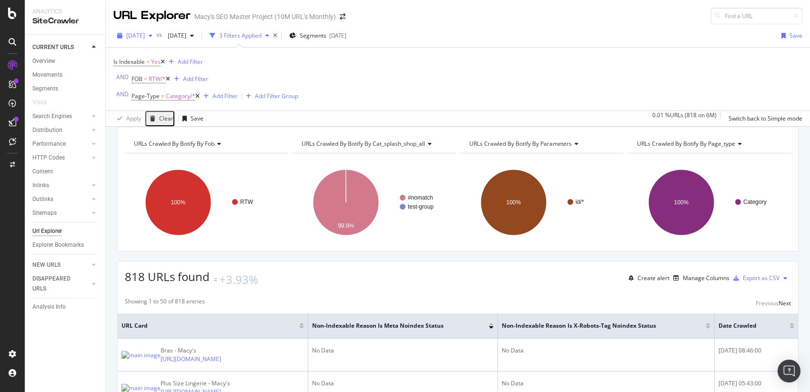
click at [145, 36] on span "[DATE]" at bounding box center [135, 35] width 19 height 8
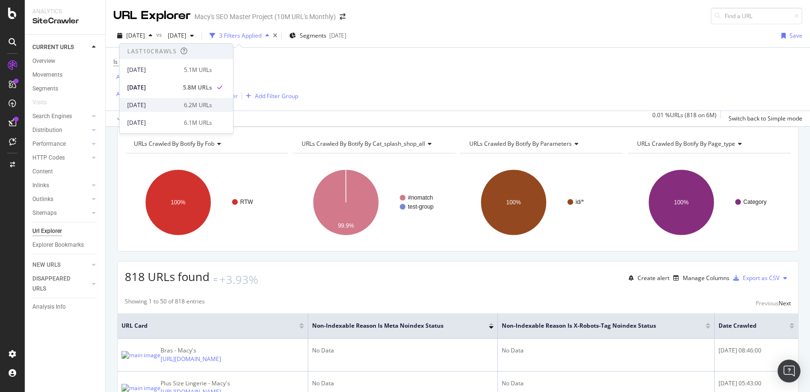
click at [152, 102] on div "[DATE]" at bounding box center [152, 105] width 51 height 9
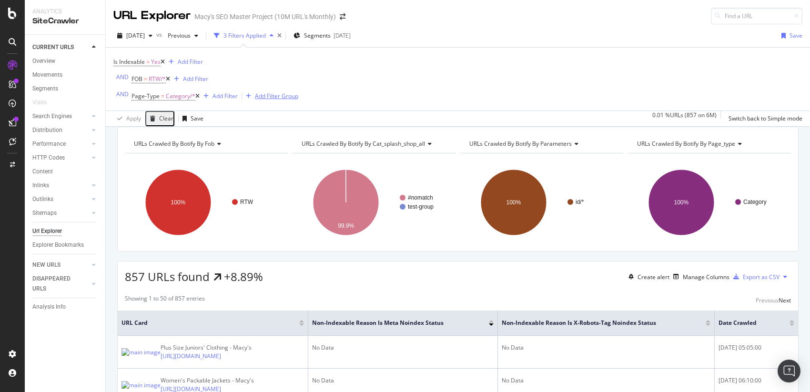
click at [294, 100] on div "Add Filter Group" at bounding box center [276, 96] width 43 height 8
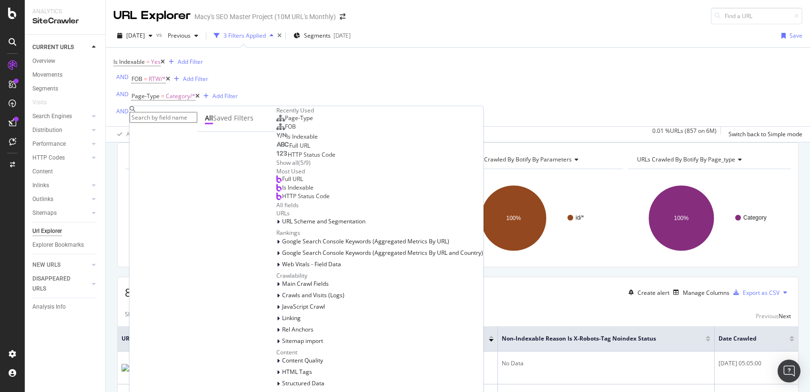
click at [289, 150] on span "Full URL" at bounding box center [299, 146] width 21 height 8
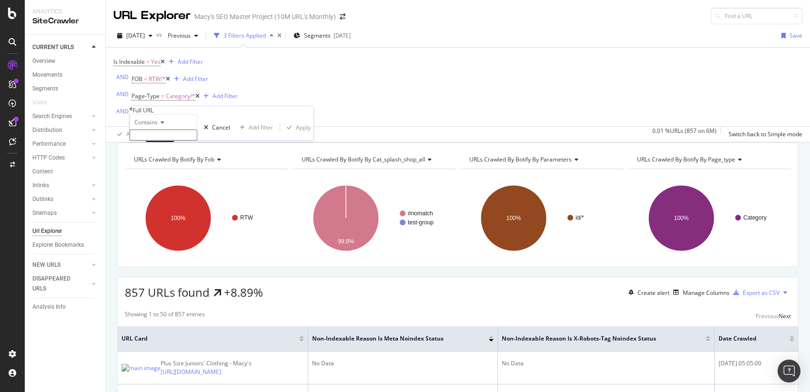
click at [150, 141] on input "text" at bounding box center [164, 135] width 68 height 11
type input "339263"
click at [296, 134] on div "Apply" at bounding box center [303, 130] width 15 height 8
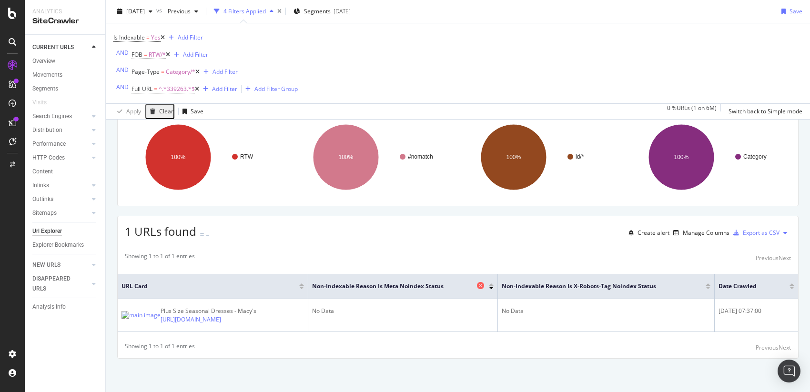
scroll to position [75, 0]
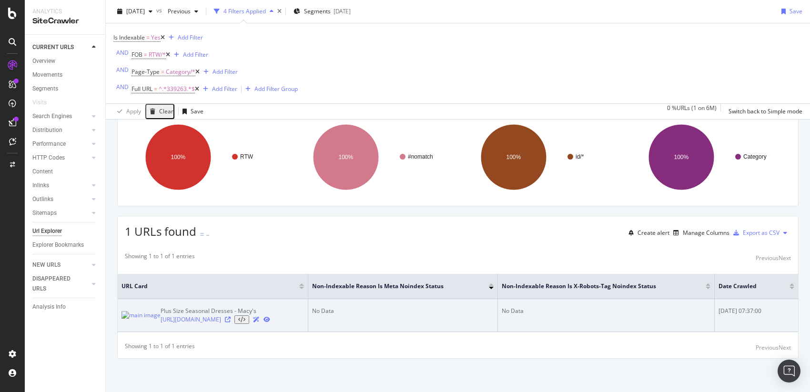
click at [231, 319] on icon at bounding box center [228, 320] width 6 height 6
drag, startPoint x: 146, startPoint y: 311, endPoint x: 251, endPoint y: 326, distance: 106.0
click at [251, 324] on div "Plus Size Seasonal Dresses - Macy's https://www.macys.com/shop/womens/plus-size…" at bounding box center [213, 315] width 183 height 17
click at [260, 332] on td "Plus Size Seasonal Dresses - Macy's https://www.macys.com/shop/womens/plus-size…" at bounding box center [213, 315] width 191 height 33
drag, startPoint x: 147, startPoint y: 315, endPoint x: 249, endPoint y: 327, distance: 102.3
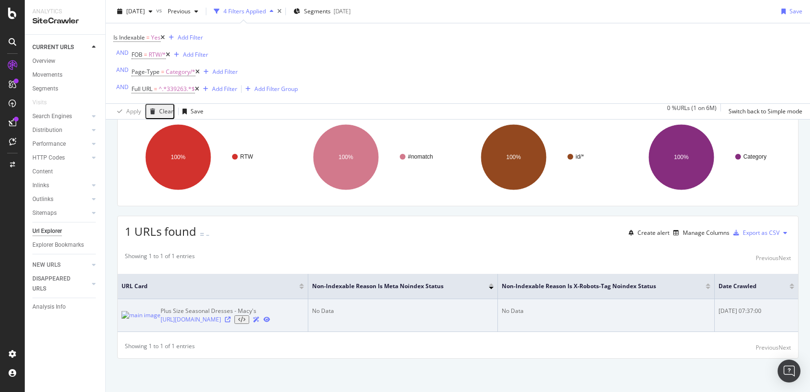
click at [249, 327] on td "Plus Size Seasonal Dresses - Macy's https://www.macys.com/shop/womens/plus-size…" at bounding box center [213, 315] width 191 height 33
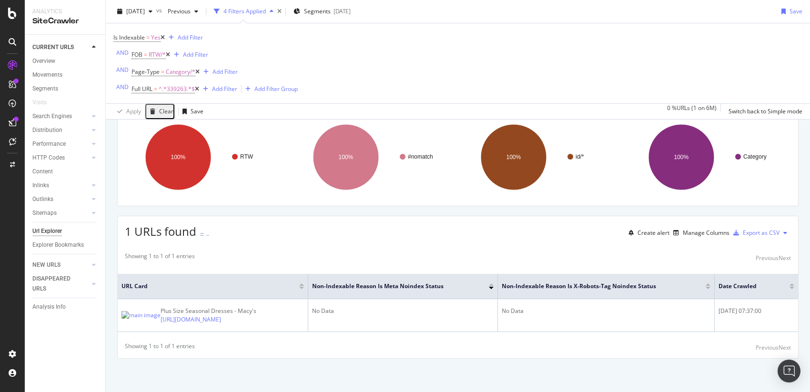
copy div "Plus Size Seasonal Dresses - Macy's https://www.macys.com/shop/womens/plus-size…"
click at [251, 338] on div "Showing 1 to 1 of 1 entries Previous Next URL Card Non-Indexable Reason is Meta…" at bounding box center [458, 302] width 681 height 111
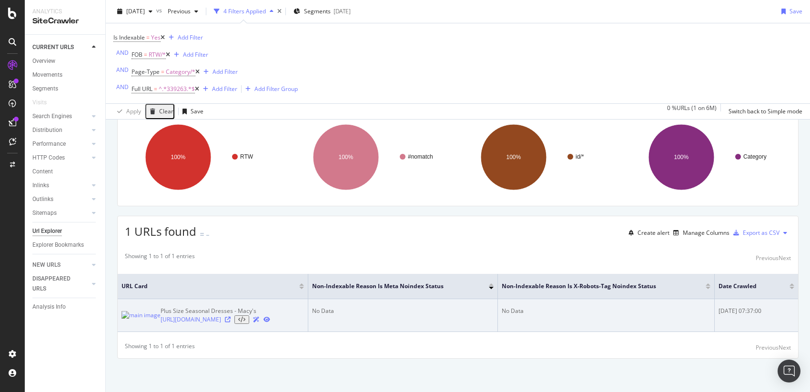
click at [231, 317] on icon at bounding box center [228, 320] width 6 height 6
drag, startPoint x: 780, startPoint y: 304, endPoint x: 719, endPoint y: 301, distance: 61.1
click at [719, 307] on div "2025-08-07 07:37:00" at bounding box center [757, 311] width 76 height 9
copy div "2025-08-07 07:37:00"
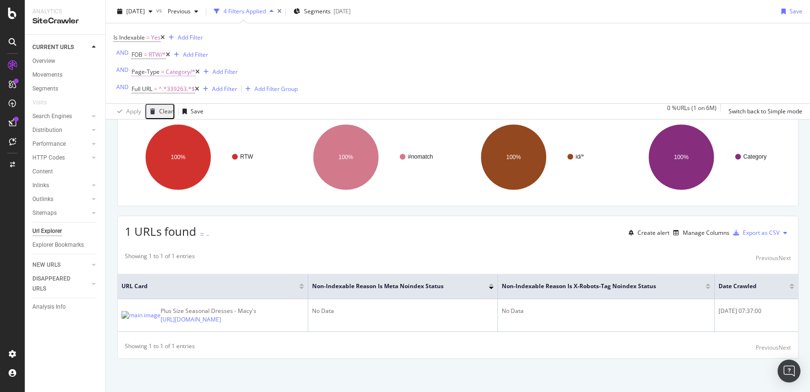
click at [179, 74] on span "Category/*" at bounding box center [181, 71] width 30 height 13
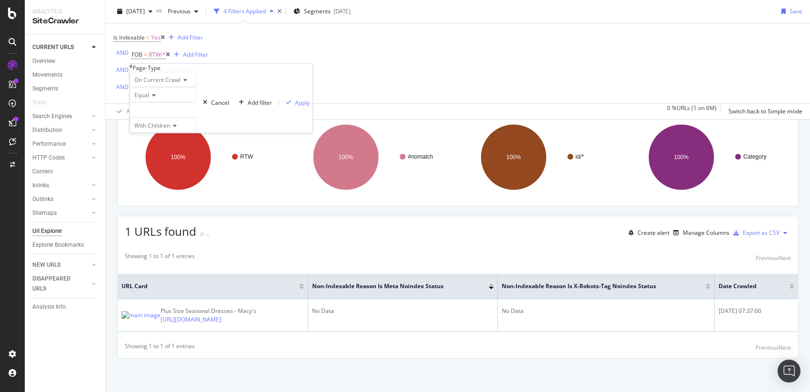
click at [156, 118] on div at bounding box center [163, 109] width 67 height 15
click at [185, 102] on div "Equal" at bounding box center [163, 94] width 67 height 15
click at [196, 87] on div "On Current Crawl" at bounding box center [163, 79] width 67 height 15
click at [154, 114] on span "Category" at bounding box center [146, 110] width 24 height 8
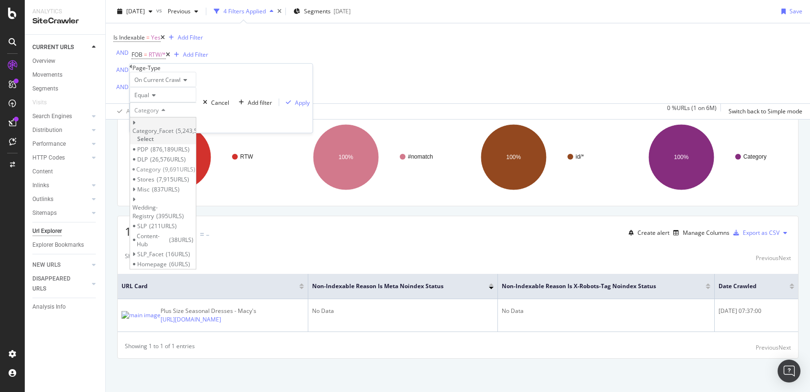
click at [136, 126] on icon at bounding box center [133, 123] width 3 height 6
click at [169, 165] on span "Pageindex" at bounding box center [155, 161] width 28 height 8
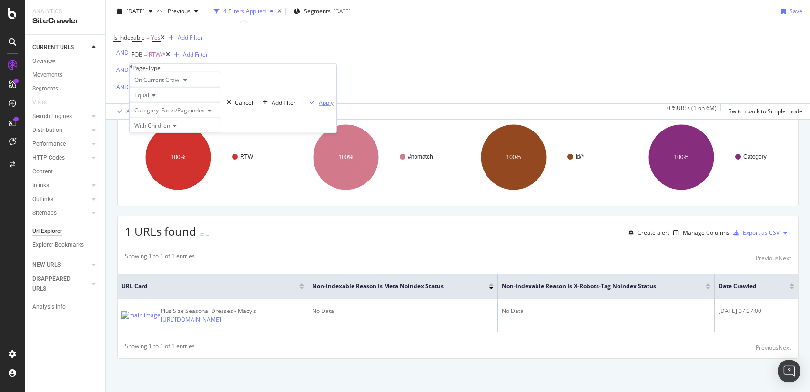
click at [319, 106] on div "Apply" at bounding box center [326, 102] width 15 height 8
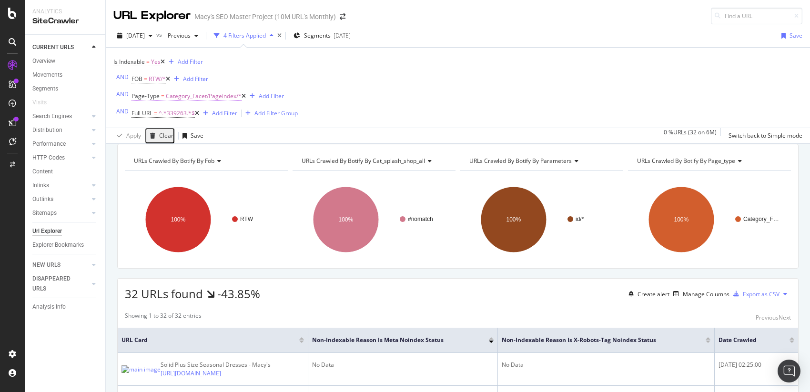
click at [213, 96] on span "Category_Facet/Pageindex/*" at bounding box center [204, 96] width 76 height 13
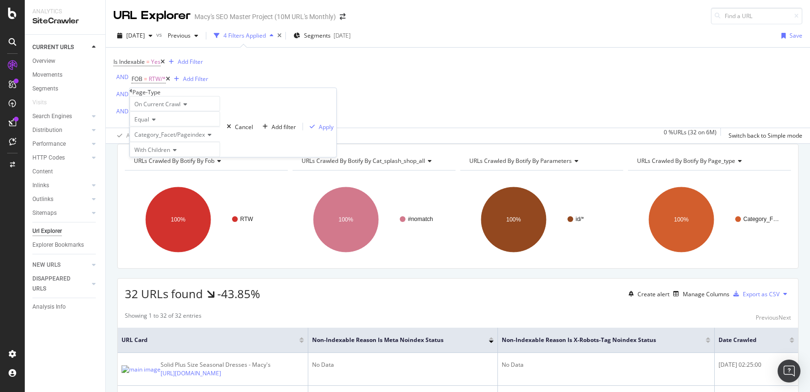
click at [372, 81] on div "Is Indexable = Yes Add Filter AND FOB = RTW/* Add Filter AND Page-Type = Catego…" at bounding box center [457, 88] width 689 height 80
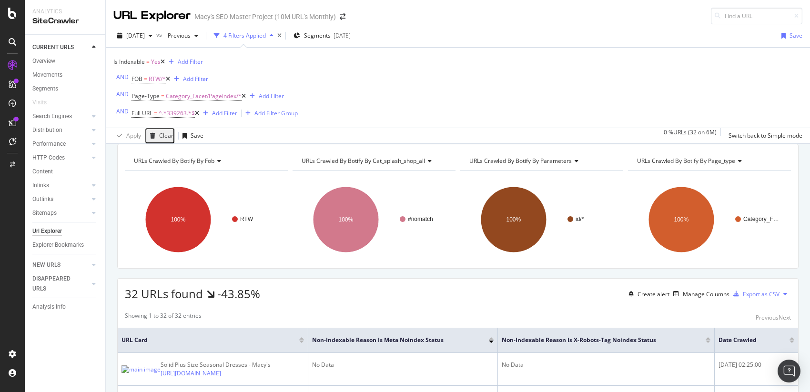
click at [282, 114] on div "Add Filter Group" at bounding box center [275, 113] width 43 height 8
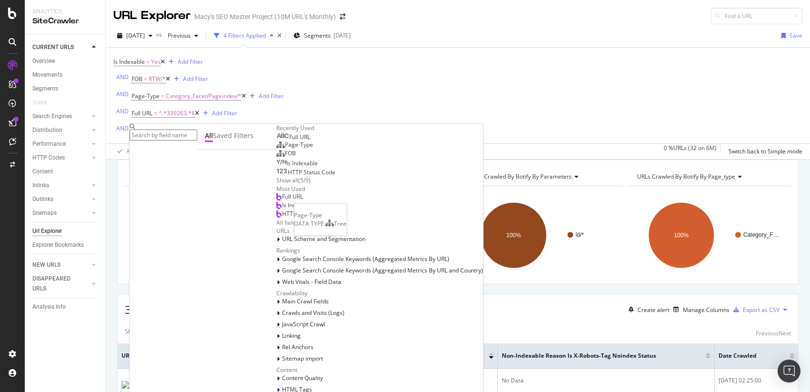
click at [285, 149] on span "Page-Type" at bounding box center [299, 145] width 28 height 8
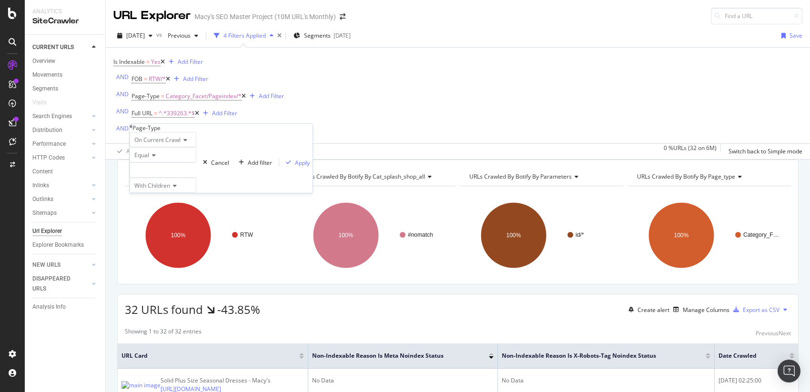
click at [155, 158] on icon at bounding box center [152, 156] width 7 height 6
click at [154, 182] on span "Not Equal" at bounding box center [145, 177] width 26 height 8
click at [169, 178] on div at bounding box center [163, 170] width 67 height 15
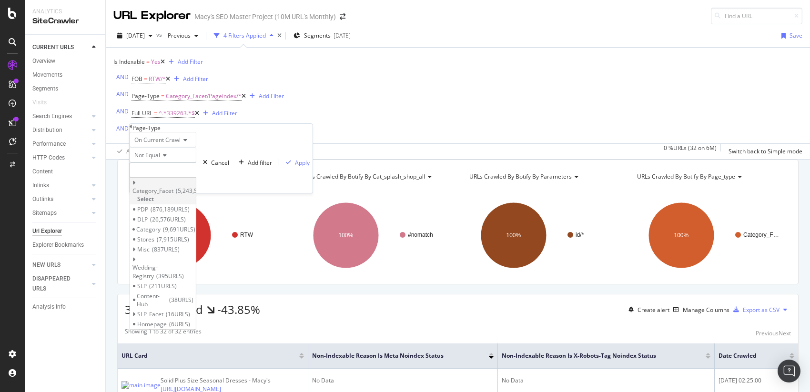
click at [147, 195] on span "Category_Facet" at bounding box center [152, 191] width 41 height 8
click at [160, 205] on span "Double" at bounding box center [150, 201] width 19 height 8
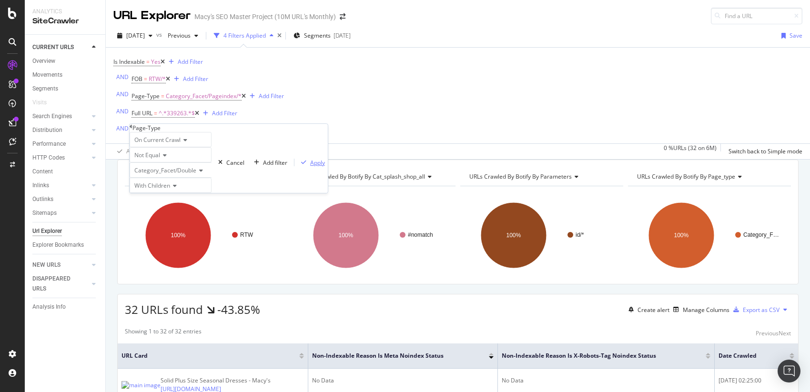
click at [310, 167] on div "Apply" at bounding box center [317, 163] width 15 height 8
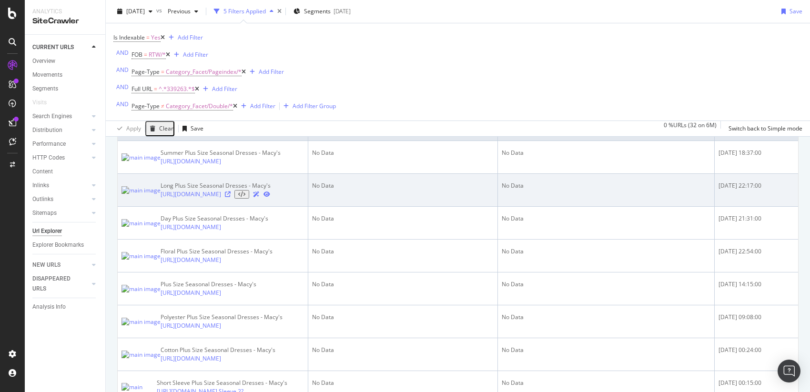
scroll to position [227, 0]
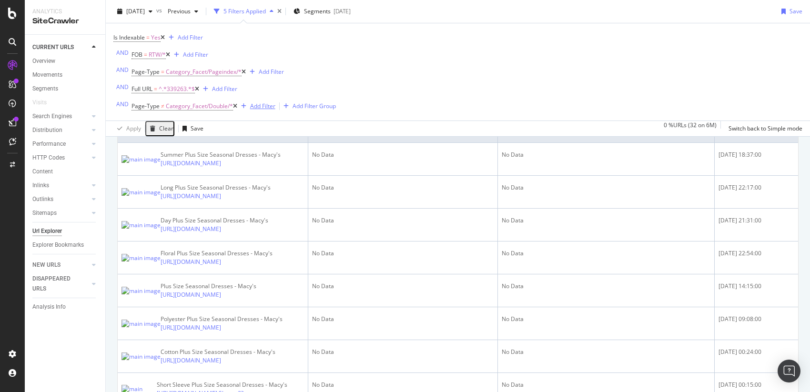
click at [261, 108] on div "Add Filter" at bounding box center [262, 106] width 25 height 8
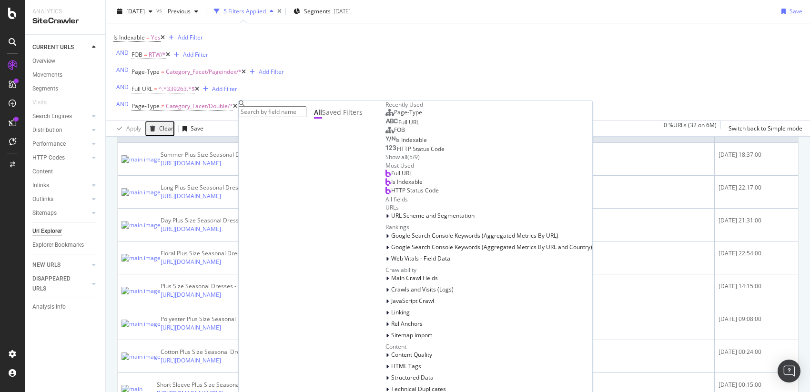
click at [394, 116] on span "Page-Type" at bounding box center [408, 112] width 28 height 8
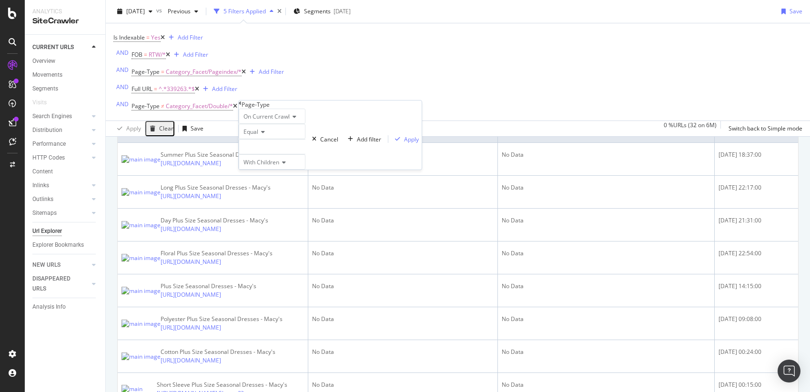
click at [258, 136] on span "Equal" at bounding box center [251, 132] width 15 height 8
click at [264, 158] on span "Not Equal" at bounding box center [255, 154] width 26 height 8
click at [268, 154] on div at bounding box center [272, 146] width 67 height 15
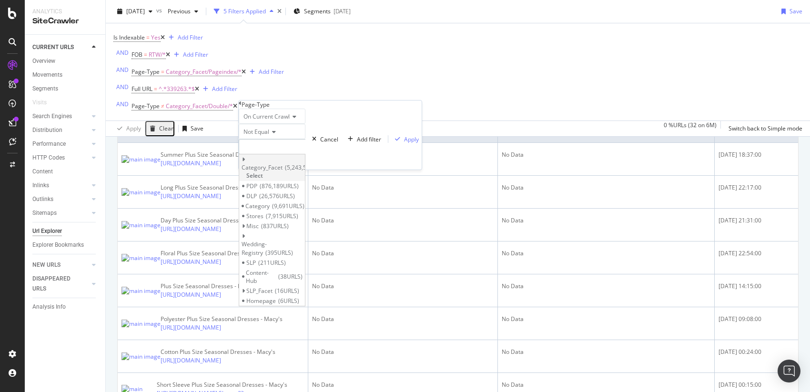
click at [245, 163] on icon at bounding box center [243, 160] width 3 height 6
click at [266, 192] on span "Single" at bounding box center [258, 188] width 16 height 8
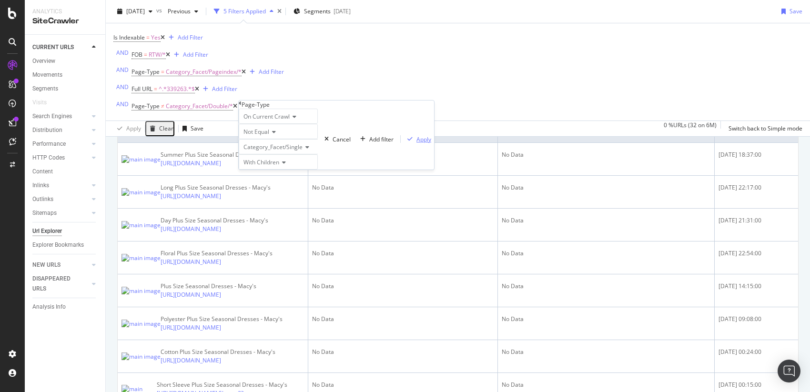
click at [404, 142] on div "button" at bounding box center [410, 139] width 13 height 6
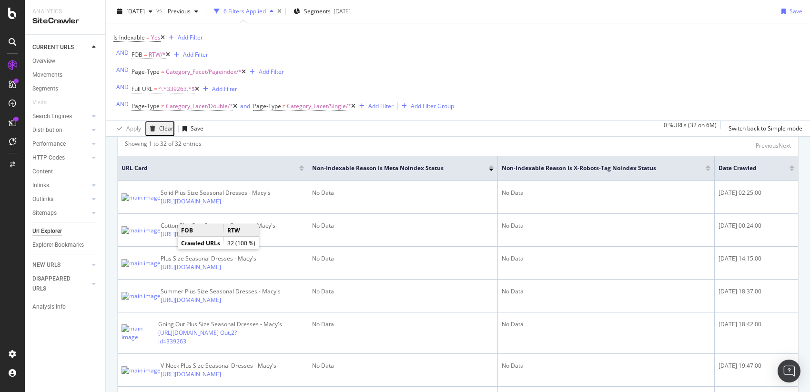
scroll to position [193, 0]
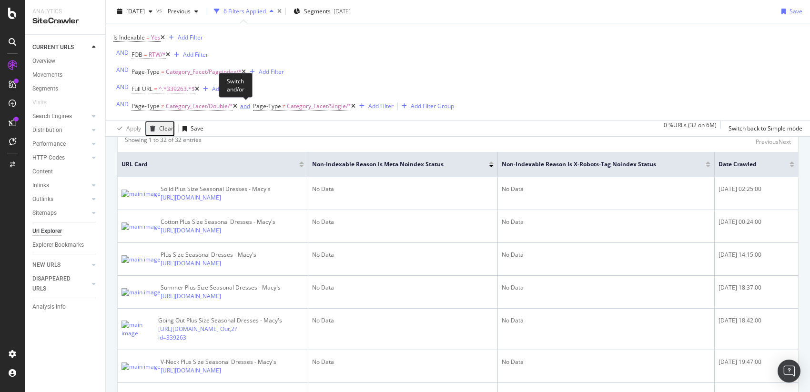
click at [247, 108] on div "and" at bounding box center [245, 106] width 10 height 8
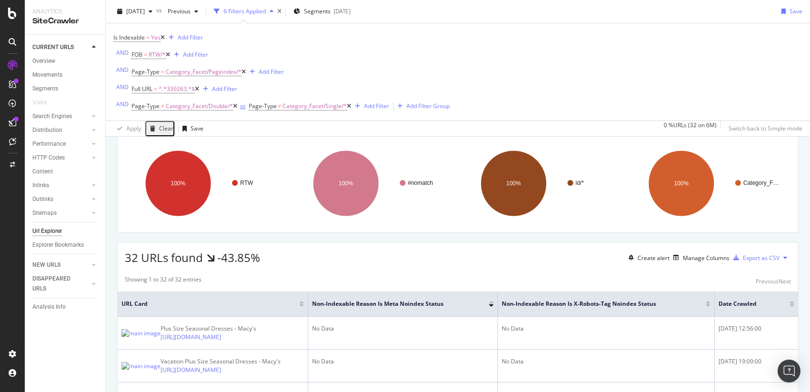
scroll to position [155, 0]
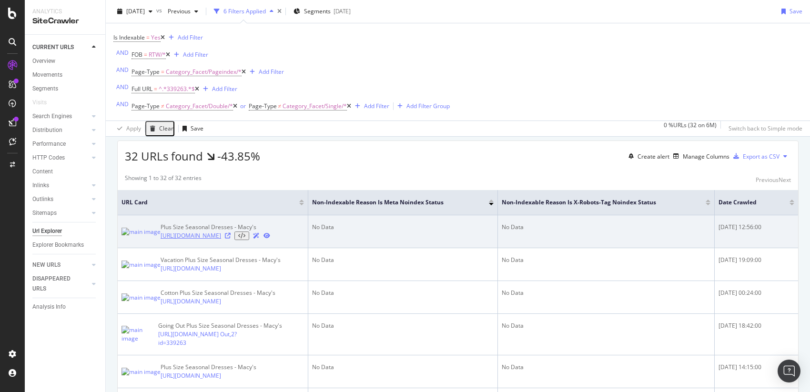
drag, startPoint x: 147, startPoint y: 248, endPoint x: 180, endPoint y: 269, distance: 39.4
click at [180, 240] on div "Plus Size Seasonal Dresses - Macy's https://www.macys.com/shop/womens/plus-size…" at bounding box center [213, 231] width 183 height 17
click at [231, 239] on icon at bounding box center [228, 236] width 6 height 6
drag, startPoint x: 719, startPoint y: 242, endPoint x: 773, endPoint y: 243, distance: 53.9
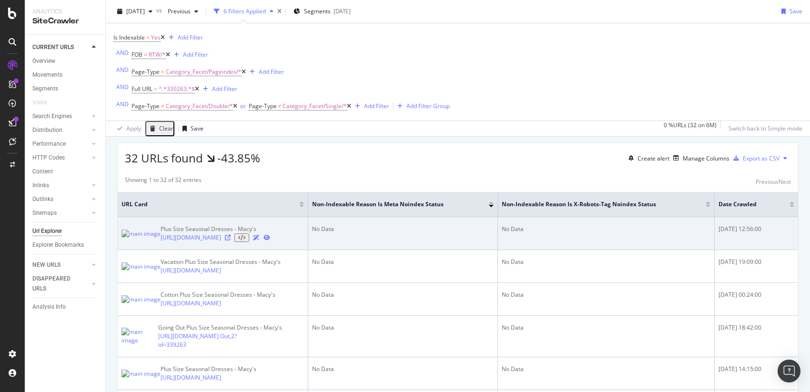
click at [773, 234] on div "2025-08-08 12:56:00" at bounding box center [757, 229] width 76 height 9
copy div "2025-08-08 12:56:00"
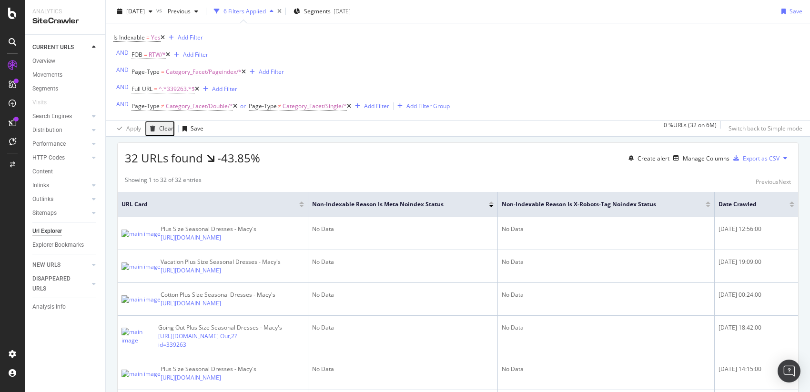
click at [351, 108] on icon at bounding box center [349, 106] width 4 height 6
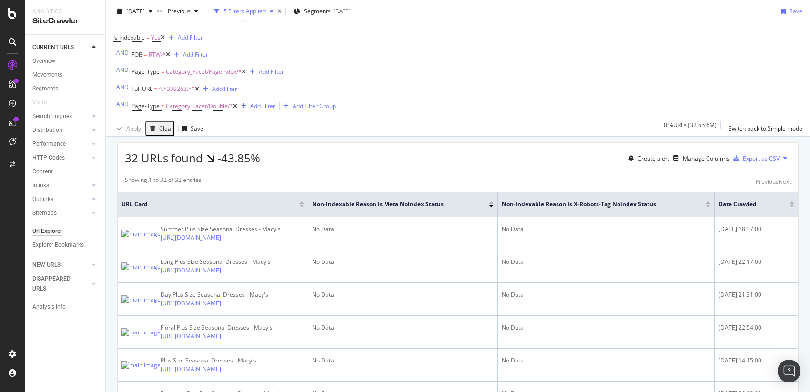
click at [234, 107] on icon at bounding box center [235, 106] width 4 height 6
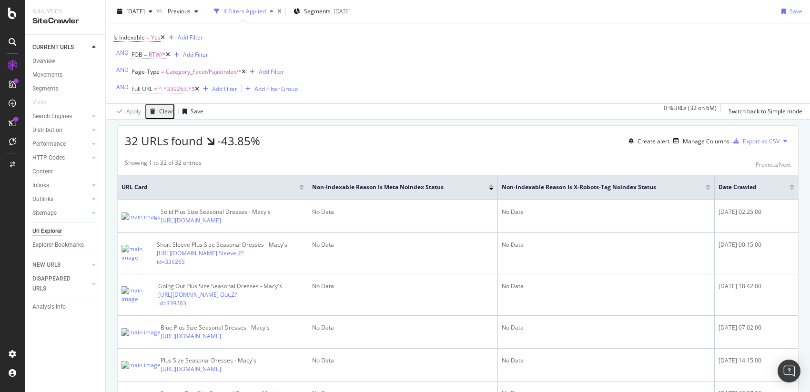
scroll to position [135, 0]
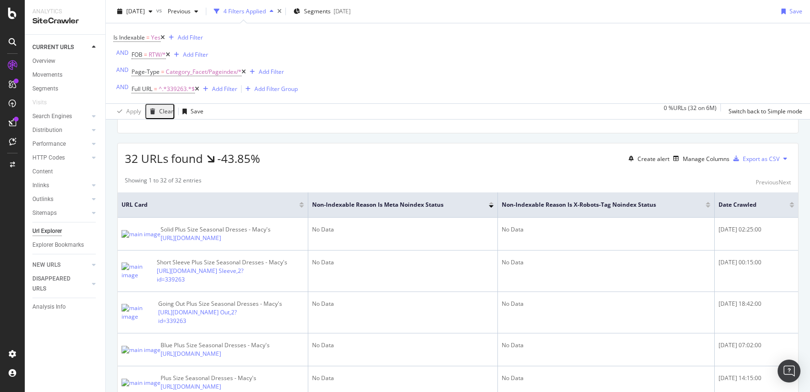
click at [196, 90] on icon at bounding box center [197, 89] width 4 height 6
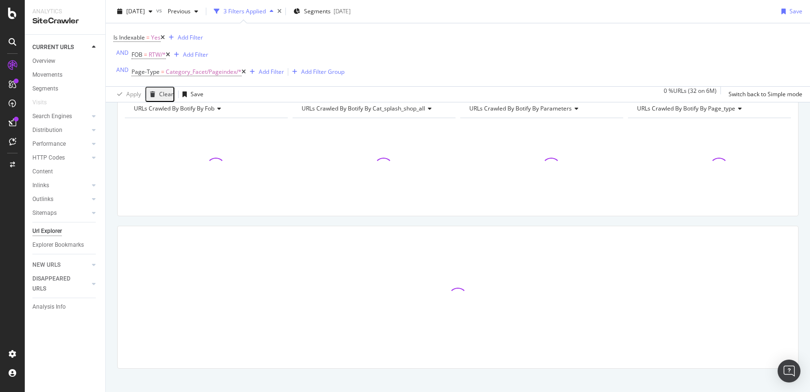
scroll to position [26, 0]
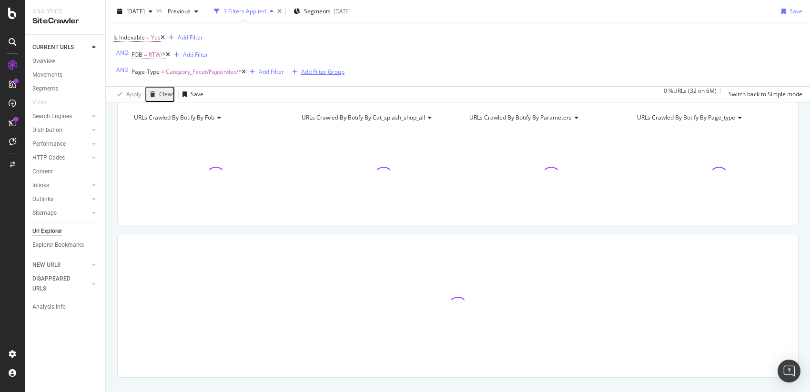
click at [330, 72] on div "Add Filter Group" at bounding box center [322, 72] width 43 height 8
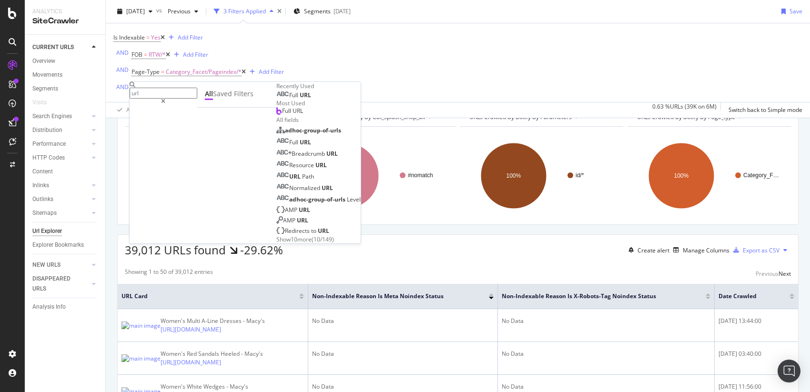
type input "url"
click at [276, 99] on div "Full URL" at bounding box center [293, 96] width 35 height 8
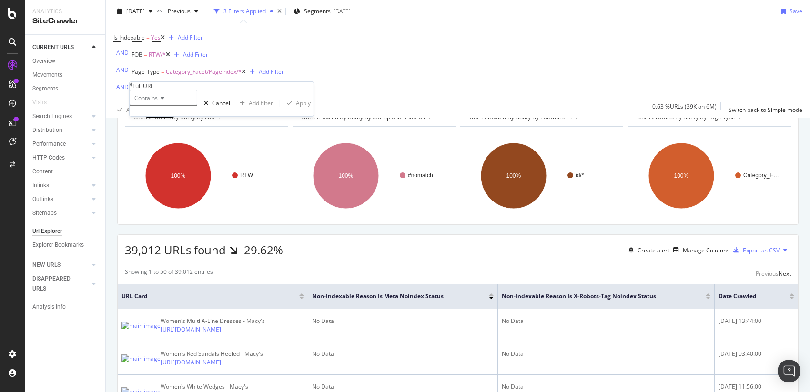
click at [182, 116] on input "text" at bounding box center [164, 110] width 68 height 11
type input "/2?"
click at [296, 110] on div "Apply" at bounding box center [303, 106] width 15 height 8
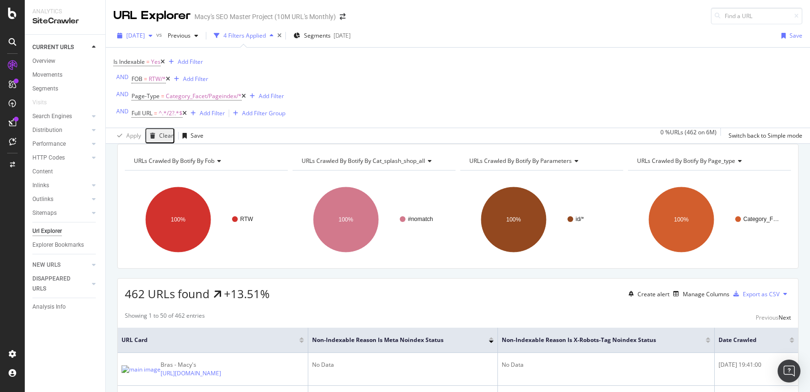
click at [145, 38] on span "[DATE]" at bounding box center [135, 35] width 19 height 8
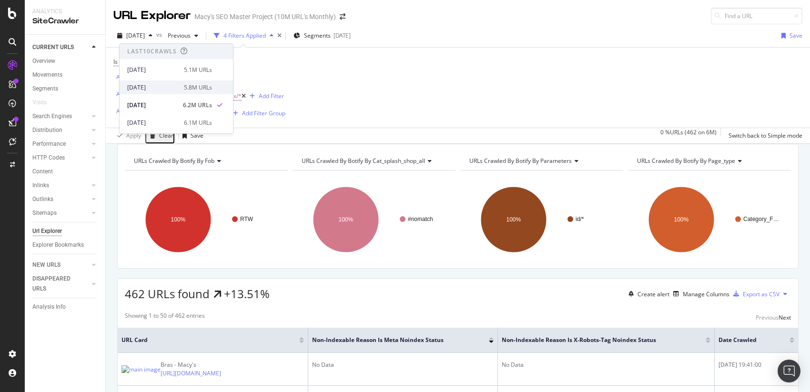
click at [157, 89] on div "[DATE]" at bounding box center [152, 87] width 51 height 9
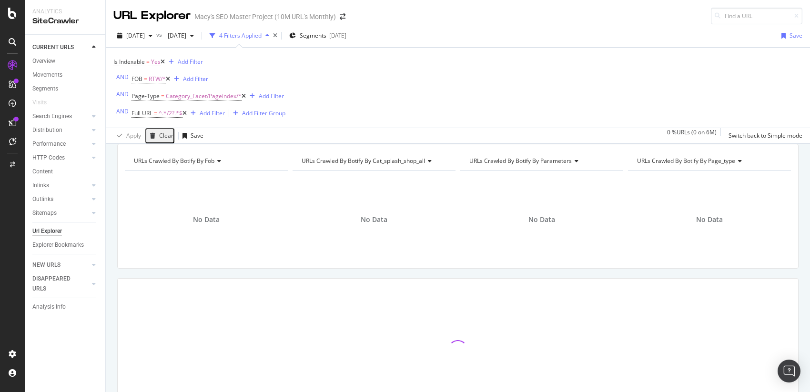
click at [183, 114] on icon at bounding box center [185, 114] width 4 height 6
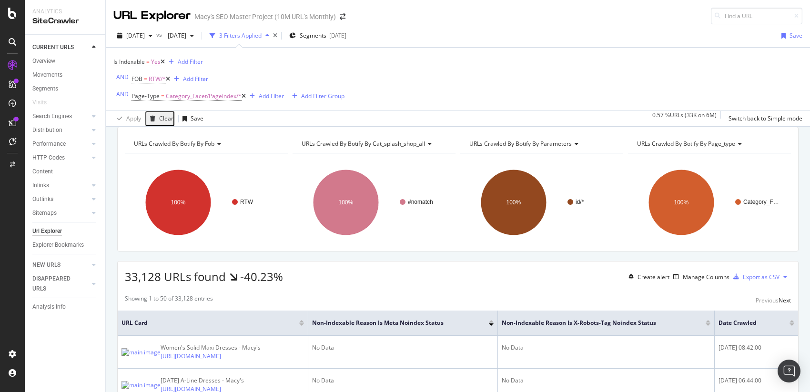
click at [169, 78] on icon at bounding box center [168, 79] width 4 height 6
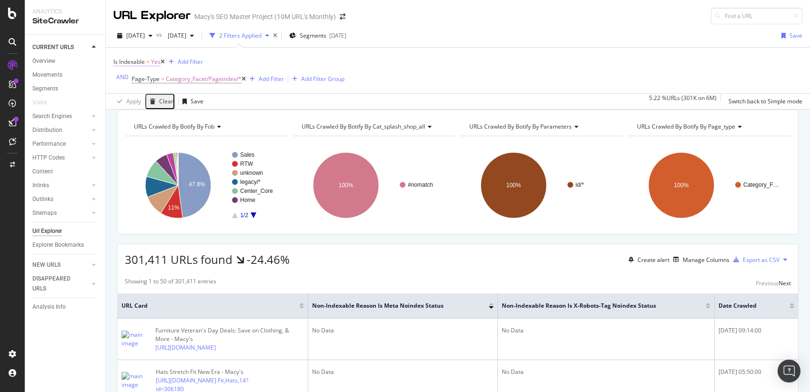
click at [145, 62] on span "Is Indexable = Yes" at bounding box center [136, 62] width 47 height 9
click at [134, 87] on icon at bounding box center [131, 84] width 7 height 6
click at [132, 111] on div "No" at bounding box center [147, 106] width 66 height 10
click at [279, 80] on div "Apply" at bounding box center [286, 76] width 15 height 8
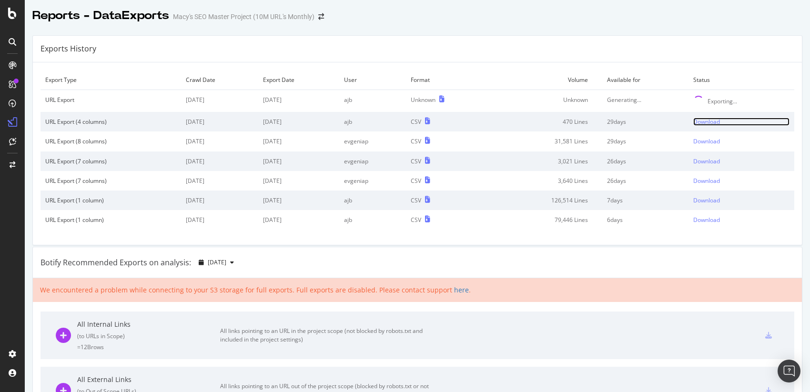
click at [700, 121] on div "Download" at bounding box center [706, 122] width 27 height 8
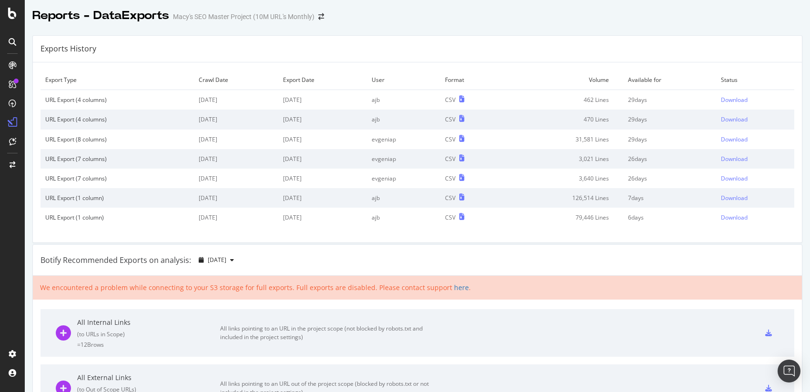
click at [700, 95] on td "29 days" at bounding box center [669, 100] width 93 height 20
click at [722, 99] on div "Download" at bounding box center [734, 100] width 27 height 8
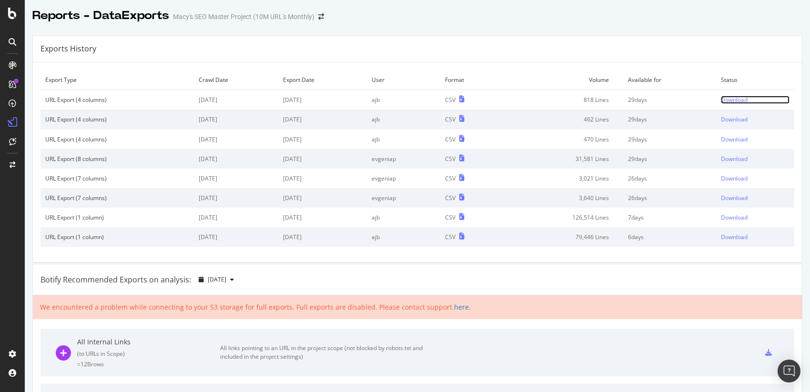
click at [723, 98] on div "Download" at bounding box center [734, 100] width 27 height 8
